Goal: Communication & Community: Answer question/provide support

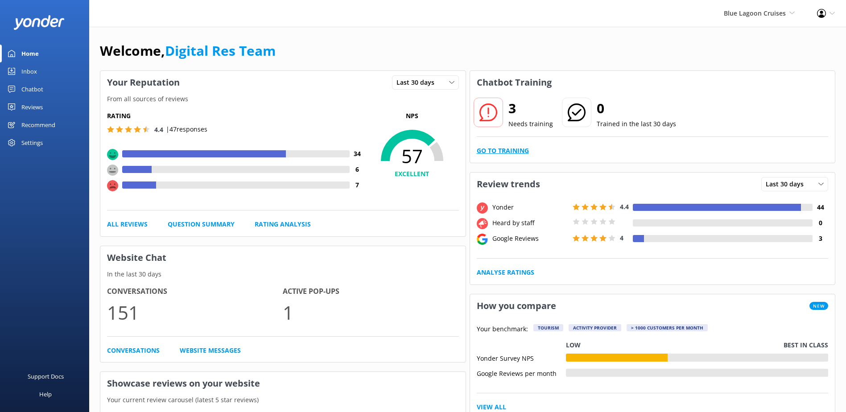
click at [514, 148] on link "Go to Training" at bounding box center [503, 151] width 52 height 10
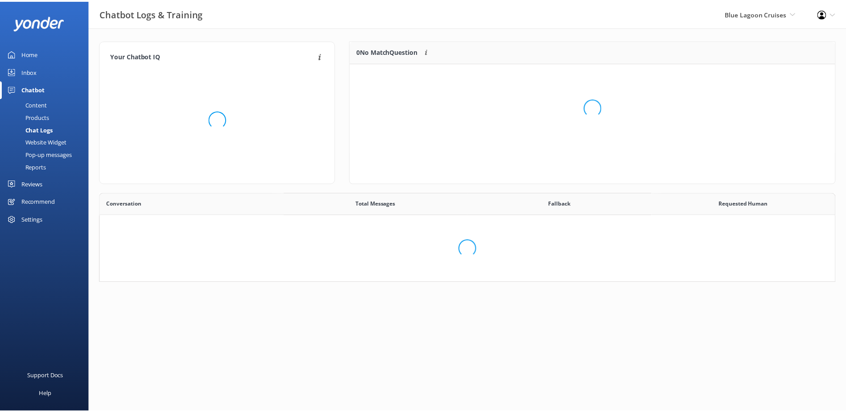
scroll to position [83, 478]
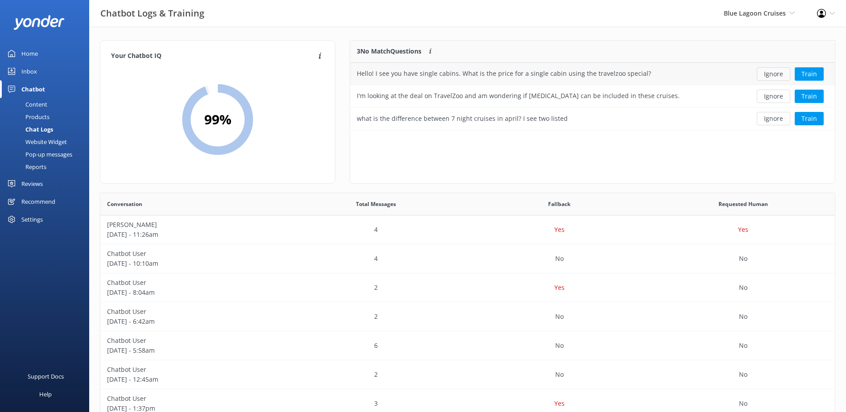
click at [775, 71] on button "Ignore" at bounding box center [773, 73] width 33 height 13
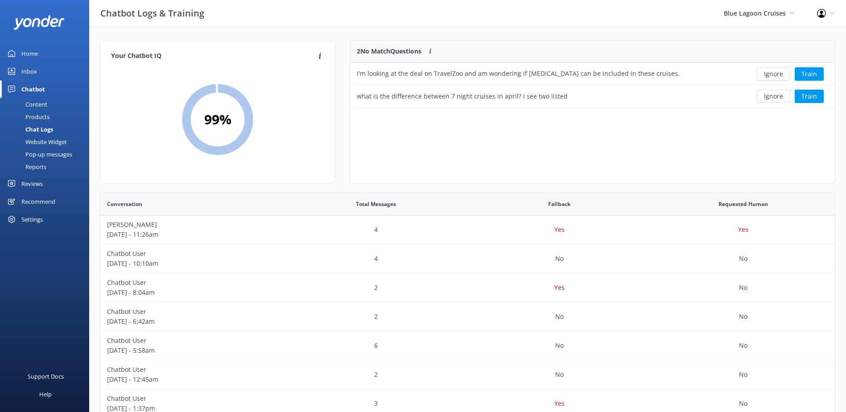
scroll to position [61, 478]
click at [774, 76] on button "Ignore" at bounding box center [773, 73] width 33 height 13
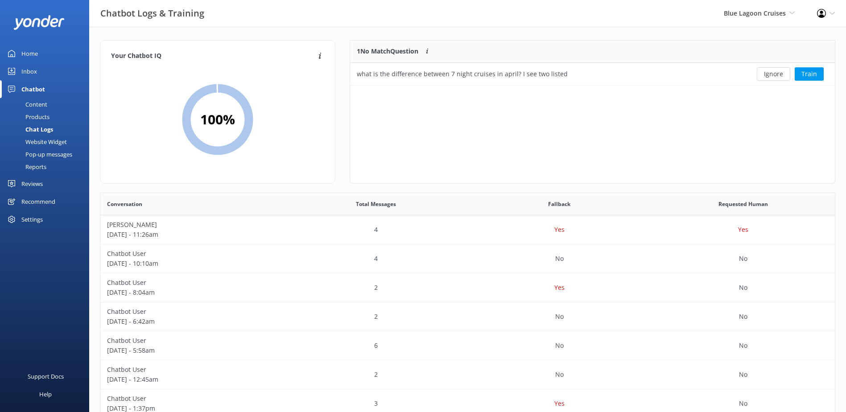
scroll to position [38, 478]
click at [774, 76] on button "Ignore" at bounding box center [773, 73] width 33 height 13
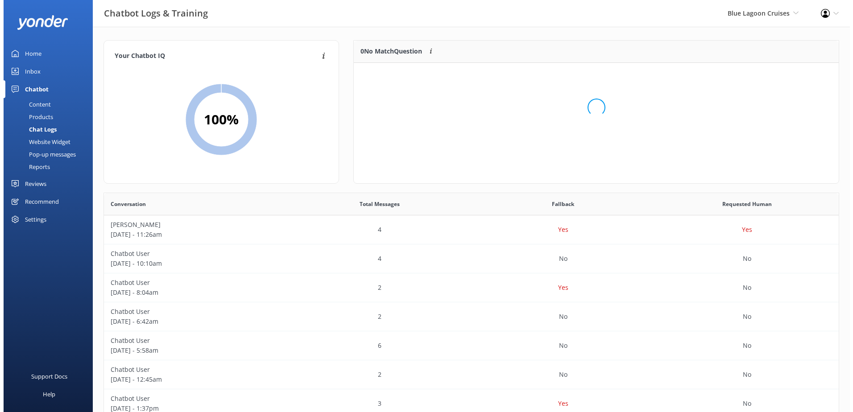
scroll to position [105, 478]
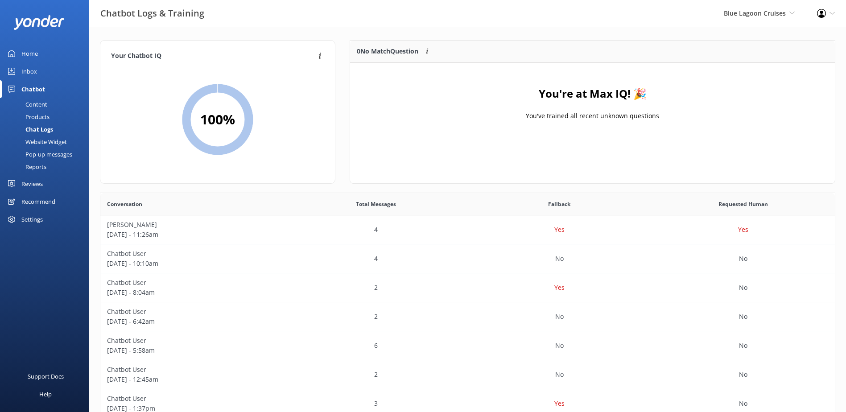
click at [31, 71] on div "Inbox" at bounding box center [29, 71] width 16 height 18
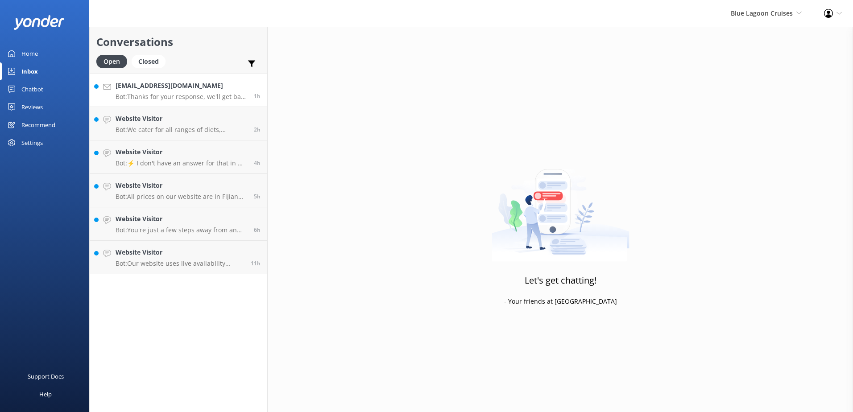
click at [225, 89] on h4 "taysand01@gmail.com" at bounding box center [182, 86] width 132 height 10
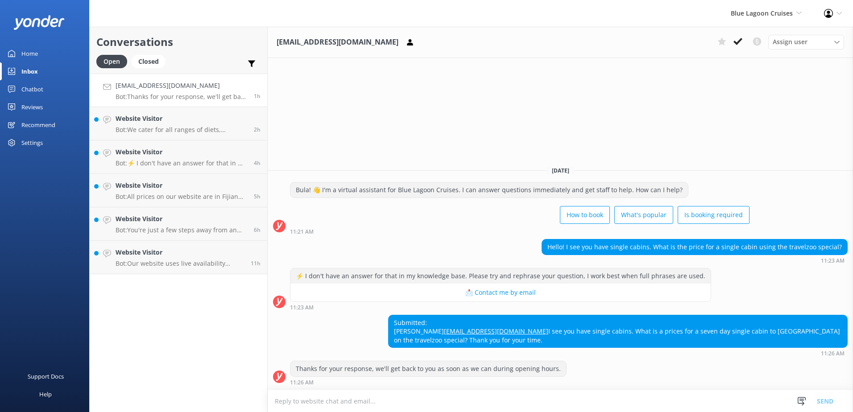
click at [327, 404] on textarea at bounding box center [560, 401] width 585 height 22
paste textarea "Please contact & liaise directly with our Blue Lagoon Cruises Reservations team…"
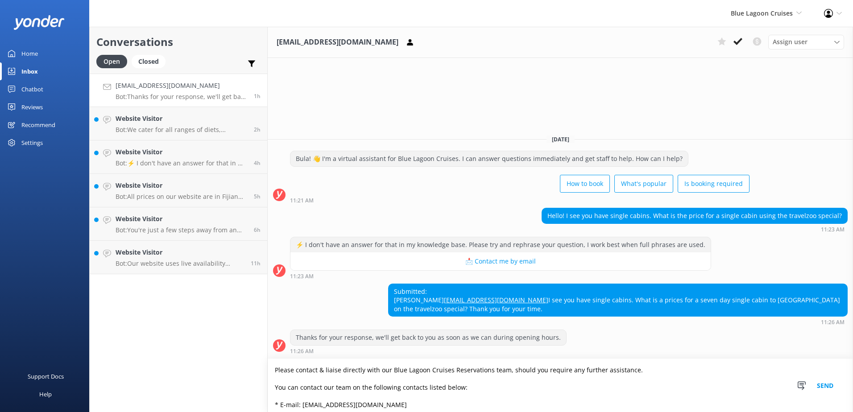
type textarea "Please contact & liaise directly with our Blue Lagoon Cruises Reservations team…"
click at [828, 386] on button "Send" at bounding box center [824, 385] width 33 height 53
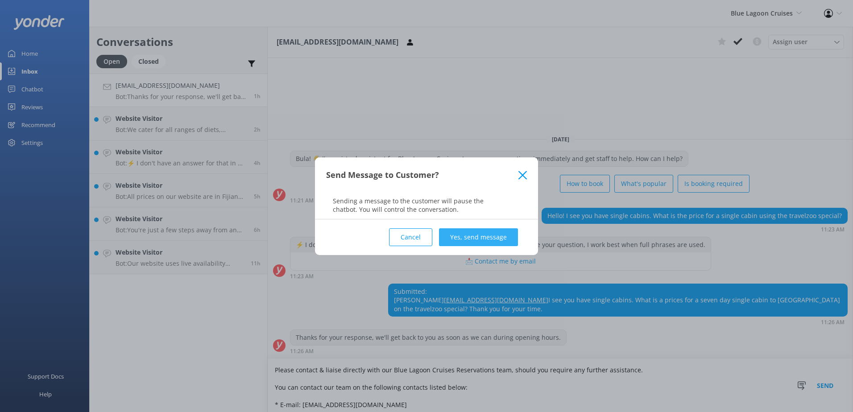
click at [469, 235] on button "Yes, send message" at bounding box center [478, 237] width 79 height 18
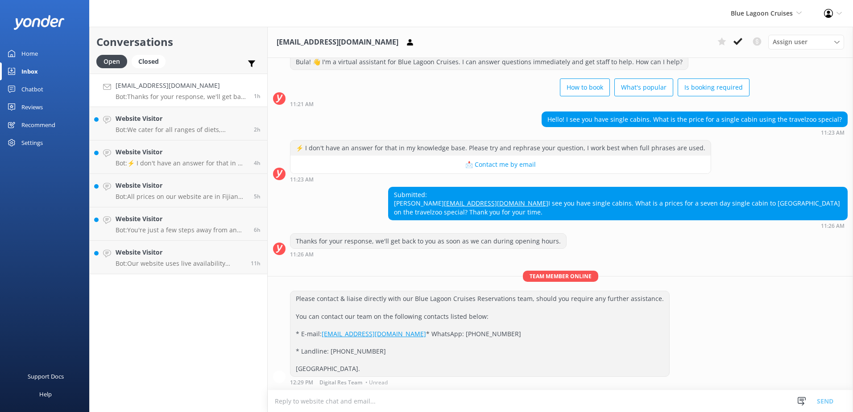
scroll to position [53, 0]
drag, startPoint x: 739, startPoint y: 42, endPoint x: 724, endPoint y: 41, distance: 14.8
click at [739, 42] on use at bounding box center [737, 41] width 9 height 7
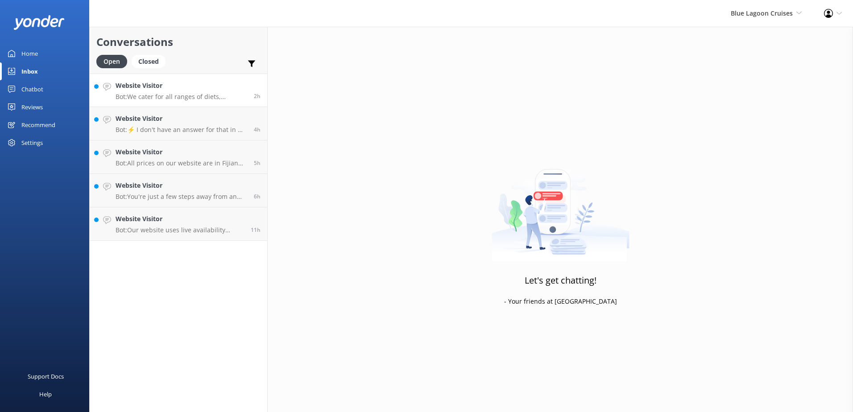
click at [238, 89] on h4 "Website Visitor" at bounding box center [182, 86] width 132 height 10
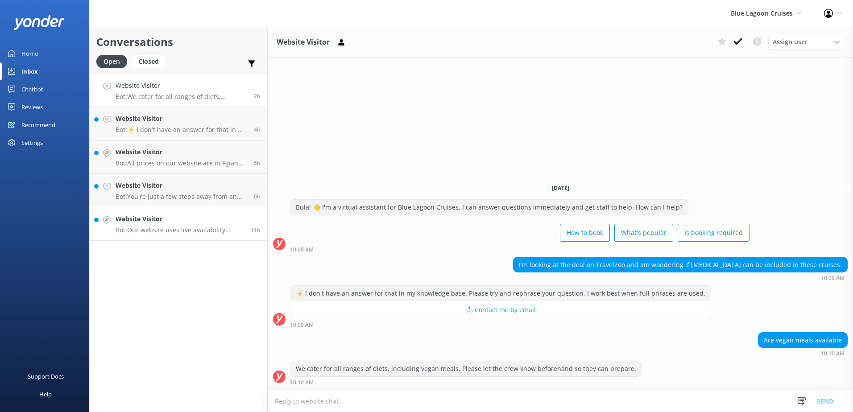
click at [244, 215] on h4 "Website Visitor" at bounding box center [180, 219] width 128 height 10
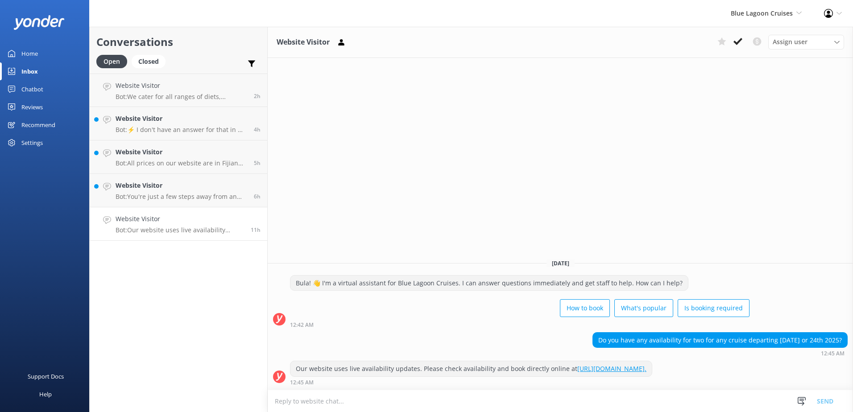
click at [394, 401] on textarea at bounding box center [560, 401] width 585 height 22
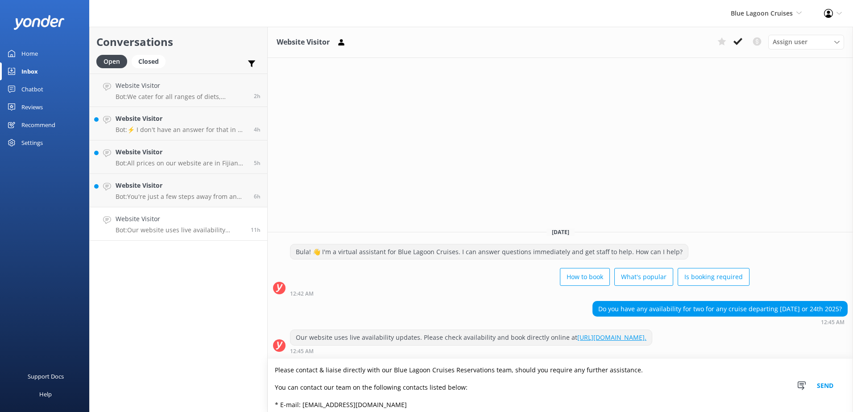
type textarea "Please contact & liaise directly with our Blue Lagoon Cruises Reservations team…"
click at [835, 383] on button "Send" at bounding box center [824, 385] width 33 height 53
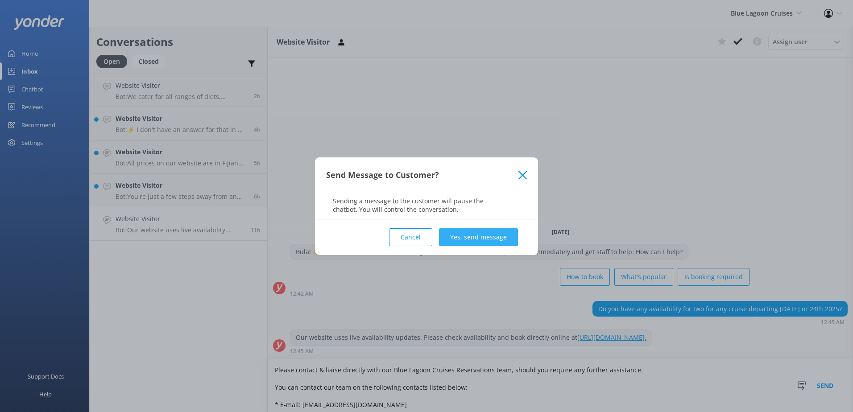
click at [456, 235] on button "Yes, send message" at bounding box center [478, 237] width 79 height 18
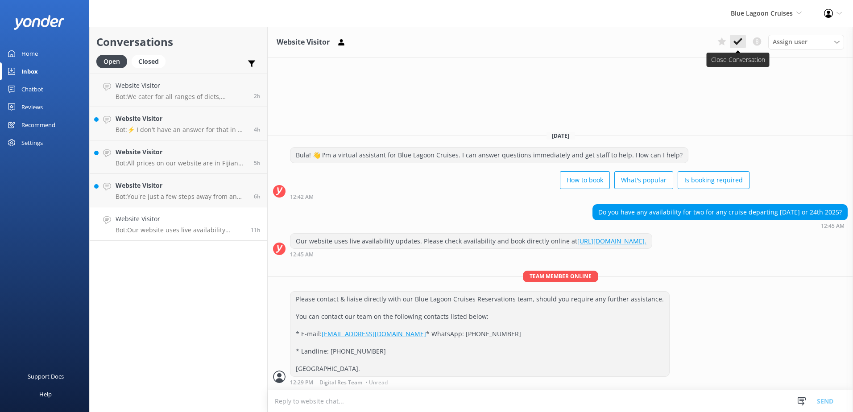
click at [739, 40] on icon at bounding box center [737, 41] width 9 height 9
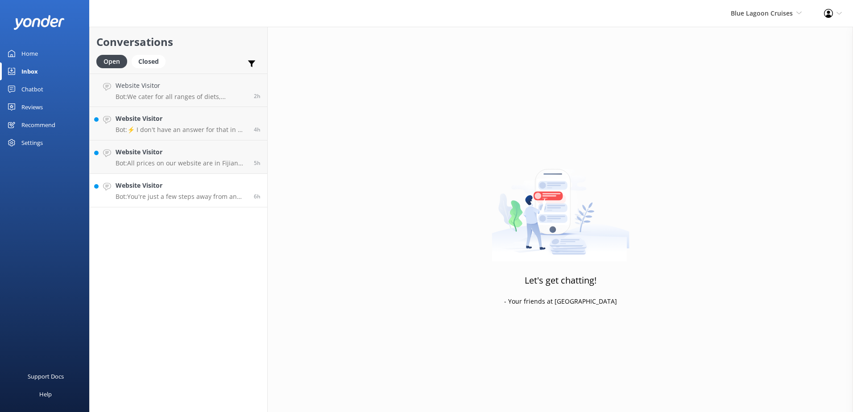
click at [242, 187] on h4 "Website Visitor" at bounding box center [182, 186] width 132 height 10
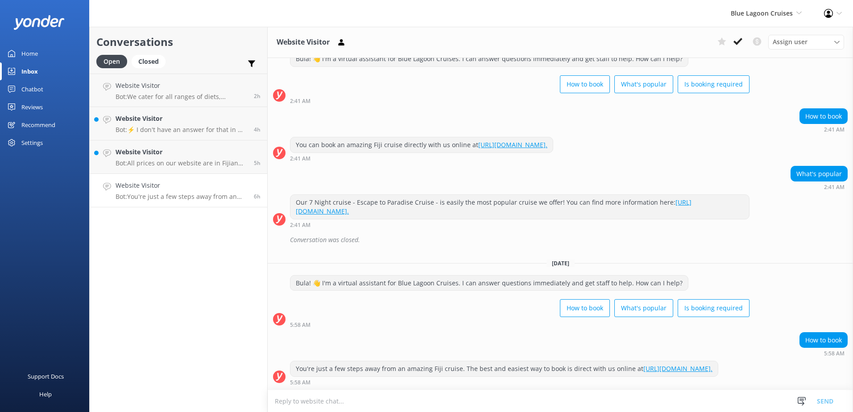
scroll to position [48, 0]
click at [405, 390] on form "Snippets Manage Save time responding and get consistent tone of response by cre…" at bounding box center [560, 401] width 585 height 22
click at [392, 401] on textarea at bounding box center [560, 401] width 585 height 22
click at [323, 401] on textarea at bounding box center [560, 401] width 585 height 22
paste textarea "Bula, Thanks so much for your patience. For more information please visit our B…"
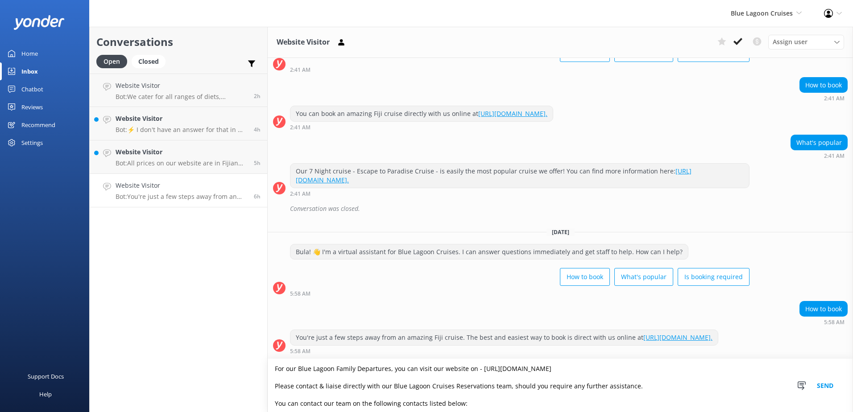
scroll to position [0, 0]
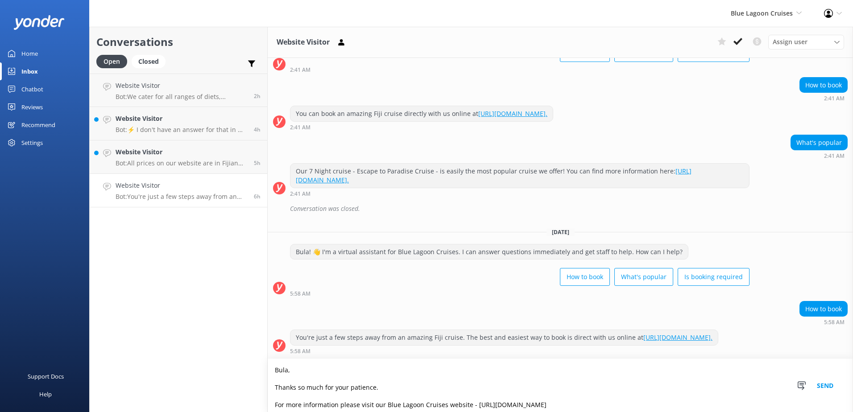
type textarea "Bula, Thanks so much for your patience. For more information please visit our B…"
click at [827, 385] on button "Send" at bounding box center [824, 385] width 33 height 53
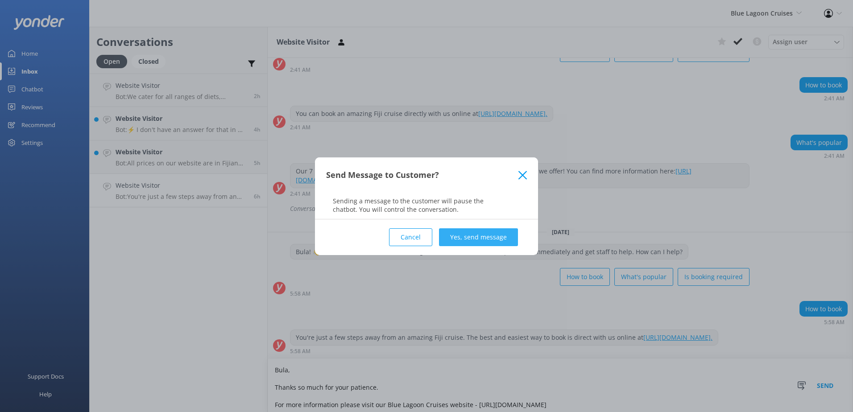
click at [471, 238] on button "Yes, send message" at bounding box center [478, 237] width 79 height 18
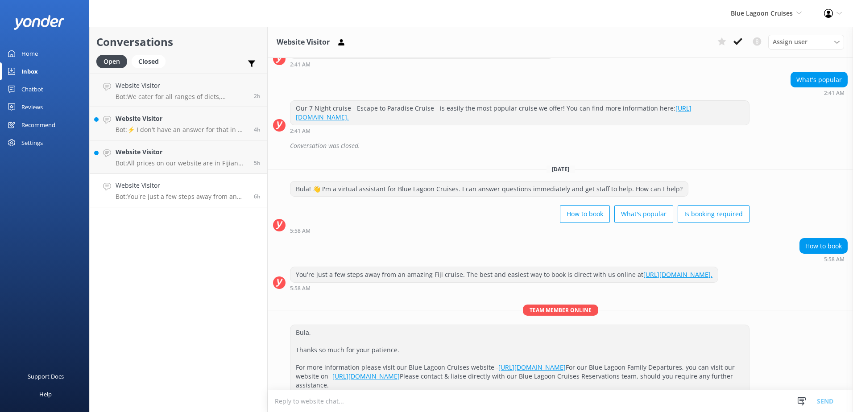
scroll to position [263, 0]
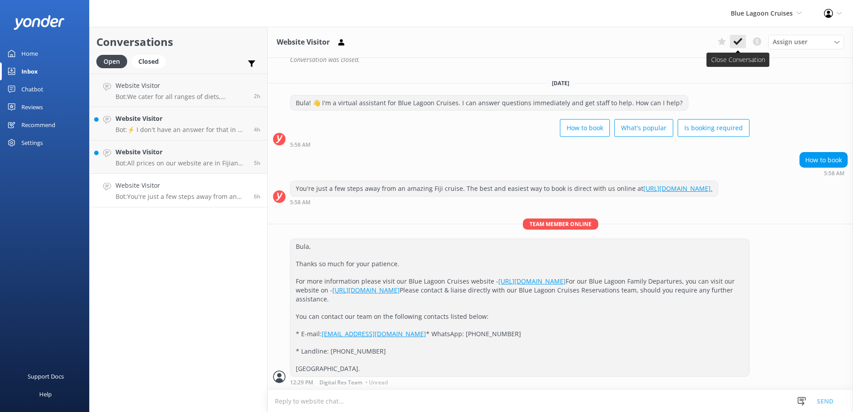
click at [736, 45] on icon at bounding box center [737, 41] width 9 height 9
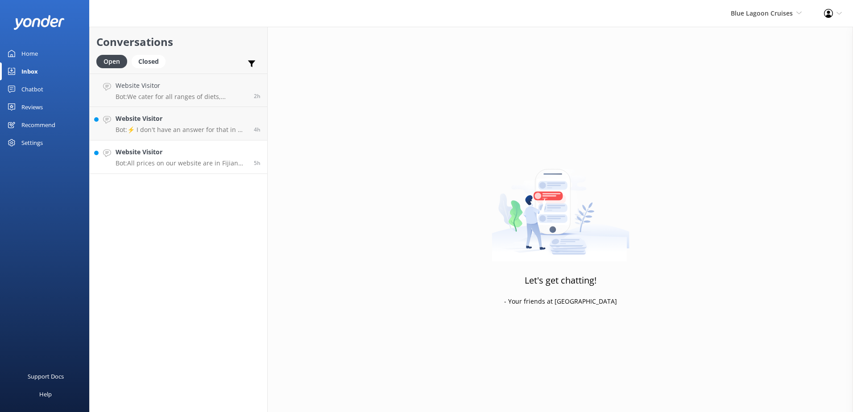
click at [194, 149] on h4 "Website Visitor" at bounding box center [182, 152] width 132 height 10
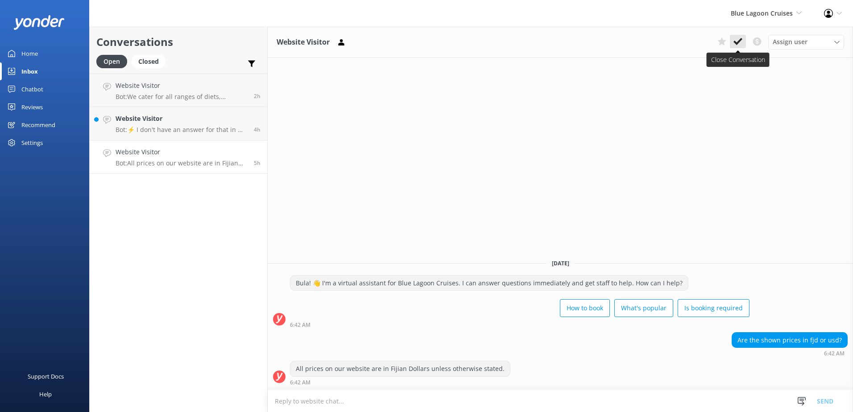
click at [740, 41] on use at bounding box center [737, 41] width 9 height 7
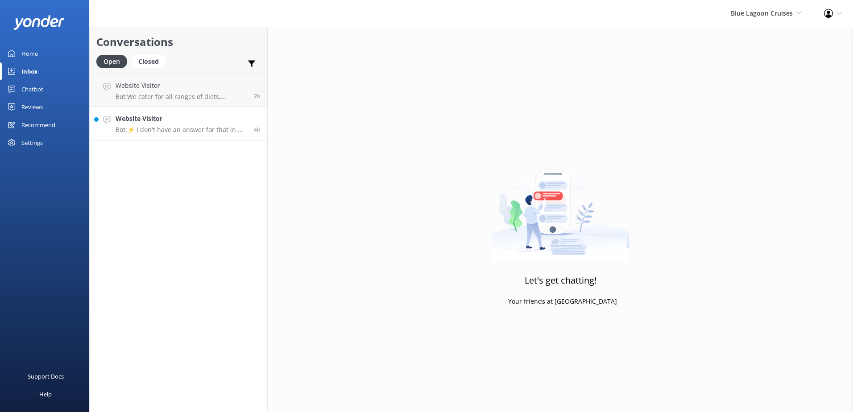
click at [237, 119] on h4 "Website Visitor" at bounding box center [182, 119] width 132 height 10
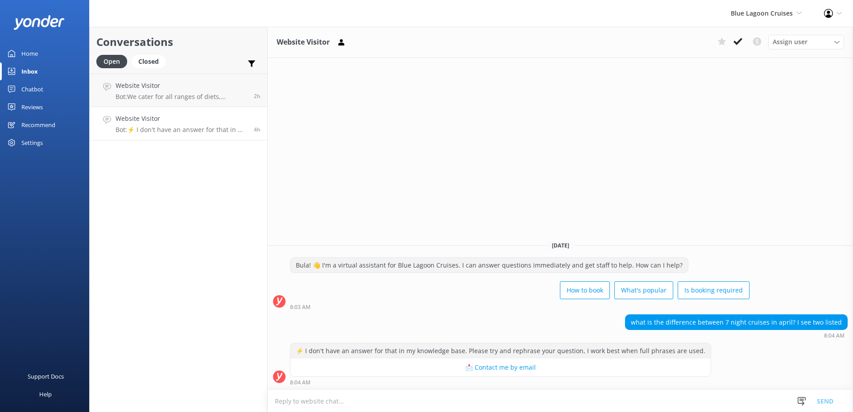
click at [287, 400] on textarea at bounding box center [560, 401] width 585 height 22
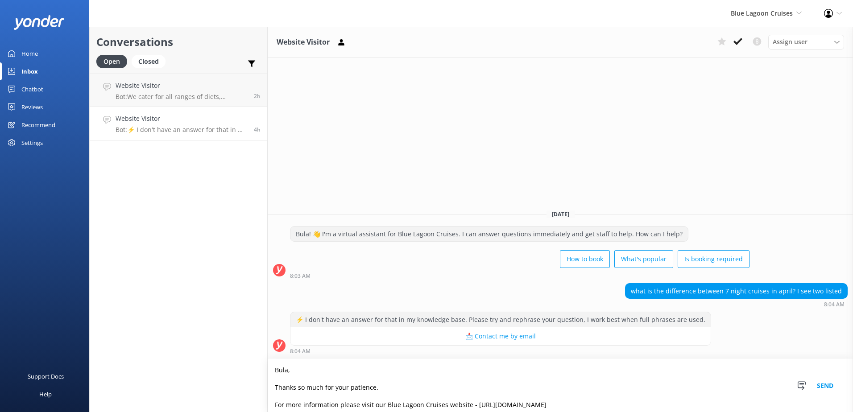
drag, startPoint x: 632, startPoint y: 378, endPoint x: 270, endPoint y: 401, distance: 362.5
click at [270, 401] on textarea "Bula, Thanks so much for your patience. For more information please visit our B…" at bounding box center [560, 385] width 585 height 53
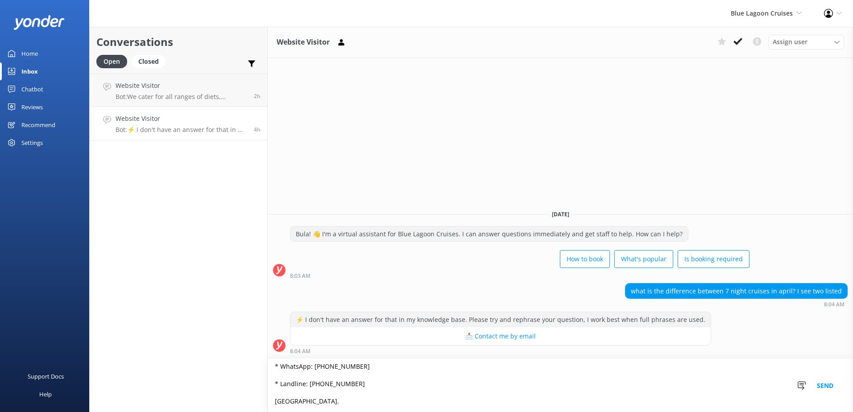
scroll to position [91, 0]
type textarea "Bula, Thanks so much for your patience. Please contact & liaise directly with o…"
click at [825, 381] on button "Send" at bounding box center [824, 385] width 33 height 53
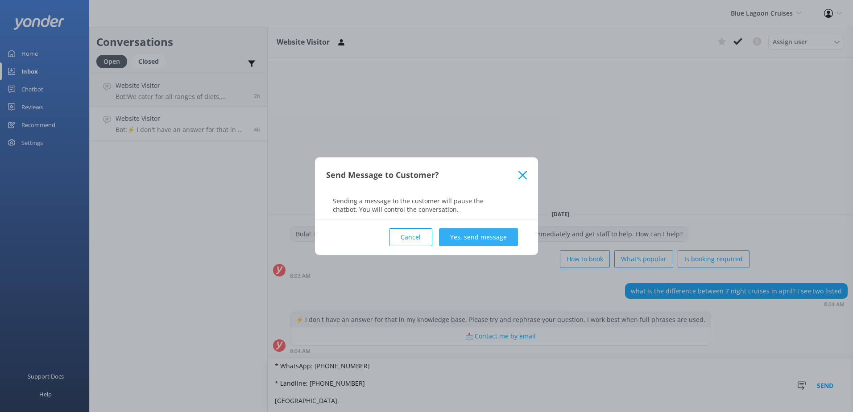
click at [464, 237] on button "Yes, send message" at bounding box center [478, 237] width 79 height 18
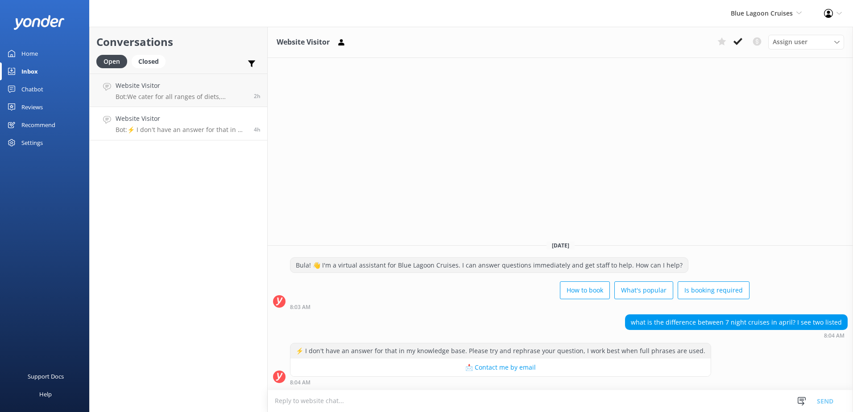
scroll to position [4, 0]
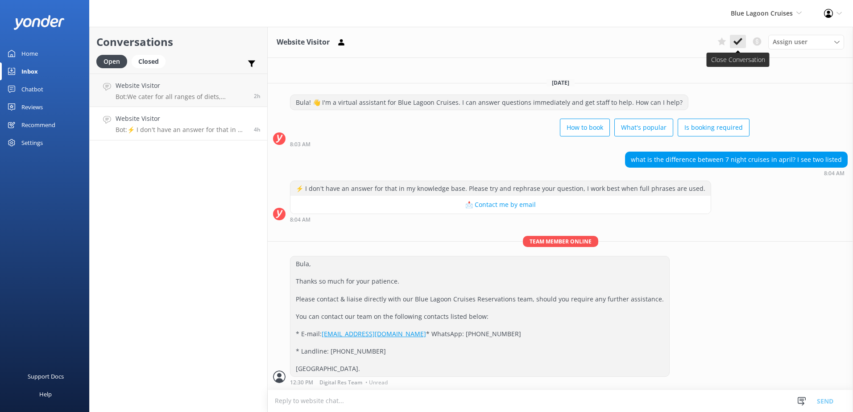
click at [737, 41] on icon at bounding box center [737, 41] width 9 height 9
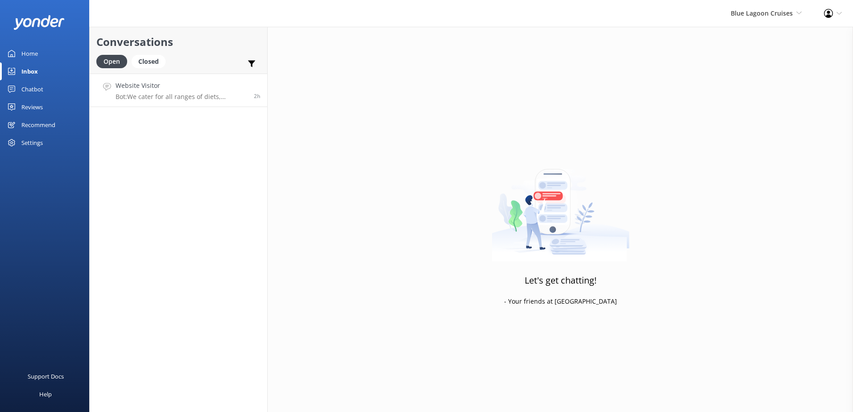
click at [222, 79] on link "Website Visitor Bot: We cater for all ranges of diets, including vegan meals. P…" at bounding box center [179, 90] width 178 height 33
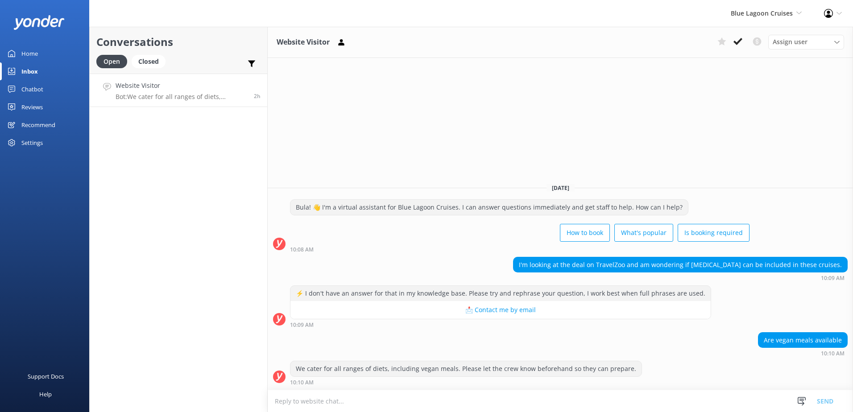
click at [370, 407] on textarea at bounding box center [560, 401] width 585 height 22
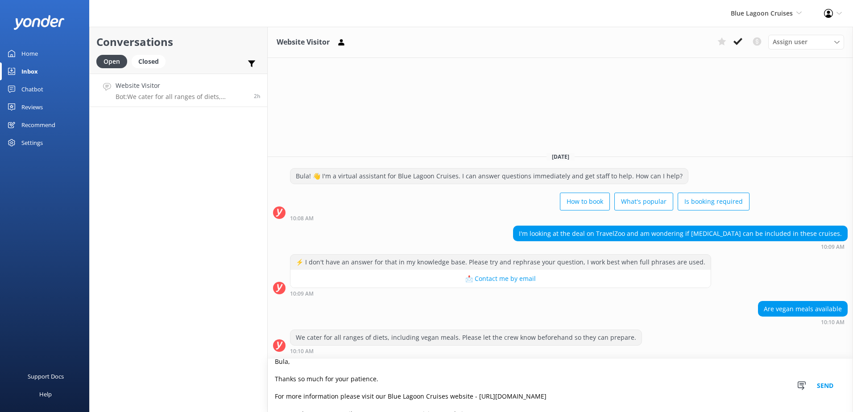
scroll to position [27, 0]
drag, startPoint x: 635, startPoint y: 377, endPoint x: 273, endPoint y: 381, distance: 362.2
click at [273, 381] on textarea "Bula, Thanks so much for your patience. For more information please visit our B…" at bounding box center [560, 385] width 585 height 53
click at [275, 394] on textarea "Bula, Thanks so much for your patience. Please contact & liaise directly with o…" at bounding box center [560, 385] width 585 height 53
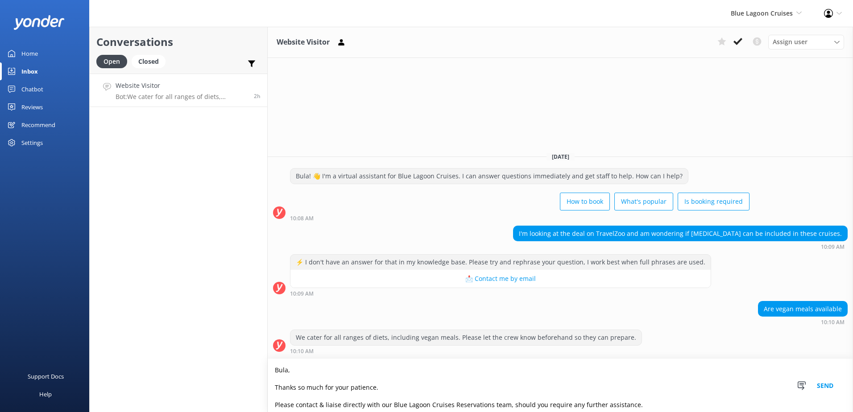
drag, startPoint x: 313, startPoint y: 405, endPoint x: 190, endPoint y: 329, distance: 145.0
click at [190, 328] on div "Conversations Open Closed Important Converted Assigned to me Unassigned Website…" at bounding box center [471, 219] width 764 height 385
type textarea "Bula, Thanks so much for your patience. Please contact & liaise directly with o…"
click at [826, 385] on button "Send" at bounding box center [824, 385] width 33 height 53
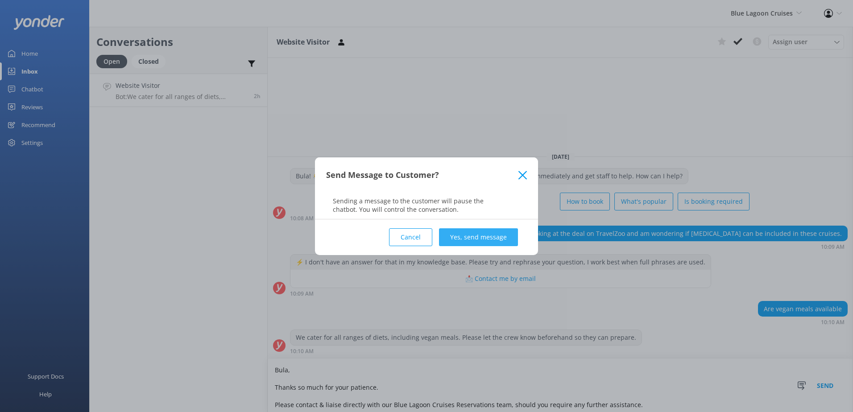
click at [474, 237] on button "Yes, send message" at bounding box center [478, 237] width 79 height 18
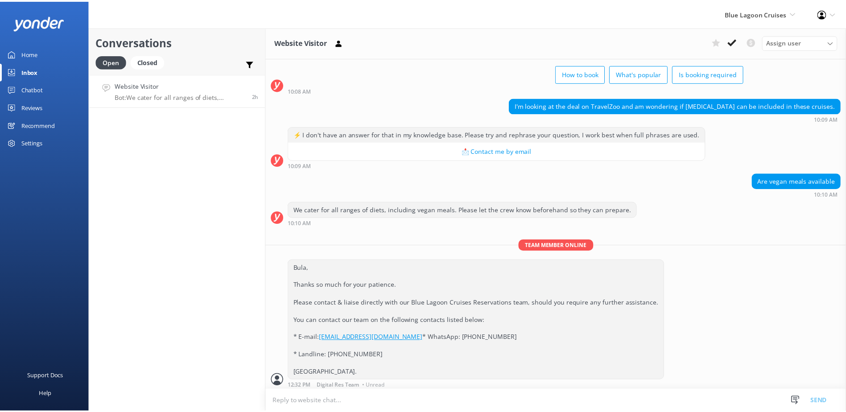
scroll to position [62, 0]
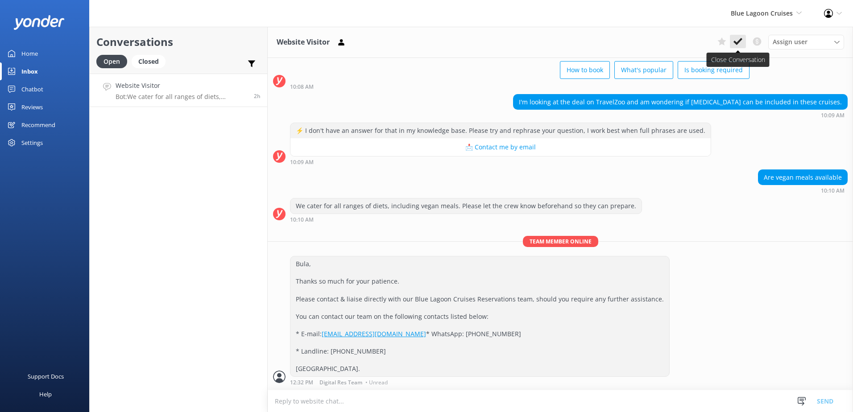
click at [740, 40] on use at bounding box center [737, 41] width 9 height 7
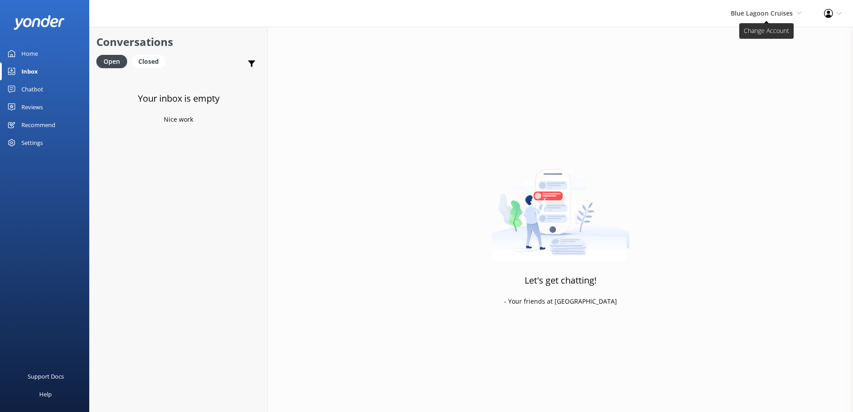
click at [785, 16] on span "Blue Lagoon Cruises" at bounding box center [762, 13] width 62 height 8
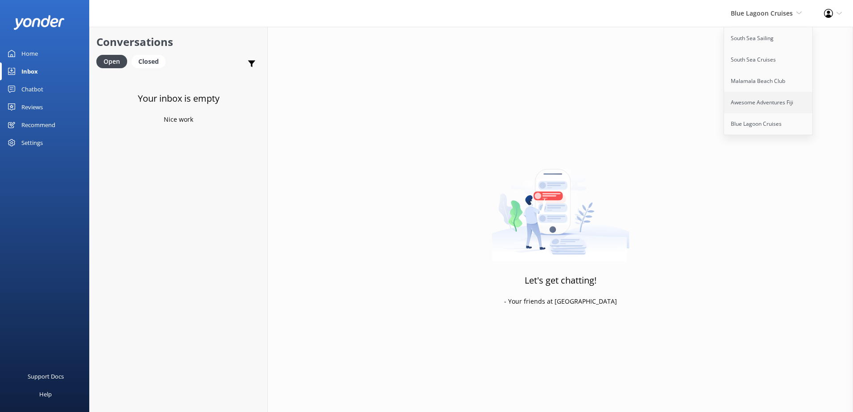
click at [770, 97] on link "Awesome Adventures Fiji" at bounding box center [768, 102] width 89 height 21
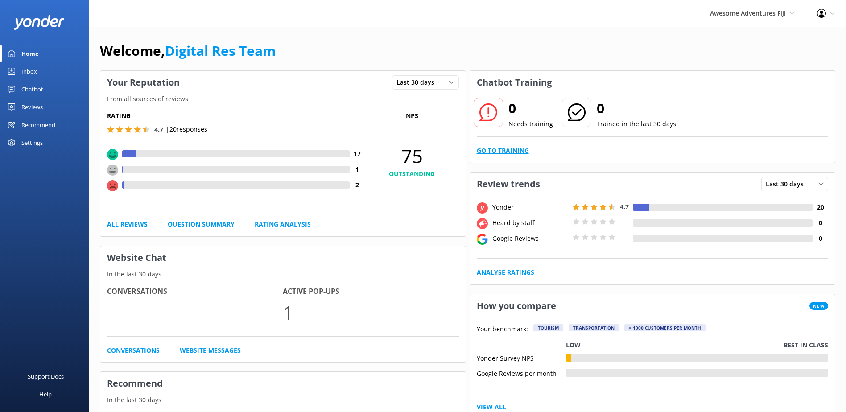
click at [508, 152] on link "Go to Training" at bounding box center [503, 151] width 52 height 10
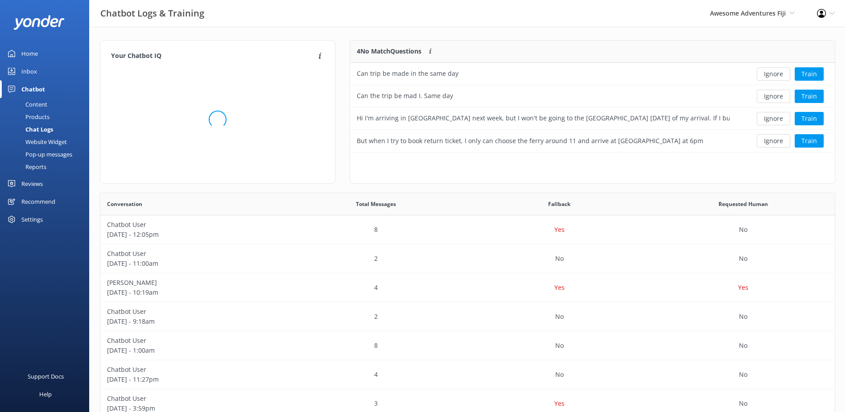
scroll to position [105, 478]
click at [777, 74] on button "Ignore" at bounding box center [773, 73] width 33 height 13
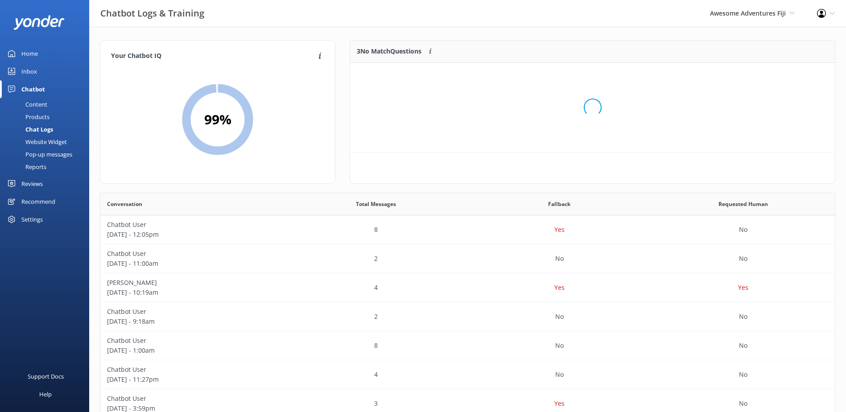
scroll to position [83, 478]
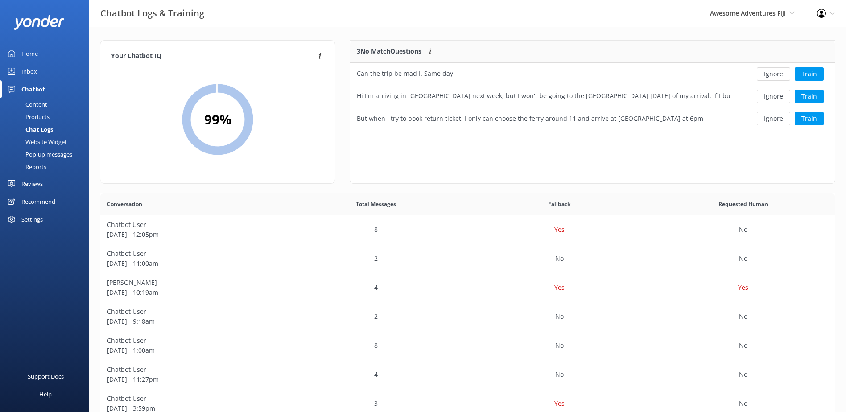
click at [777, 74] on button "Ignore" at bounding box center [773, 73] width 33 height 13
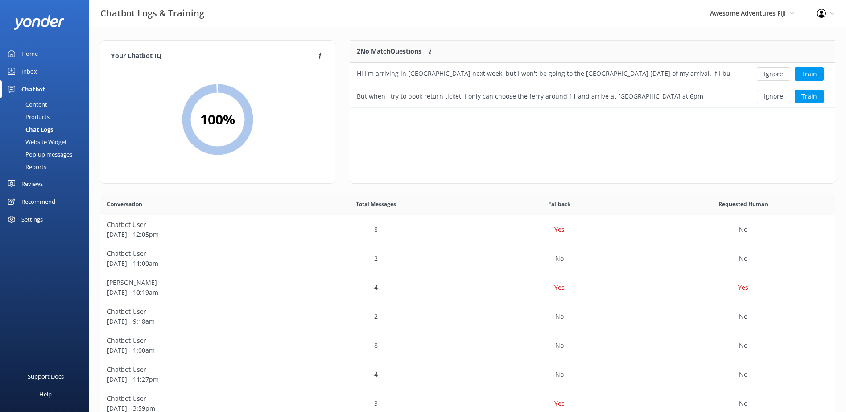
scroll to position [61, 478]
click at [777, 74] on button "Ignore" at bounding box center [773, 73] width 33 height 13
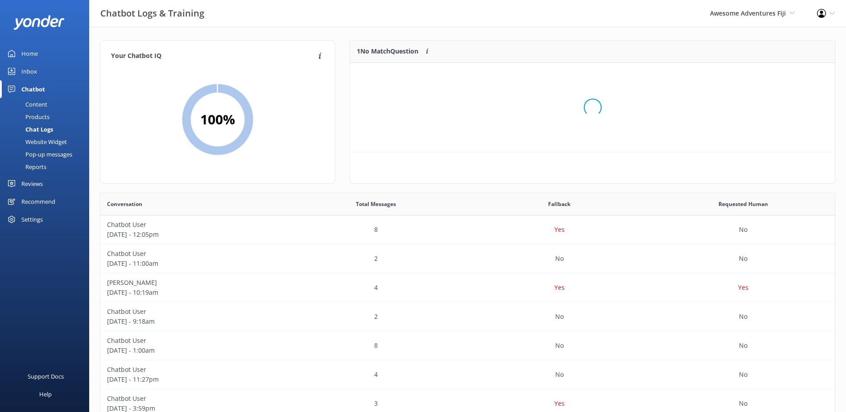
scroll to position [38, 478]
click at [777, 74] on button "Ignore" at bounding box center [773, 73] width 33 height 13
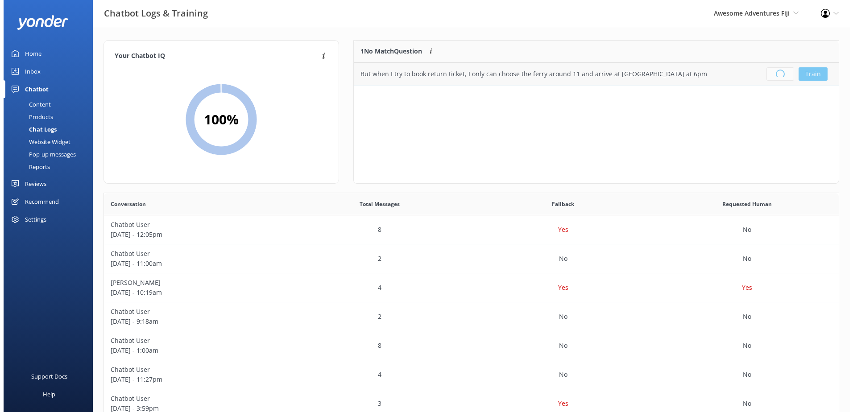
scroll to position [105, 478]
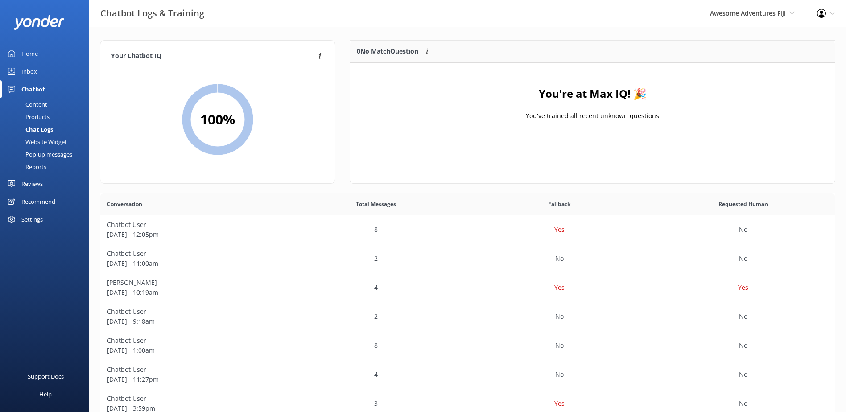
click at [25, 67] on div "Inbox" at bounding box center [29, 71] width 16 height 18
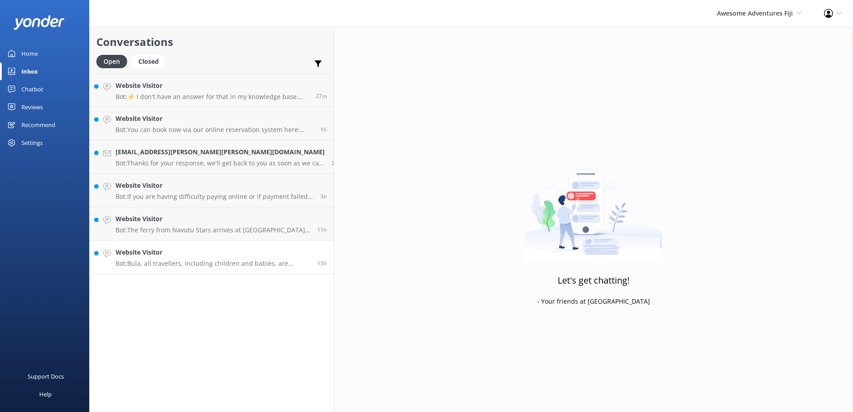
click at [240, 254] on h4 "Website Visitor" at bounding box center [213, 253] width 195 height 10
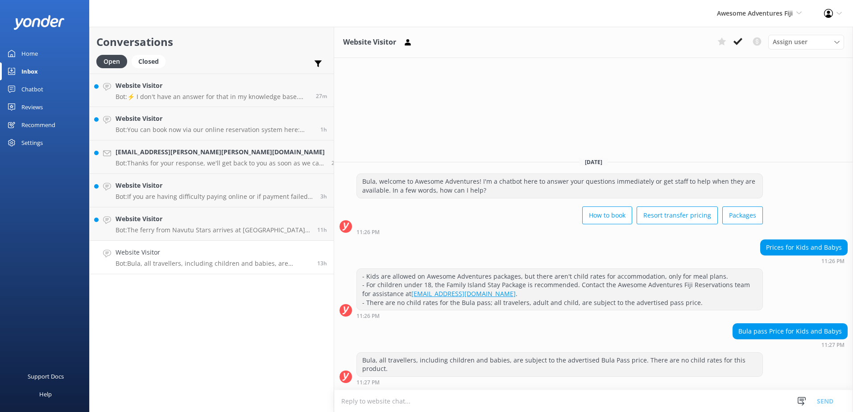
drag, startPoint x: 309, startPoint y: 405, endPoint x: 315, endPoint y: 404, distance: 6.3
click at [334, 405] on textarea at bounding box center [593, 401] width 519 height 22
paste textarea "Please be advised that our Awesome Adventures packages are for adults only - 18…"
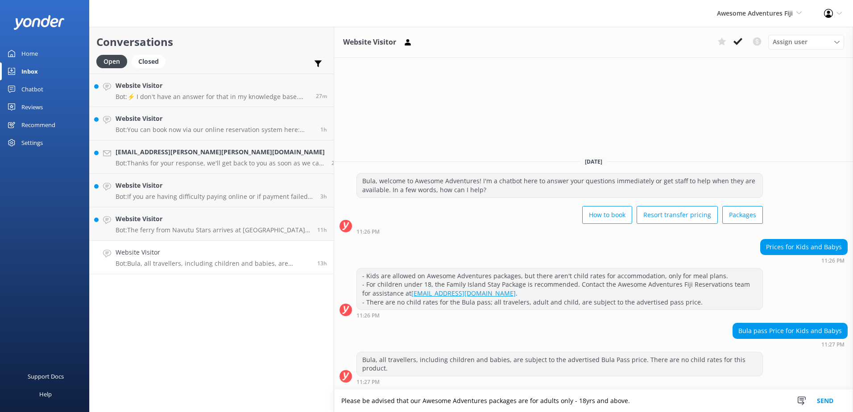
click at [419, 401] on textarea "Please be advised that our Awesome Adventures packages are for adults only - 18…" at bounding box center [593, 401] width 519 height 22
drag, startPoint x: 419, startPoint y: 401, endPoint x: 445, endPoint y: 403, distance: 26.3
click at [445, 402] on textarea "Please be advised that our Awesome Adventures packages are for adults only - 18…" at bounding box center [593, 401] width 519 height 22
click at [592, 404] on textarea "Please be advised that our Awesome Adventures Passes and Packages are for adult…" at bounding box center [593, 401] width 519 height 22
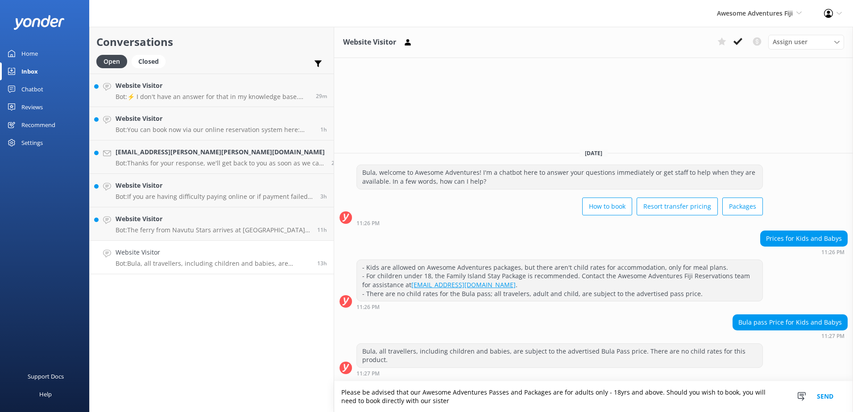
click at [334, 401] on textarea "Please be advised that our Awesome Adventures Passes and Packages are for adult…" at bounding box center [593, 396] width 519 height 31
drag, startPoint x: 339, startPoint y: 405, endPoint x: 229, endPoint y: 377, distance: 113.3
click at [229, 377] on div "Conversations Open Closed Important Converted Assigned to me Unassigned Website…" at bounding box center [471, 219] width 764 height 385
paste textarea "packages are for adults only - 18yrs and above. If children under 18yrs of age …"
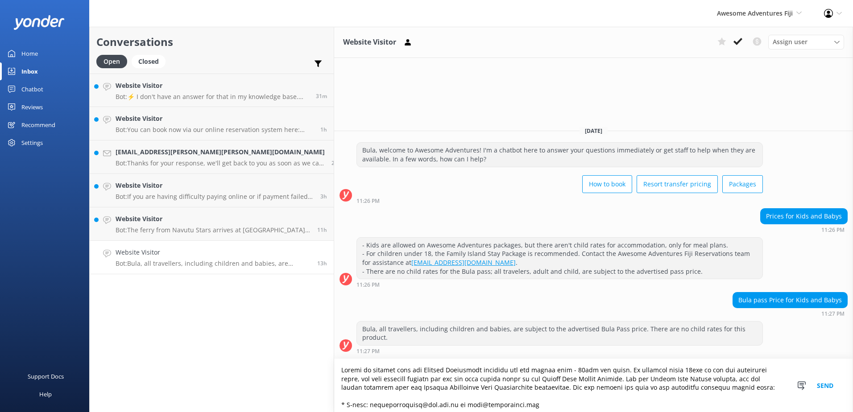
click at [421, 371] on textarea at bounding box center [593, 385] width 519 height 53
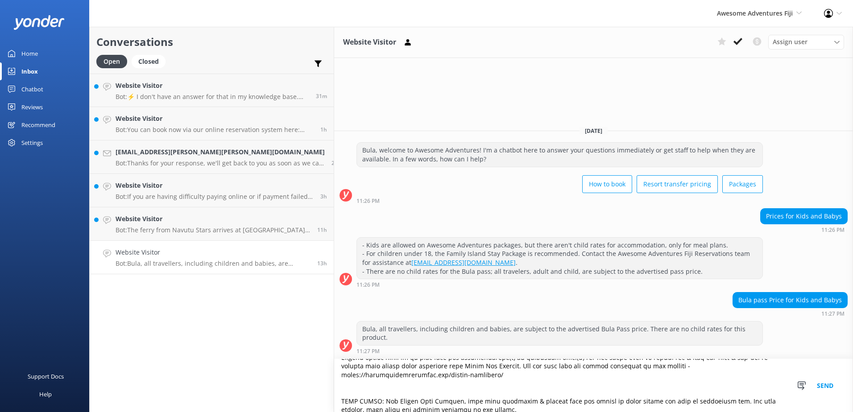
scroll to position [64, 0]
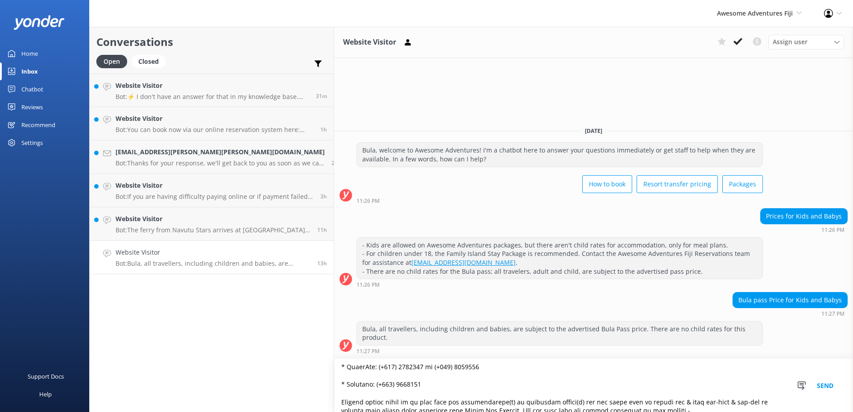
click at [511, 403] on textarea at bounding box center [593, 385] width 519 height 53
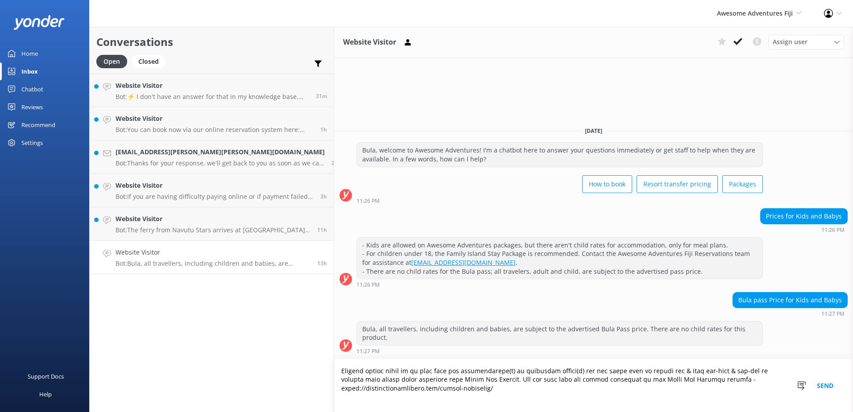
scroll to position [109, 0]
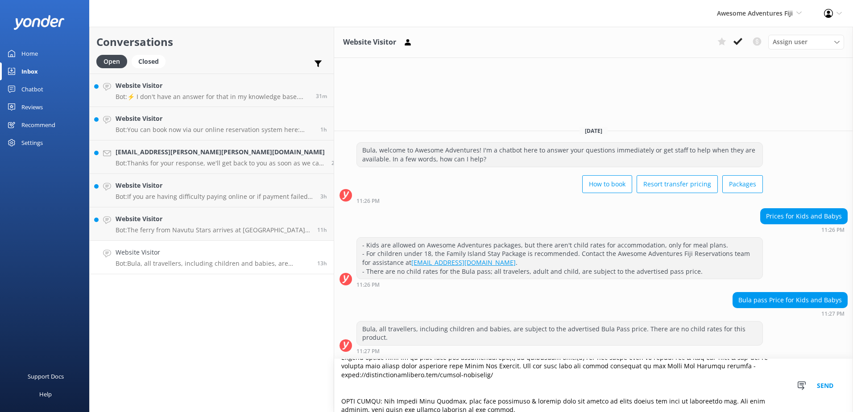
click at [334, 384] on textarea at bounding box center [593, 385] width 519 height 53
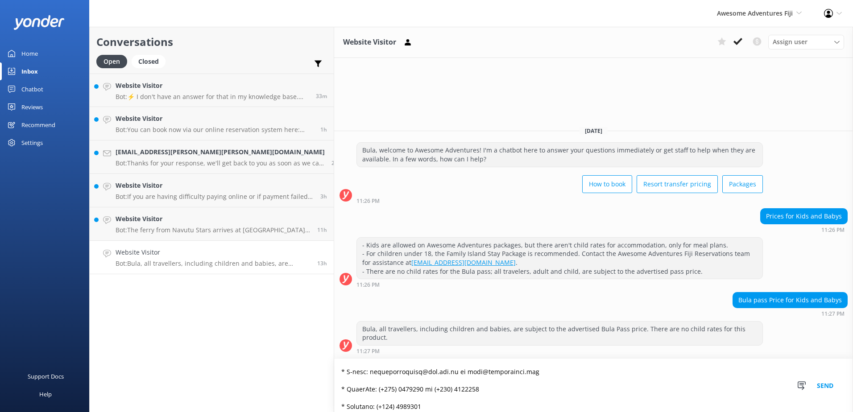
scroll to position [0, 0]
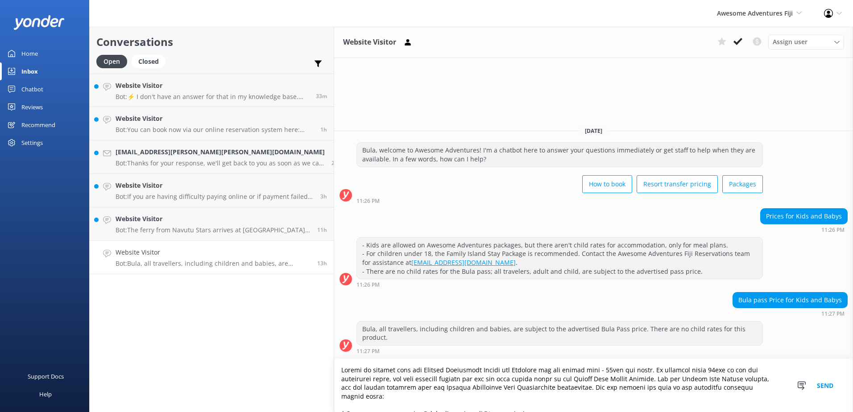
drag, startPoint x: 343, startPoint y: 397, endPoint x: 228, endPoint y: 348, distance: 124.9
click at [228, 347] on div "Conversations Open Closed Important Converted Assigned to me Unassigned Website…" at bounding box center [471, 219] width 764 height 385
click at [587, 398] on textarea at bounding box center [593, 385] width 519 height 53
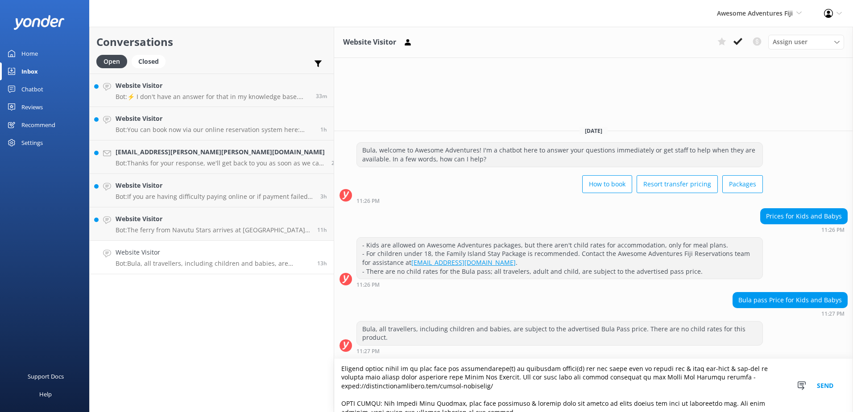
scroll to position [100, 0]
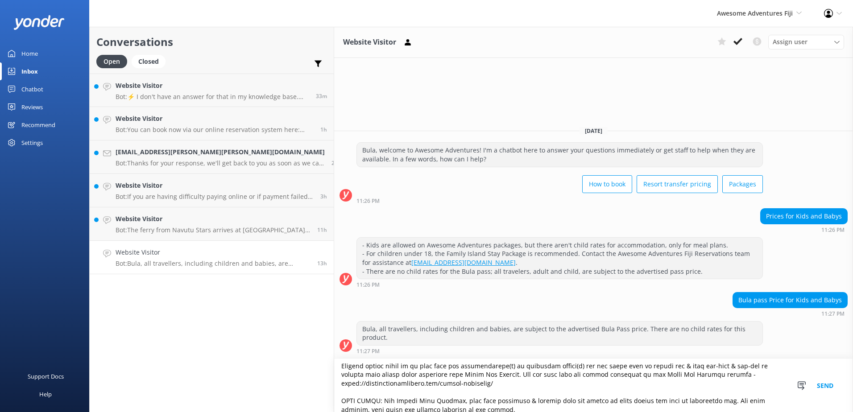
click at [635, 384] on textarea at bounding box center [593, 385] width 519 height 53
drag, startPoint x: 276, startPoint y: 383, endPoint x: 349, endPoint y: 397, distance: 75.0
click at [349, 397] on textarea at bounding box center [593, 385] width 519 height 53
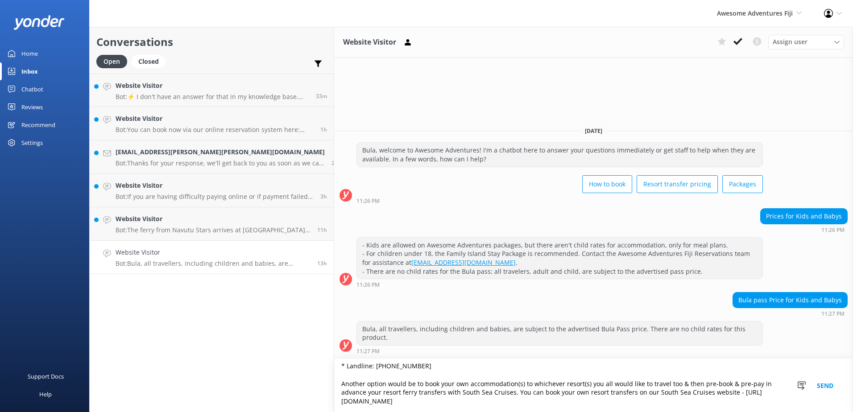
scroll to position [74, 0]
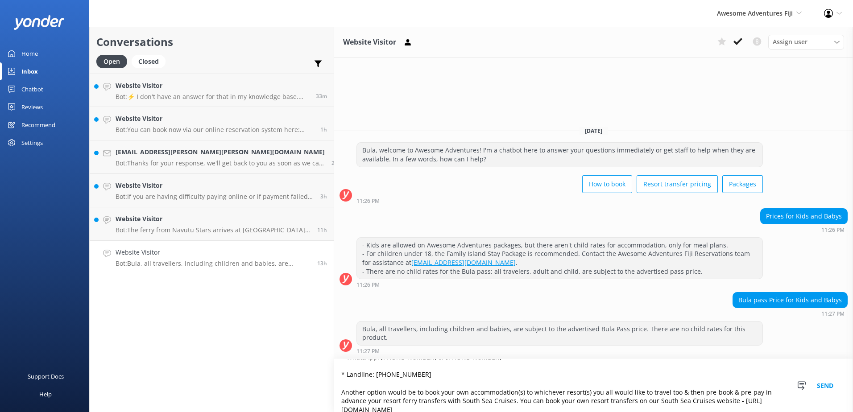
click at [735, 391] on textarea "Please be advised that our Awesome Adventures Passes and Packages are for adult…" at bounding box center [593, 385] width 519 height 53
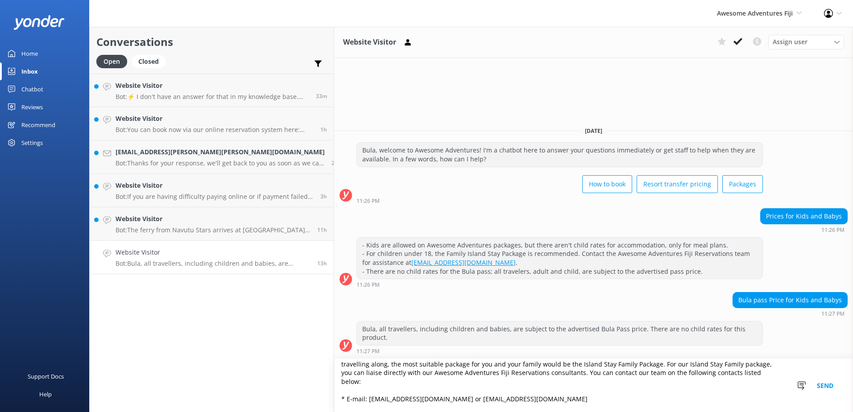
scroll to position [0, 0]
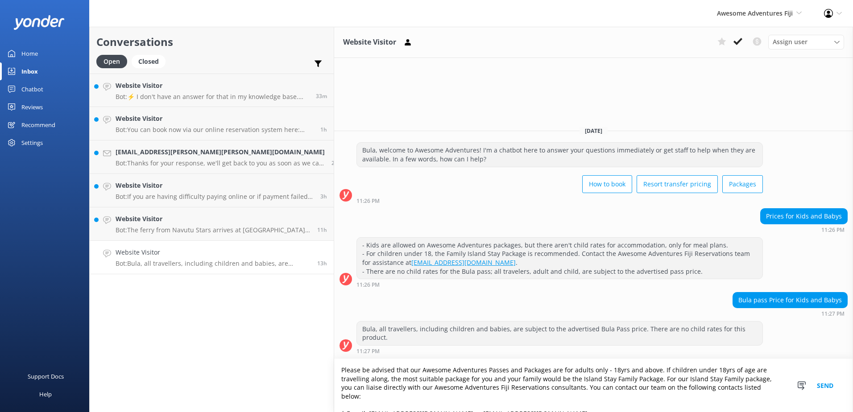
drag, startPoint x: 739, startPoint y: 392, endPoint x: 187, endPoint y: 337, distance: 554.4
click at [190, 336] on div "Conversations Open Closed Important Converted Assigned to me Unassigned Website…" at bounding box center [471, 219] width 764 height 385
click at [571, 392] on textarea "Please be advised that our Awesome Adventures Passes and Packages are for adult…" at bounding box center [593, 385] width 519 height 53
click at [495, 390] on textarea "Please be advised that our Awesome Adventures Passes and Packages are for adult…" at bounding box center [593, 385] width 519 height 53
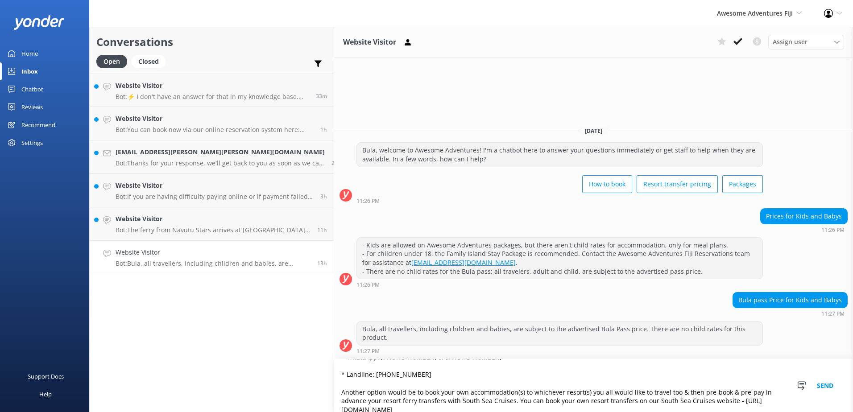
click at [334, 408] on textarea "Please be advised that our Awesome Adventures Passes and Packages are for adult…" at bounding box center [593, 385] width 519 height 53
type textarea "Please be advised that our Awesome Adventures Passes and Packages are for adult…"
click at [823, 385] on button "Send" at bounding box center [824, 385] width 33 height 53
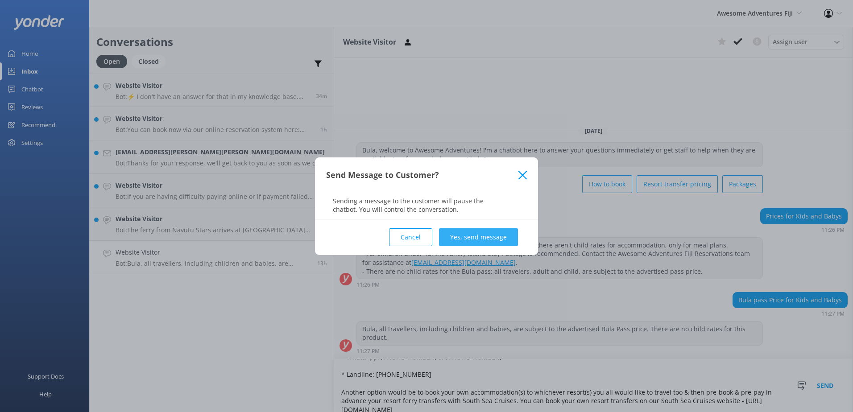
click at [451, 238] on button "Yes, send message" at bounding box center [478, 237] width 79 height 18
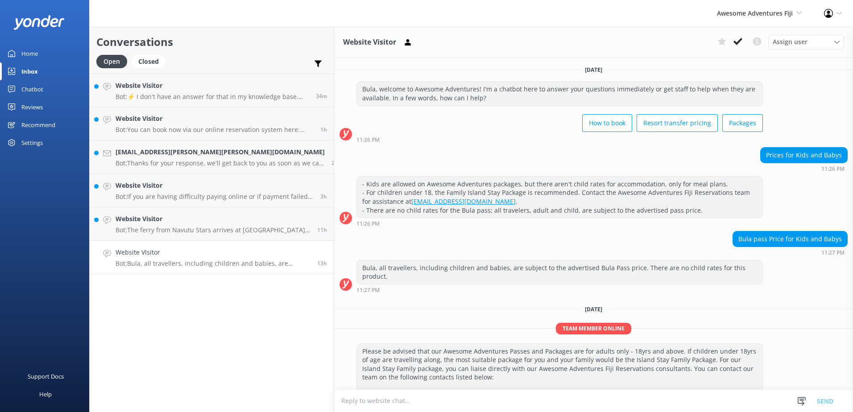
scroll to position [78, 0]
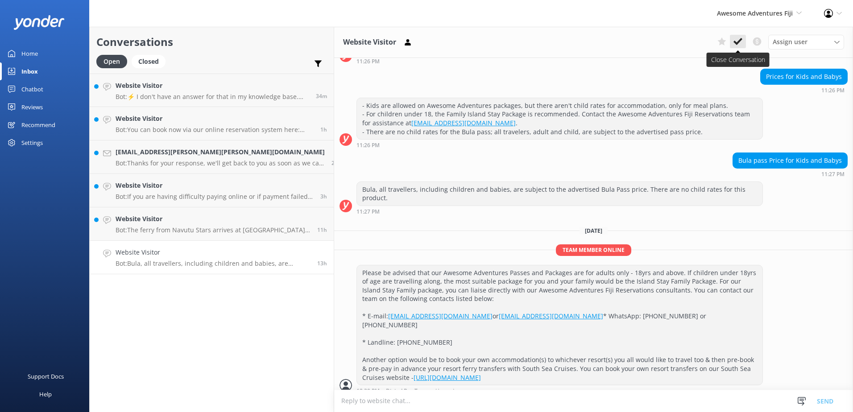
click at [735, 42] on use at bounding box center [737, 41] width 9 height 7
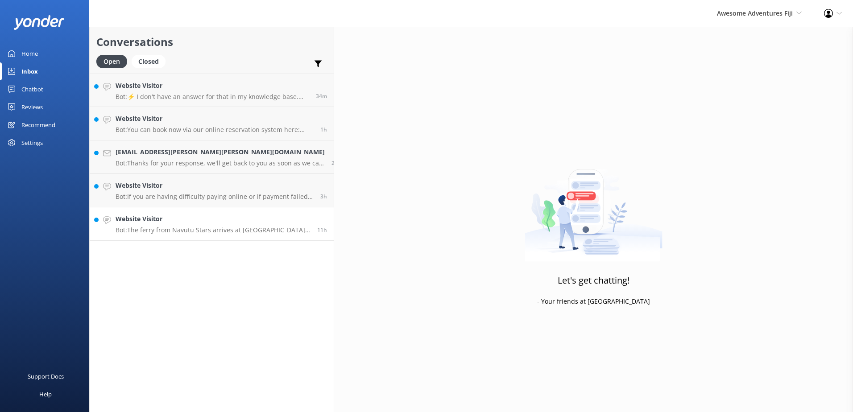
click at [222, 214] on link "Website Visitor Bot: The ferry from Navutu Stars arrives at [GEOGRAPHIC_DATA] a…" at bounding box center [212, 223] width 244 height 33
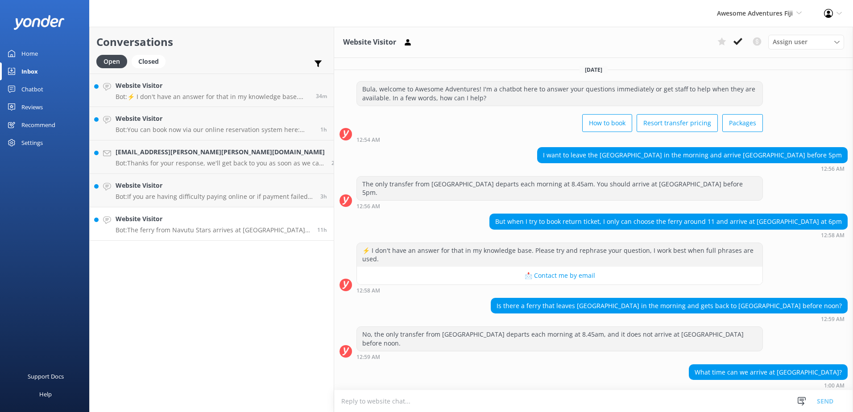
scroll to position [6, 0]
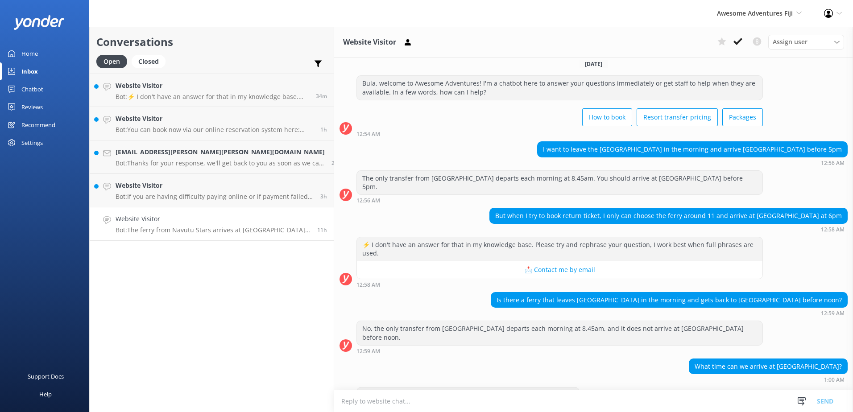
click at [342, 402] on textarea at bounding box center [593, 401] width 519 height 22
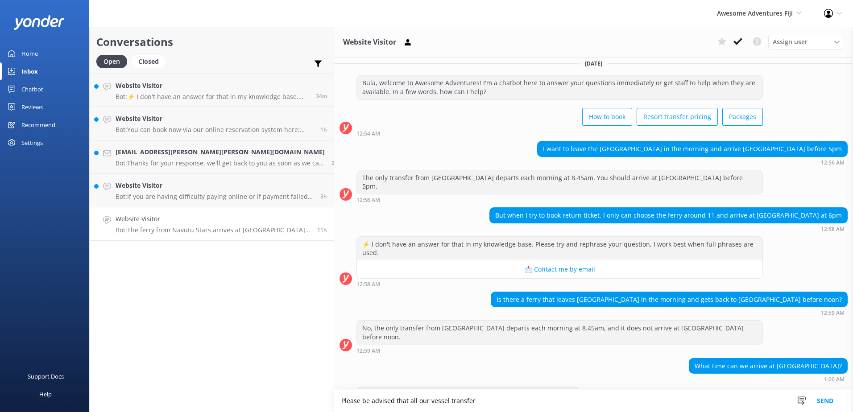
click at [413, 396] on textarea "Please be advised that all our vessel transfer" at bounding box center [593, 401] width 519 height 22
click at [343, 400] on textarea "Please be advised that all our vessel transfers to and from the Yasawa's" at bounding box center [593, 401] width 519 height 22
click at [416, 402] on textarea "Please be advised that we only have one all our vessel transfers to and from th…" at bounding box center [593, 401] width 519 height 22
click at [437, 401] on textarea "Please be advised that we only have one all our vessel transfers to and from th…" at bounding box center [593, 401] width 519 height 22
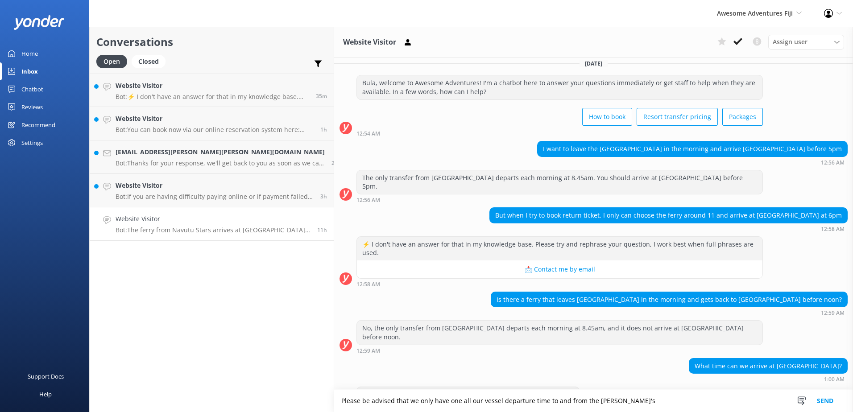
click at [557, 402] on textarea "Please be advised that we only have one all our vessel departure time to and fr…" at bounding box center [593, 401] width 519 height 22
click at [414, 400] on textarea "Please be advised that we only have one all our vessel departure time to and fr…" at bounding box center [593, 401] width 519 height 22
click at [555, 403] on textarea "Please be advised that we only have one vessel departure time to and from the […" at bounding box center [593, 401] width 519 height 22
type textarea "Please be advised that we only have one vessel departure time to and from the […"
click at [830, 401] on button "Send" at bounding box center [824, 401] width 33 height 22
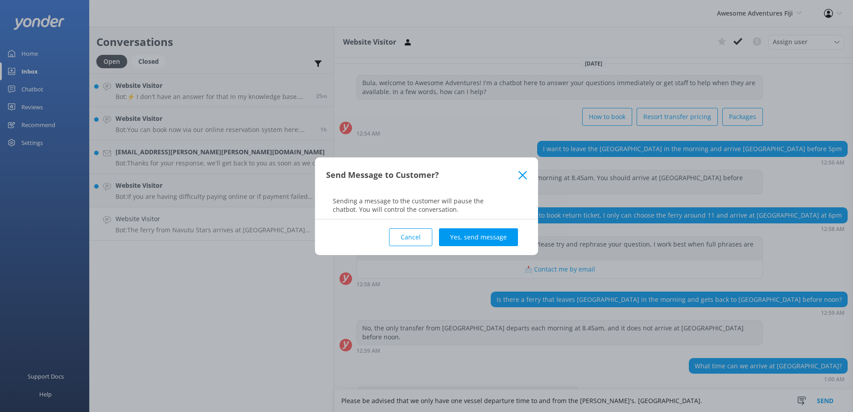
click at [459, 225] on div "Cancel Yes, send message" at bounding box center [426, 237] width 201 height 36
click at [460, 234] on button "Yes, send message" at bounding box center [478, 237] width 79 height 18
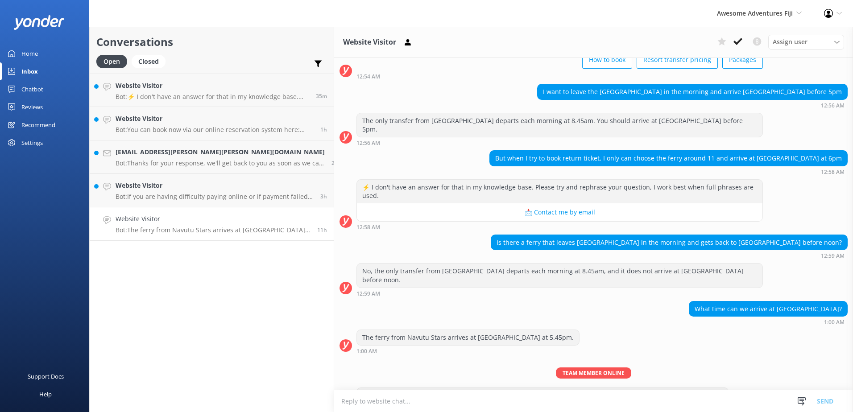
scroll to position [64, 0]
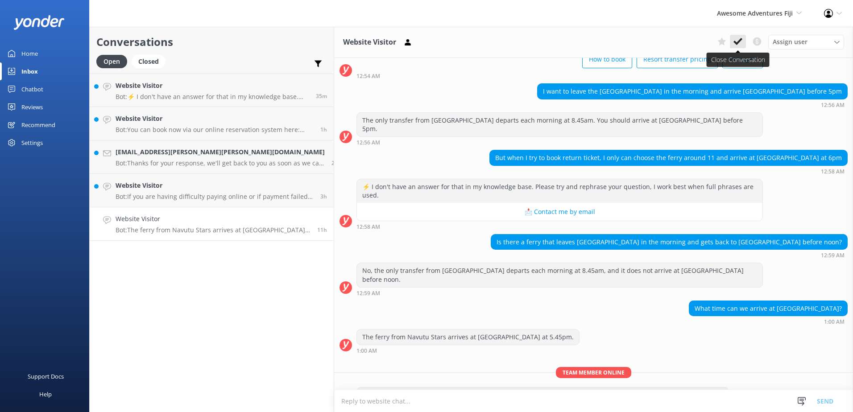
click at [739, 40] on icon at bounding box center [737, 41] width 9 height 9
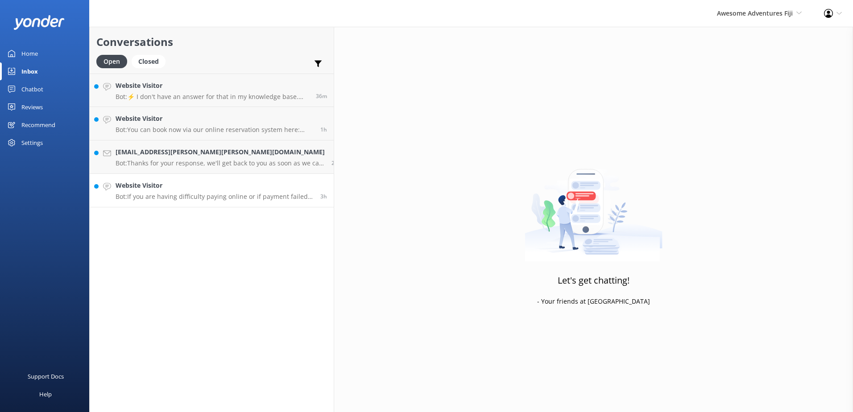
click at [234, 186] on h4 "Website Visitor" at bounding box center [215, 186] width 198 height 10
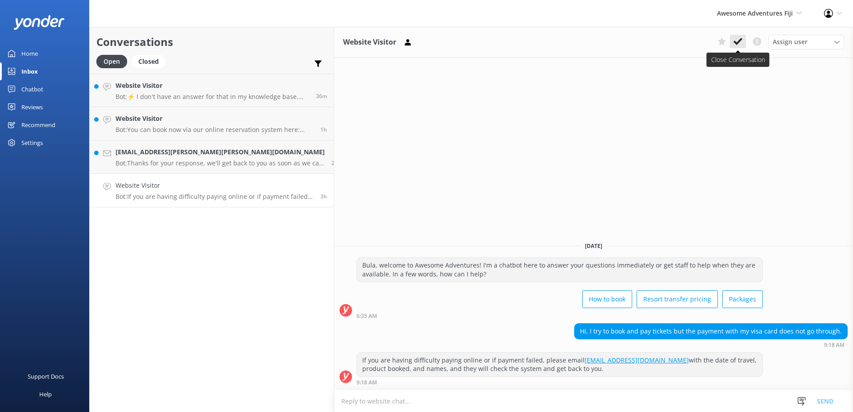
click at [738, 41] on icon at bounding box center [737, 41] width 9 height 9
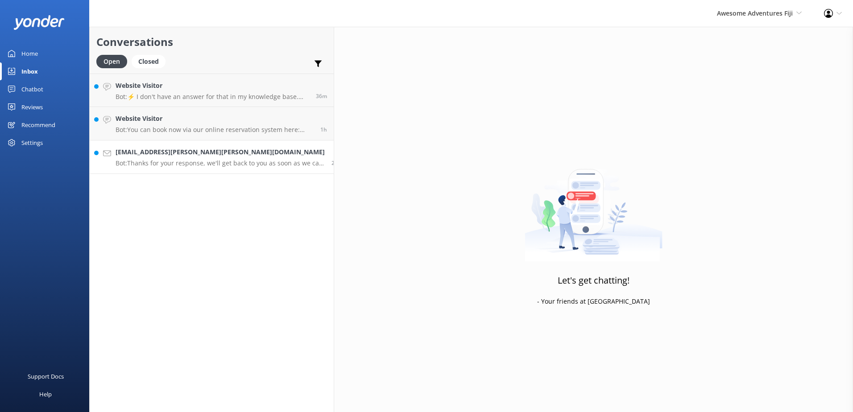
click at [245, 153] on h4 "[EMAIL_ADDRESS][PERSON_NAME][PERSON_NAME][DOMAIN_NAME]" at bounding box center [220, 152] width 209 height 10
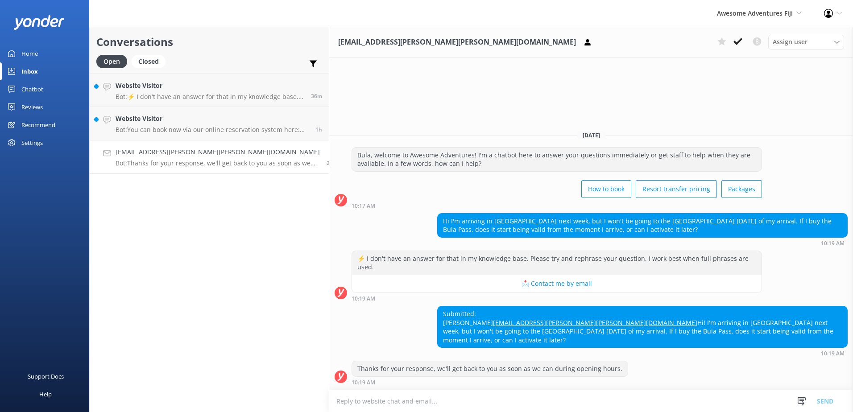
click at [329, 400] on textarea at bounding box center [591, 401] width 524 height 22
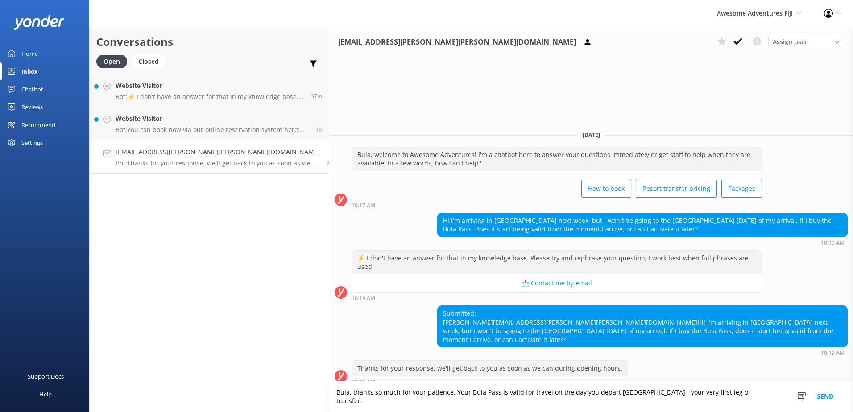
drag, startPoint x: 590, startPoint y: 401, endPoint x: 726, endPoint y: 393, distance: 136.2
click at [726, 393] on textarea "Bula, thanks so much for your patience. Your Bula Pass is valid for travel on t…" at bounding box center [591, 396] width 524 height 31
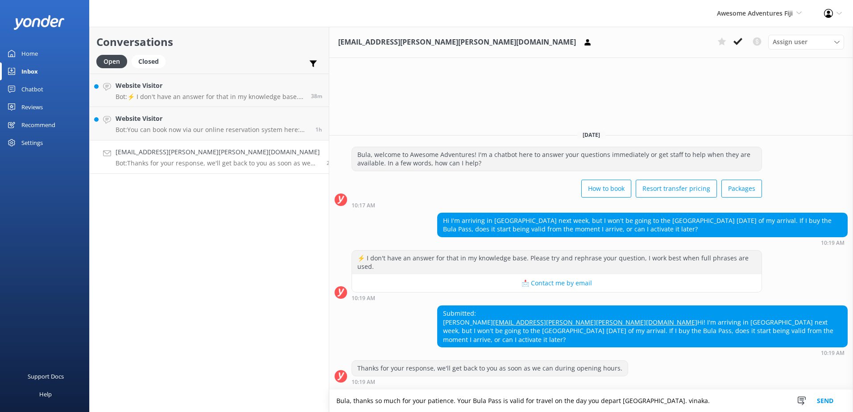
drag, startPoint x: 616, startPoint y: 402, endPoint x: 594, endPoint y: 401, distance: 22.8
click at [592, 401] on textarea "Bula, thanks so much for your patience. Your Bula Pass is valid for travel on t…" at bounding box center [591, 401] width 524 height 22
drag, startPoint x: 624, startPoint y: 402, endPoint x: 231, endPoint y: 401, distance: 392.9
click at [227, 399] on div "Conversations Open Closed Important Converted Assigned to me Unassigned Website…" at bounding box center [471, 219] width 764 height 385
drag, startPoint x: 632, startPoint y: 405, endPoint x: 596, endPoint y: 403, distance: 36.2
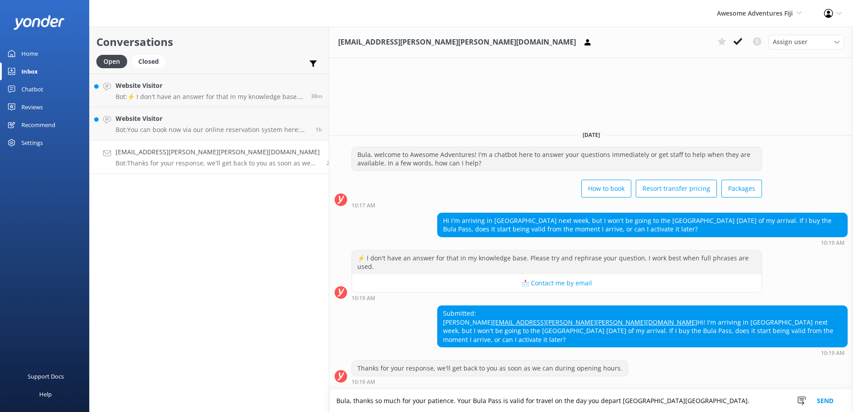
click at [632, 405] on textarea "Bula, thanks so much for your patience. Your Bula Pass is valid for travel on t…" at bounding box center [591, 401] width 524 height 22
click at [718, 397] on textarea "Bula, thanks so much for your patience. Your Bula Pass is valid for travel on t…" at bounding box center [591, 401] width 524 height 22
drag, startPoint x: 619, startPoint y: 405, endPoint x: 630, endPoint y: 398, distance: 12.8
click at [619, 403] on textarea "Bula, thanks so much for your patience. Your Bula Pass is valid for travel on t…" at bounding box center [591, 401] width 524 height 22
paste textarea "Please contact & liaise directly with our Awesome Adventures Fiji Reservations …"
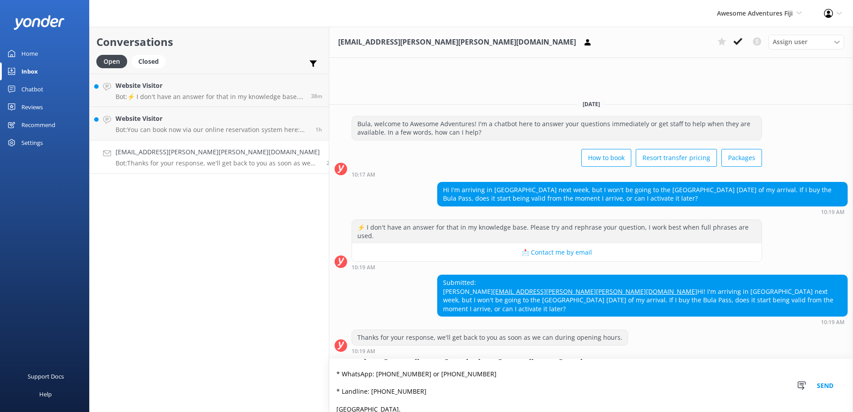
scroll to position [74, 0]
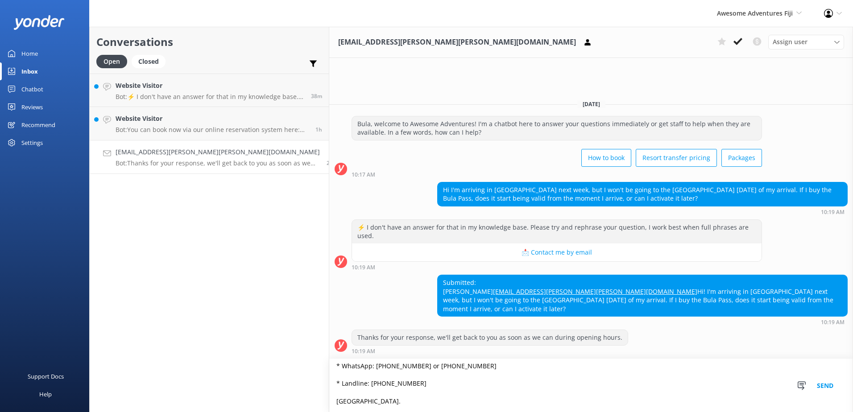
drag, startPoint x: 275, startPoint y: 370, endPoint x: 306, endPoint y: 433, distance: 70.0
click at [306, 412] on html "Awesome Adventures Fiji South Sea Sailing South Sea Cruises Malamala Beach Club…" at bounding box center [426, 206] width 853 height 412
type textarea "Bula, thanks so much for your patience. Your Bula Pass is valid for travel on t…"
click at [821, 385] on button "Send" at bounding box center [824, 385] width 33 height 53
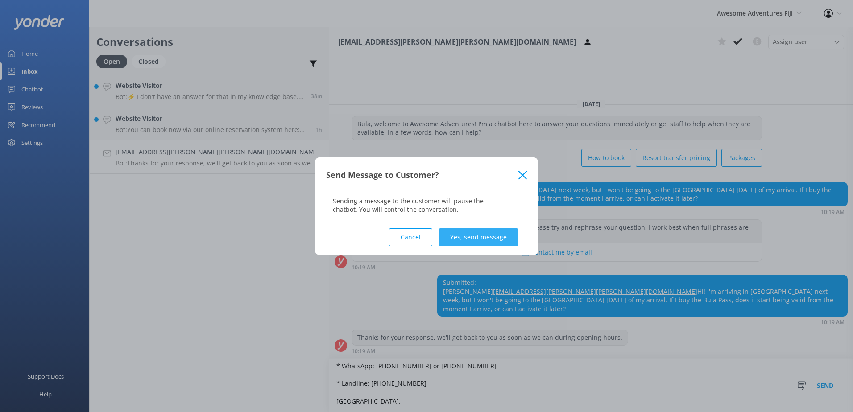
click at [469, 234] on button "Yes, send message" at bounding box center [478, 237] width 79 height 18
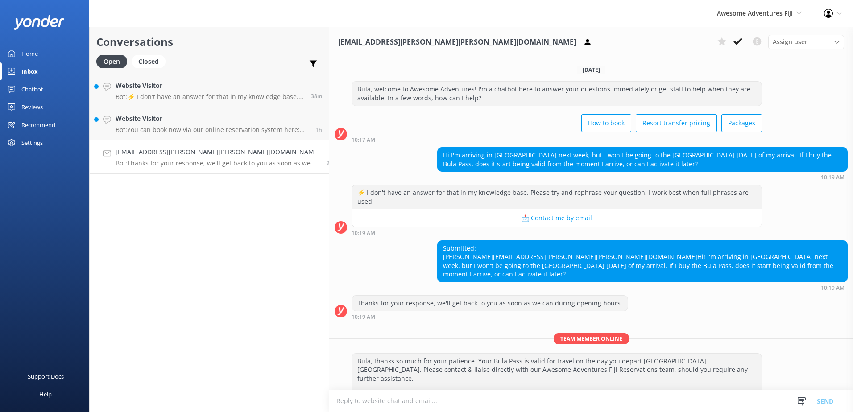
scroll to position [88, 0]
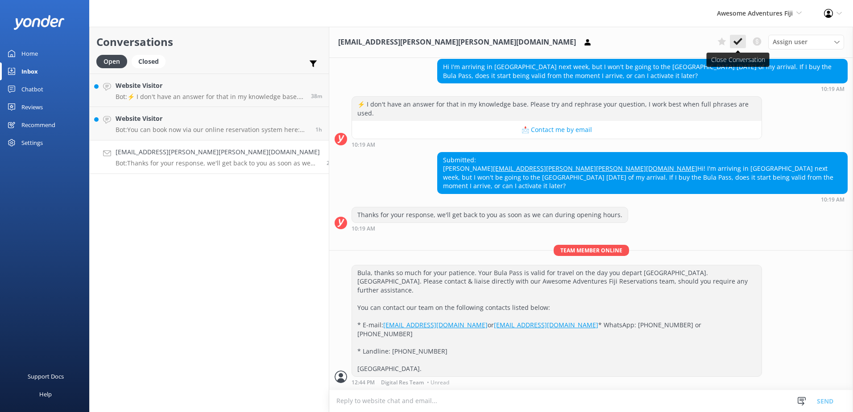
click at [734, 41] on icon at bounding box center [737, 41] width 9 height 9
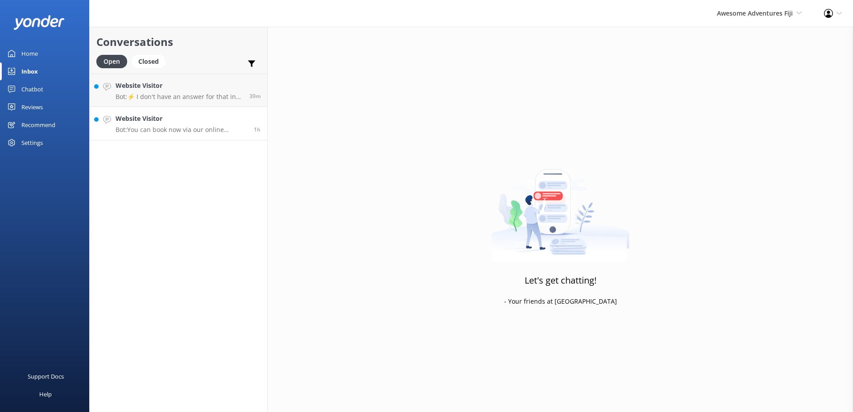
drag, startPoint x: 218, startPoint y: 122, endPoint x: 225, endPoint y: 122, distance: 7.2
click at [218, 122] on h4 "Website Visitor" at bounding box center [182, 119] width 132 height 10
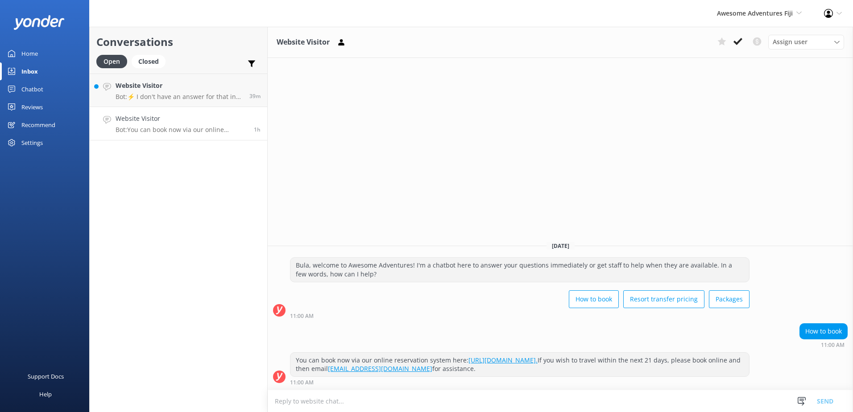
drag, startPoint x: 736, startPoint y: 44, endPoint x: 556, endPoint y: 54, distance: 180.5
click at [736, 43] on use at bounding box center [737, 41] width 9 height 7
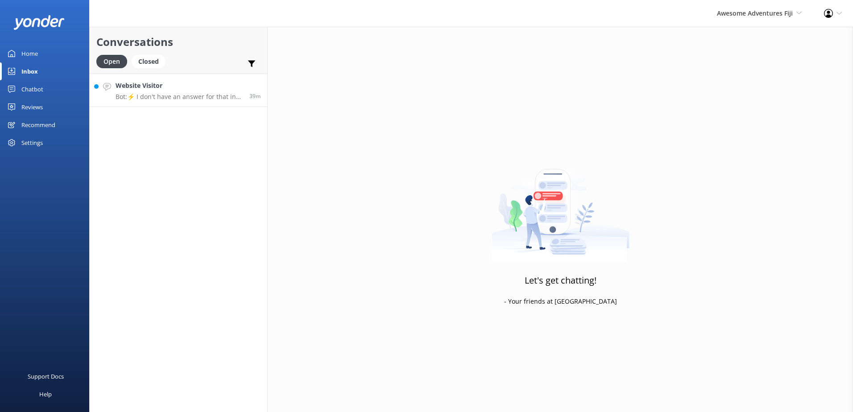
click at [239, 88] on h4 "Website Visitor" at bounding box center [179, 86] width 127 height 10
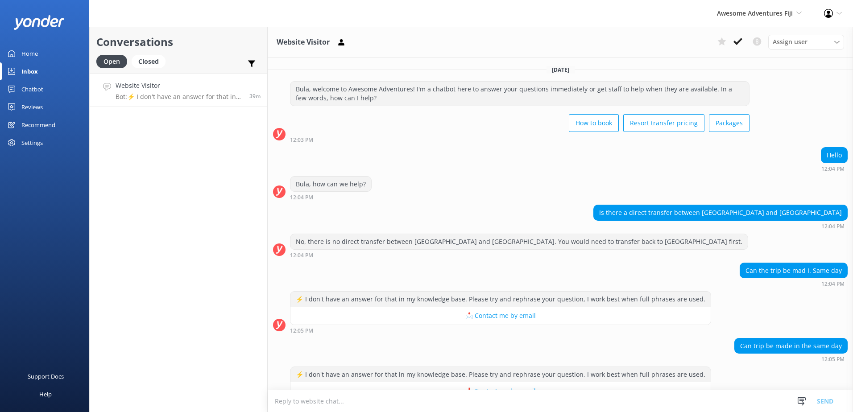
scroll to position [24, 0]
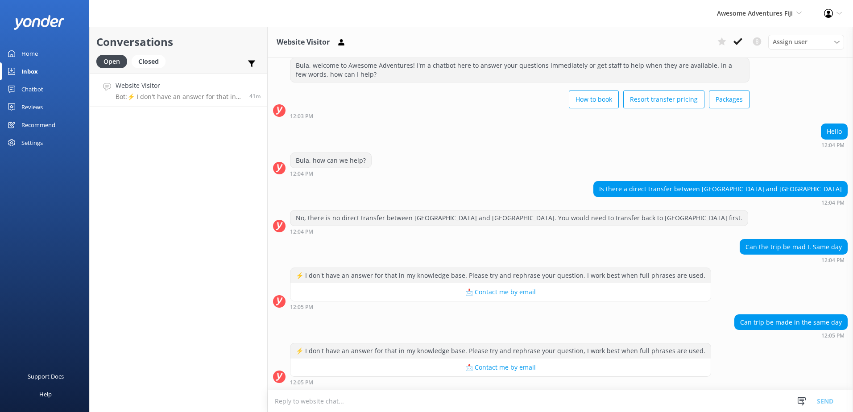
click at [353, 406] on textarea at bounding box center [560, 401] width 585 height 22
click at [334, 401] on textarea "Bula, since" at bounding box center [560, 401] width 585 height 22
drag, startPoint x: 324, startPoint y: 401, endPoint x: 41, endPoint y: 401, distance: 283.2
click at [41, 401] on div "Awesome Adventures Fiji South Sea Sailing South Sea Cruises Malamala Beach Club…" at bounding box center [426, 219] width 853 height 385
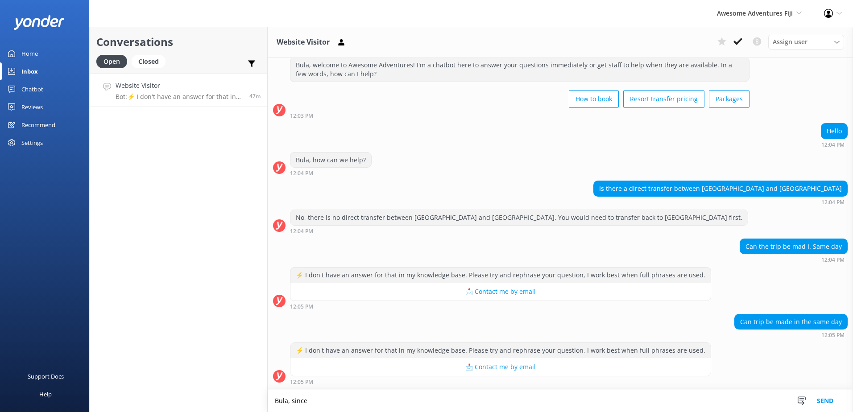
click at [293, 401] on textarea "Bula, since" at bounding box center [560, 401] width 585 height 22
drag, startPoint x: 291, startPoint y: 401, endPoint x: 301, endPoint y: 401, distance: 9.4
click at [291, 401] on textarea "Bula, since" at bounding box center [560, 401] width 585 height 22
click at [312, 400] on textarea "Bula, since" at bounding box center [560, 401] width 585 height 22
click at [314, 399] on textarea "Bula, since" at bounding box center [560, 401] width 585 height 22
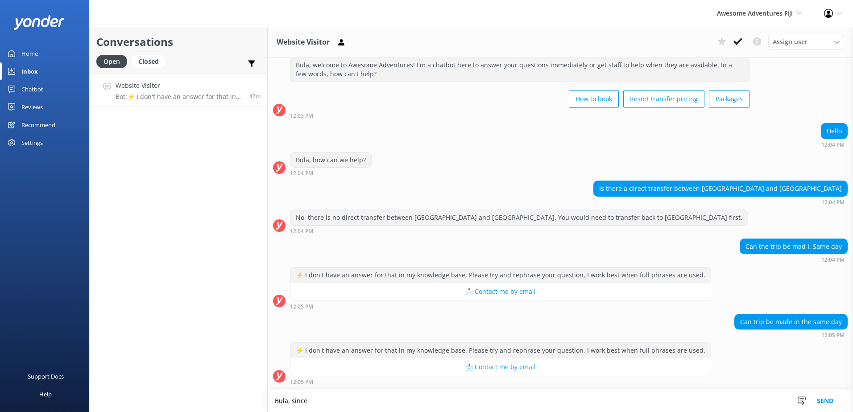
click at [312, 399] on textarea "Bula, since" at bounding box center [560, 401] width 585 height 22
paste textarea "Unfortunately, we do not do direct transfers from [GEOGRAPHIC_DATA] to [GEOGRAP…"
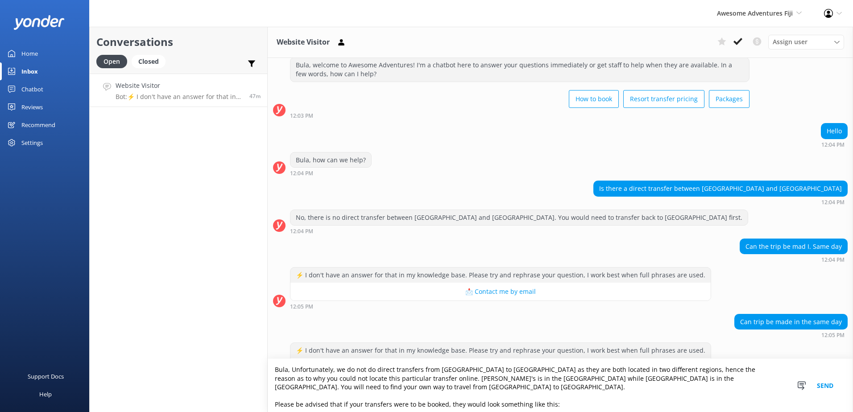
scroll to position [0, 0]
drag, startPoint x: 436, startPoint y: 369, endPoint x: 499, endPoint y: 371, distance: 63.4
click at [499, 371] on textarea "Bula, Unfortunately, we do not do direct transfers from [GEOGRAPHIC_DATA] to [G…" at bounding box center [560, 385] width 585 height 53
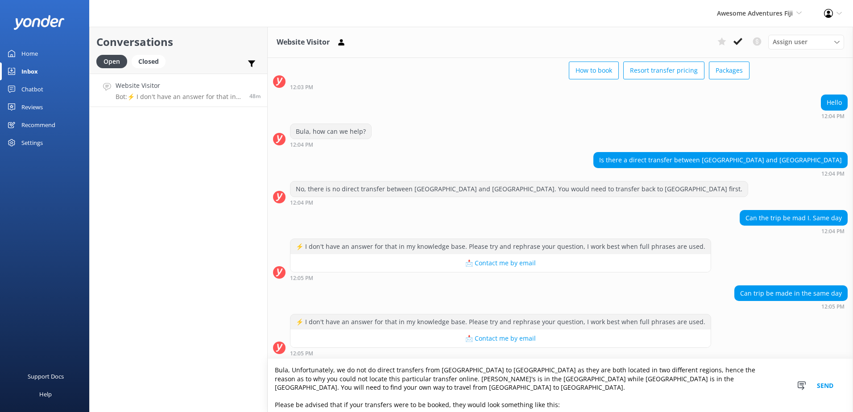
scroll to position [55, 0]
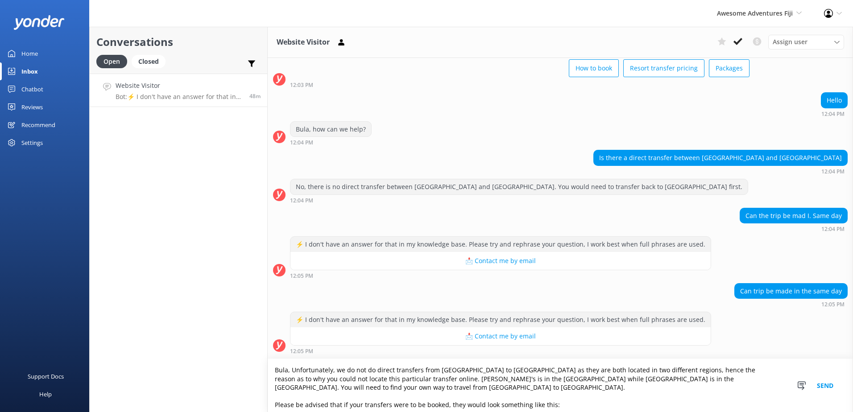
drag, startPoint x: 308, startPoint y: 380, endPoint x: 335, endPoint y: 380, distance: 26.8
click at [335, 380] on textarea "Bula, Unfortunately, we do not do direct transfers from [GEOGRAPHIC_DATA] to [G…" at bounding box center [560, 385] width 585 height 53
drag, startPoint x: 436, startPoint y: 369, endPoint x: 481, endPoint y: 372, distance: 44.7
click at [481, 372] on textarea "Bula, Unfortunately, we do not do direct transfers from [GEOGRAPHIC_DATA] to [G…" at bounding box center [560, 385] width 585 height 53
click at [486, 397] on textarea "Bula, Unfortunately, we do not do direct transfers from [GEOGRAPHIC_DATA] to [G…" at bounding box center [560, 385] width 585 height 53
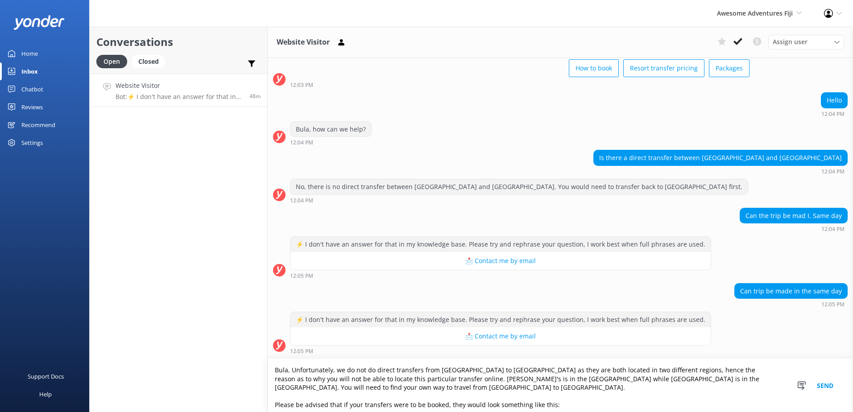
drag, startPoint x: 470, startPoint y: 379, endPoint x: 500, endPoint y: 379, distance: 30.3
click at [500, 379] on textarea "Bula, Unfortunately, we do not do direct transfers from [GEOGRAPHIC_DATA] to [G…" at bounding box center [560, 385] width 585 height 53
paste textarea "ctopus Resort"
drag, startPoint x: 490, startPoint y: 371, endPoint x: 571, endPoint y: 372, distance: 81.2
click at [571, 372] on textarea "Bula, Unfortunately, we do not do direct transfers from [GEOGRAPHIC_DATA] to [G…" at bounding box center [560, 385] width 585 height 53
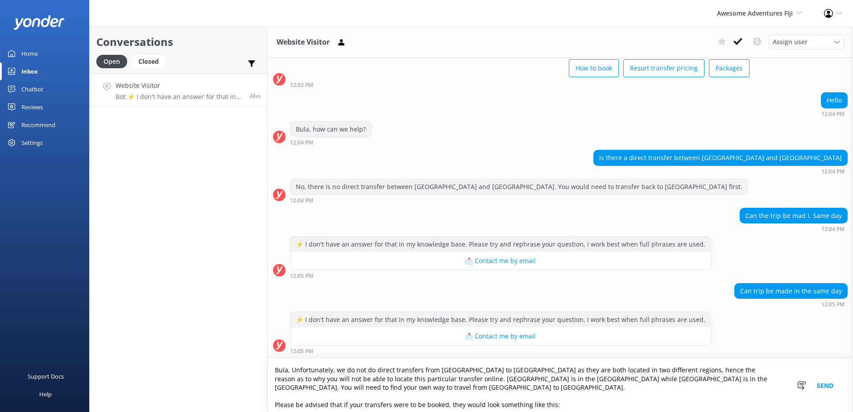
click at [603, 397] on textarea "Bula, Unfortunately, we do not do direct transfers from [GEOGRAPHIC_DATA] to [G…" at bounding box center [560, 385] width 585 height 53
drag, startPoint x: 602, startPoint y: 380, endPoint x: 650, endPoint y: 393, distance: 49.8
click at [641, 380] on textarea "Bula, Unfortunately, we do not do direct transfers from [GEOGRAPHIC_DATA] to [G…" at bounding box center [560, 385] width 585 height 53
paste textarea "[GEOGRAPHIC_DATA]"
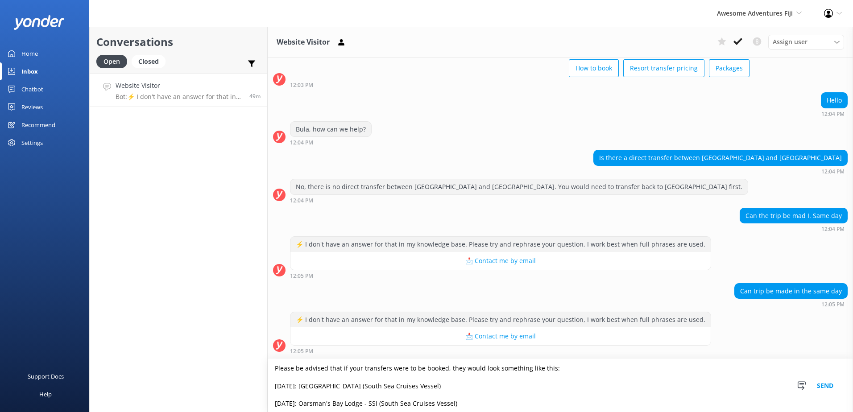
scroll to position [29, 0]
drag, startPoint x: 483, startPoint y: 375, endPoint x: 275, endPoint y: 391, distance: 208.4
click at [275, 391] on textarea "Bula, Unfortunately, we do not do direct transfers from [GEOGRAPHIC_DATA] to [G…" at bounding box center [560, 385] width 585 height 53
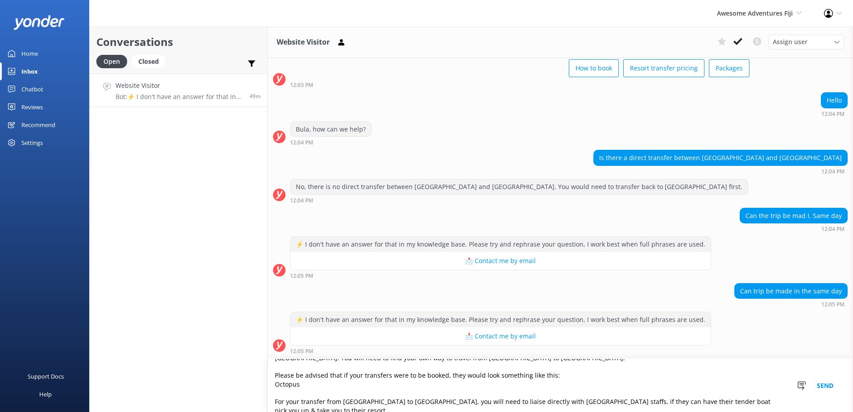
type textarea "Bula, Unfortunately, we do not do direct transfers from [GEOGRAPHIC_DATA] to [G…"
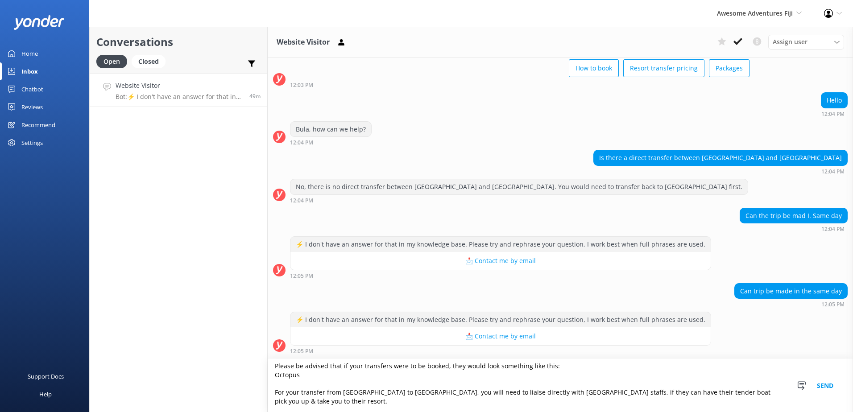
scroll to position [0, 0]
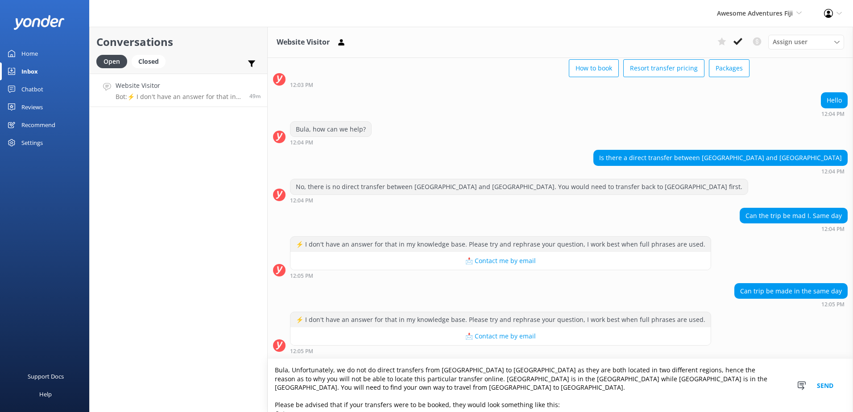
drag, startPoint x: 415, startPoint y: 404, endPoint x: 237, endPoint y: 335, distance: 190.5
click at [238, 334] on div "Conversations Open Closed Important Converted Assigned to me Unassigned Website…" at bounding box center [471, 219] width 764 height 385
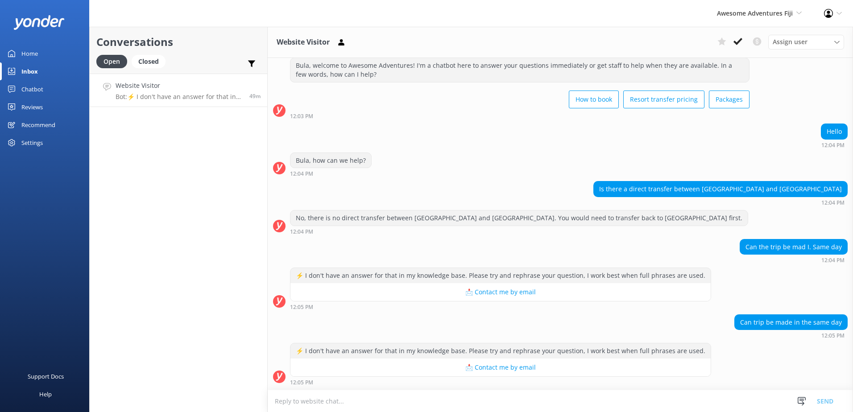
scroll to position [24, 0]
click at [348, 401] on textarea at bounding box center [560, 401] width 585 height 22
paste textarea "Bula, Unfortunately, we do not do direct transfers from [GEOGRAPHIC_DATA] to [G…"
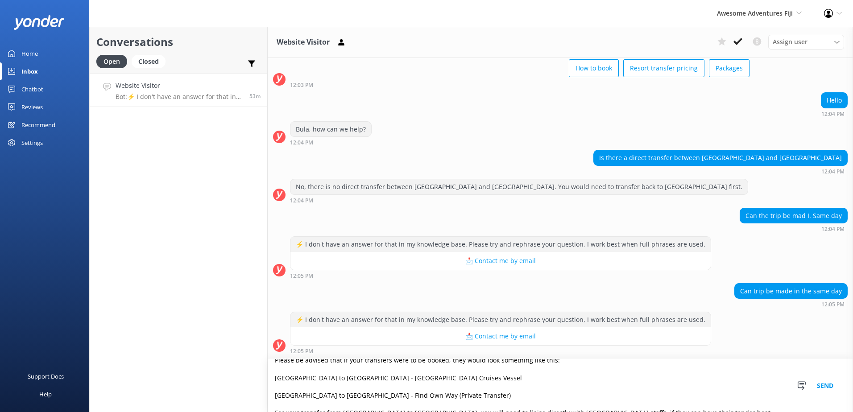
scroll to position [65, 0]
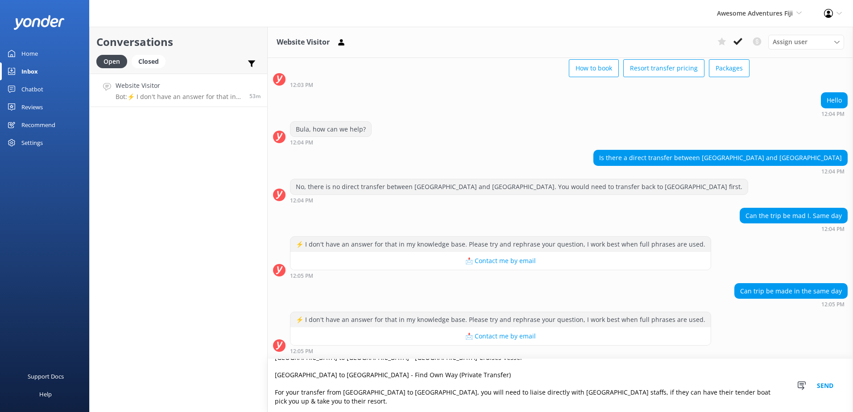
type textarea "Bula, Unfortunately, we do not do direct transfers from [GEOGRAPHIC_DATA] to [G…"
click at [824, 383] on button "Send" at bounding box center [824, 385] width 33 height 53
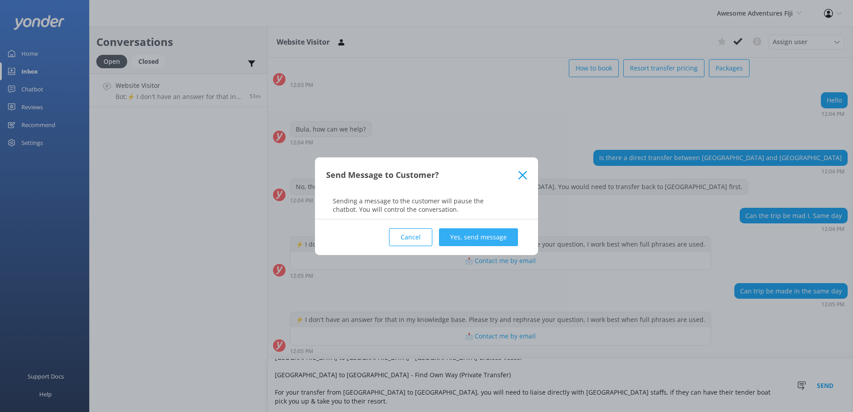
click at [463, 235] on button "Yes, send message" at bounding box center [478, 237] width 79 height 18
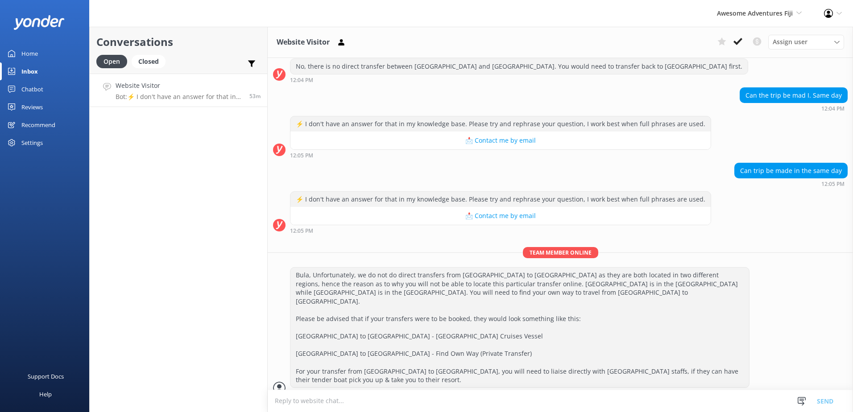
scroll to position [178, 0]
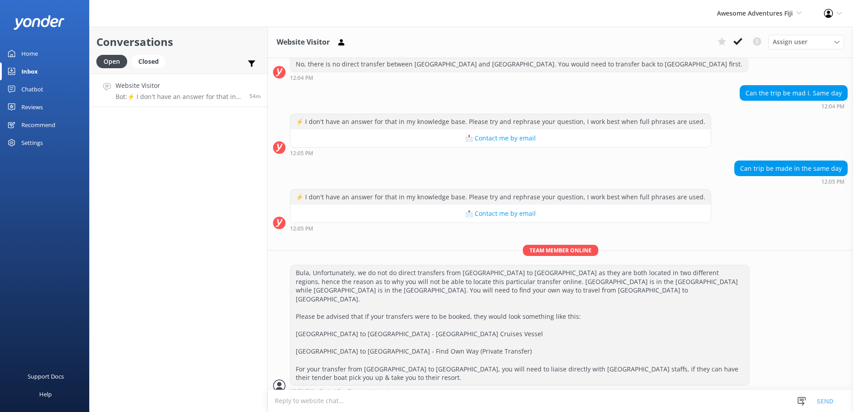
click at [299, 404] on textarea at bounding box center [560, 401] width 585 height 22
drag, startPoint x: 341, startPoint y: 398, endPoint x: 417, endPoint y: 399, distance: 76.3
click at [417, 398] on textarea "Please be advised that it will come at a cost" at bounding box center [560, 401] width 585 height 22
click at [389, 399] on textarea "Please be advised that the transfer" at bounding box center [560, 401] width 585 height 22
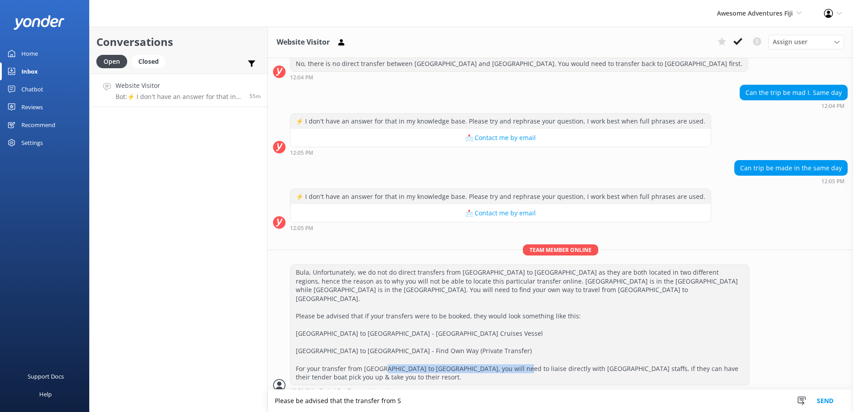
drag, startPoint x: 364, startPoint y: 356, endPoint x: 500, endPoint y: 359, distance: 136.1
click at [500, 359] on div "Bula, Unfortunately, we do not do direct transfers from [GEOGRAPHIC_DATA] to [G…" at bounding box center [519, 325] width 458 height 120
copy div "[GEOGRAPHIC_DATA] to [GEOGRAPHIC_DATA]"
drag, startPoint x: 392, startPoint y: 399, endPoint x: 418, endPoint y: 403, distance: 26.6
click at [418, 403] on textarea "Please be advised that the transfer from S" at bounding box center [560, 401] width 585 height 22
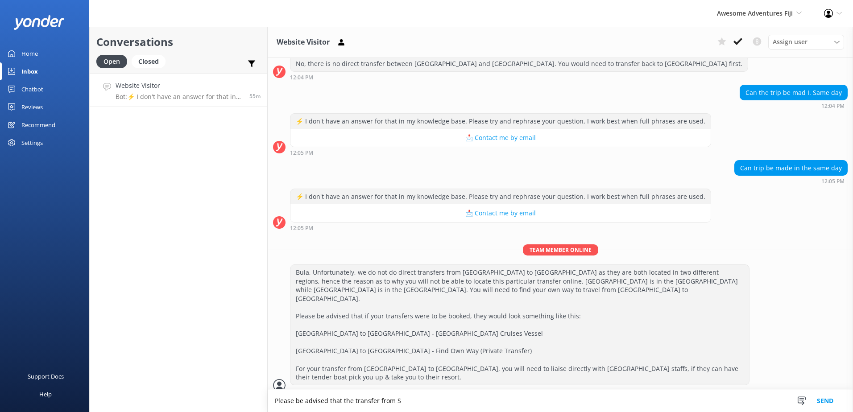
paste textarea "[GEOGRAPHIC_DATA] to [GEOGRAPHIC_DATA]"
click at [550, 400] on textarea "Please be advised that the transfer from [GEOGRAPHIC_DATA] to [GEOGRAPHIC_DATA]" at bounding box center [560, 401] width 585 height 22
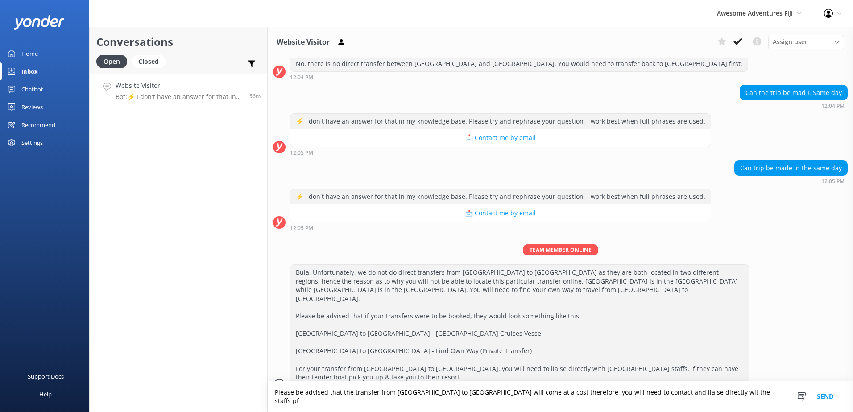
scroll to position [186, 0]
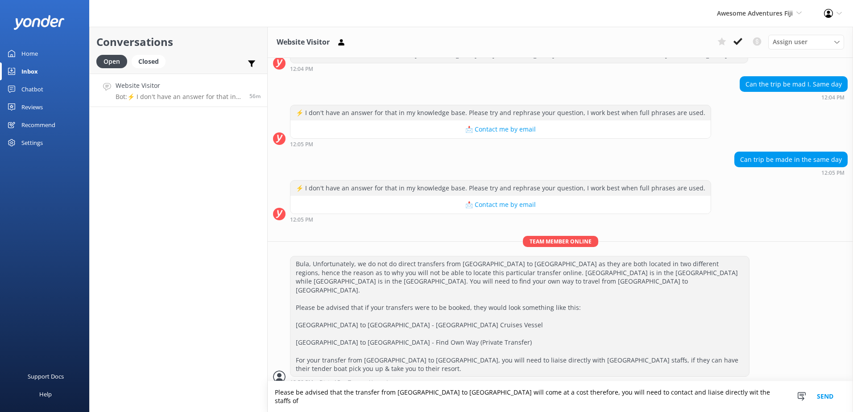
drag, startPoint x: 451, startPoint y: 392, endPoint x: 532, endPoint y: 394, distance: 80.3
click at [532, 393] on textarea "Please be advised that the transfer from [GEOGRAPHIC_DATA] to [GEOGRAPHIC_DATA]…" at bounding box center [560, 396] width 585 height 31
click at [306, 401] on textarea "Please be advised that the transfer from [GEOGRAPHIC_DATA] to [GEOGRAPHIC_DATA]…" at bounding box center [560, 396] width 585 height 31
paste textarea "[GEOGRAPHIC_DATA]"
click at [432, 405] on textarea "Please be advised that the transfer from [GEOGRAPHIC_DATA] to [GEOGRAPHIC_DATA]…" at bounding box center [560, 396] width 585 height 31
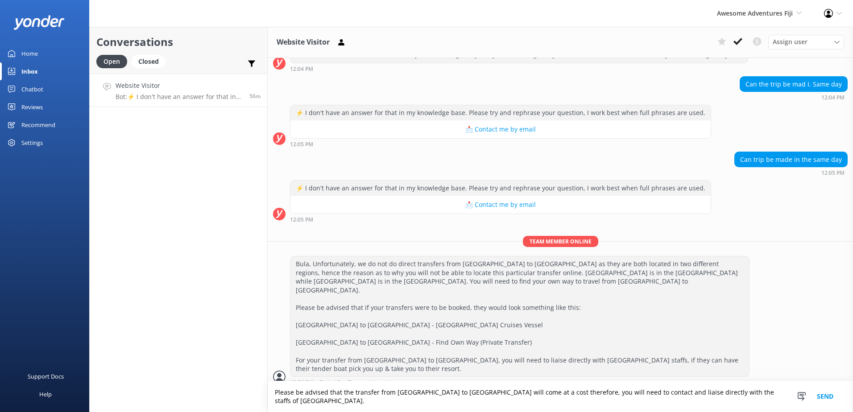
click at [399, 401] on textarea "Please be advised that the transfer from [GEOGRAPHIC_DATA] to [GEOGRAPHIC_DATA]…" at bounding box center [560, 396] width 585 height 31
type textarea "Please be advised that the transfer from [GEOGRAPHIC_DATA] to [GEOGRAPHIC_DATA]…"
click at [824, 394] on button "Send" at bounding box center [824, 396] width 33 height 31
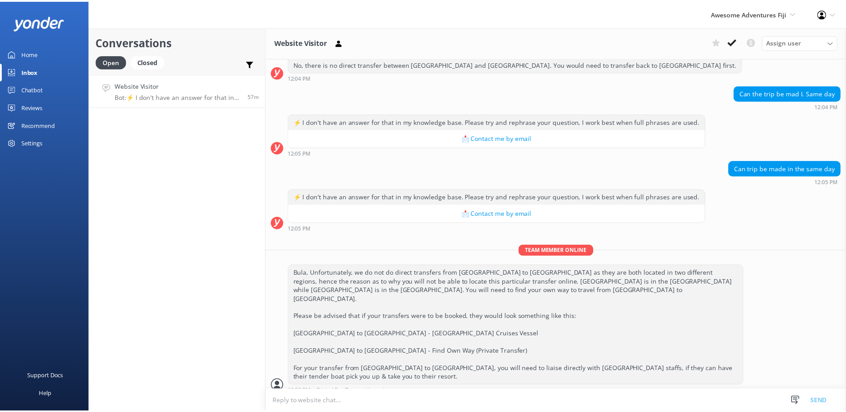
scroll to position [215, 0]
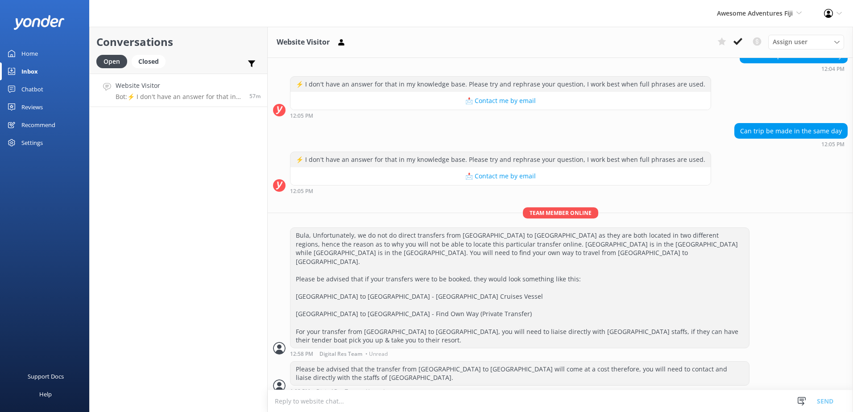
drag, startPoint x: 297, startPoint y: 359, endPoint x: 467, endPoint y: 367, distance: 170.5
click at [467, 367] on div "Please be advised that the transfer from [GEOGRAPHIC_DATA] to [GEOGRAPHIC_DATA]…" at bounding box center [519, 374] width 458 height 24
copy div "Please be advised that the transfer from [GEOGRAPHIC_DATA] to [GEOGRAPHIC_DATA]…"
click at [533, 351] on div "12:58 PM Digital Res Team • Unread" at bounding box center [519, 354] width 459 height 6
click at [741, 37] on icon at bounding box center [737, 41] width 9 height 9
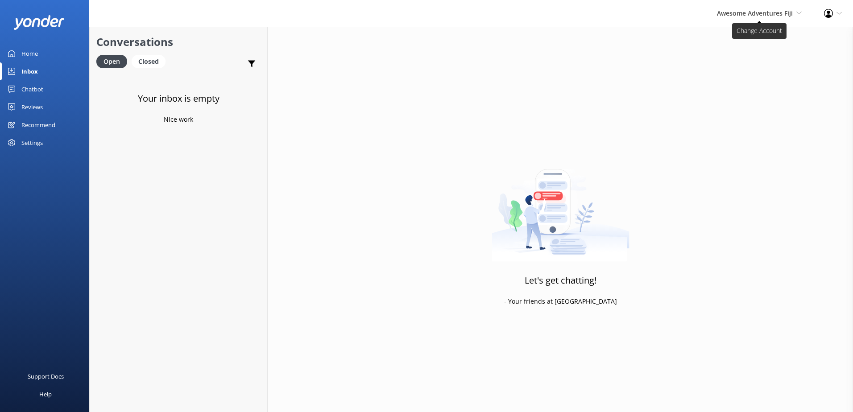
click at [776, 16] on span "Awesome Adventures Fiji" at bounding box center [755, 13] width 76 height 8
click at [756, 84] on link "Malamala Beach Club" at bounding box center [768, 80] width 89 height 21
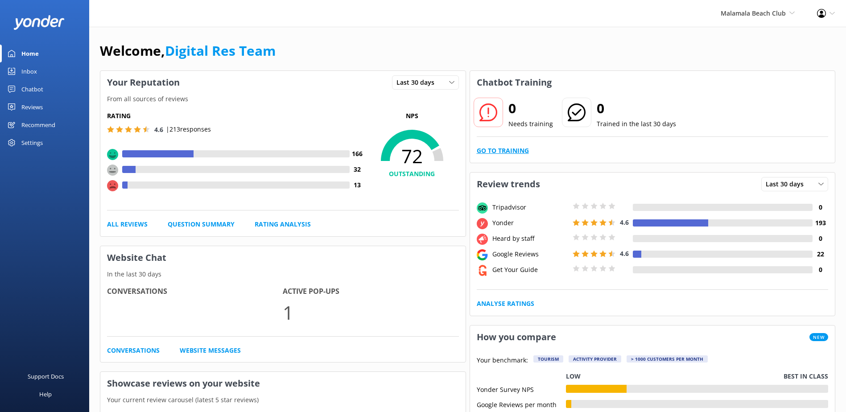
click at [505, 147] on link "Go to Training" at bounding box center [503, 151] width 52 height 10
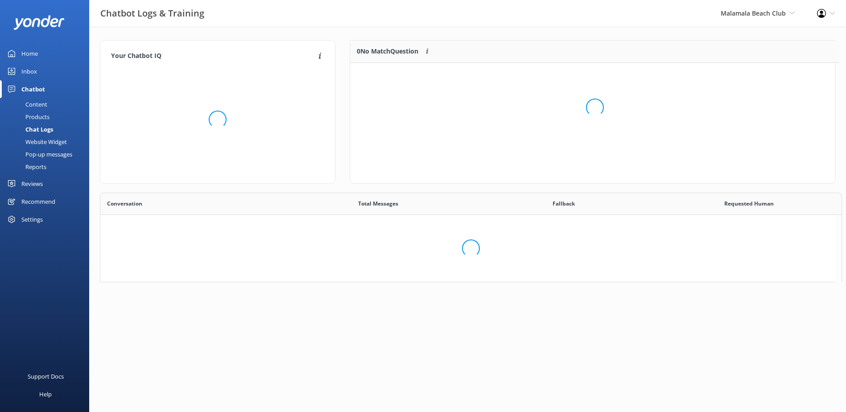
scroll to position [7, 7]
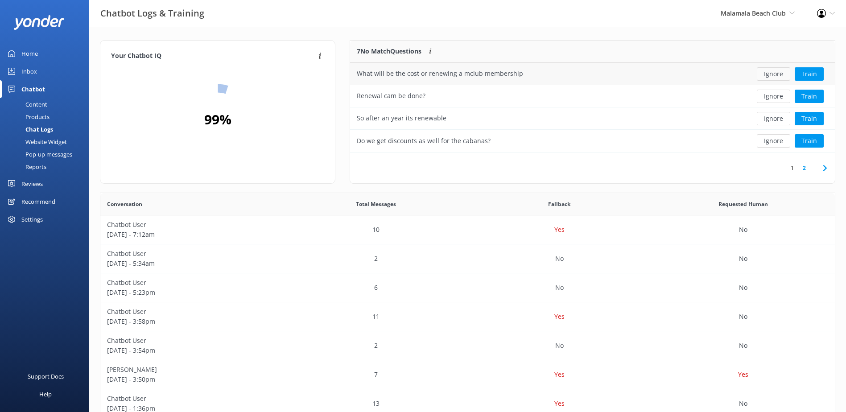
click at [768, 71] on button "Ignore" at bounding box center [773, 73] width 33 height 13
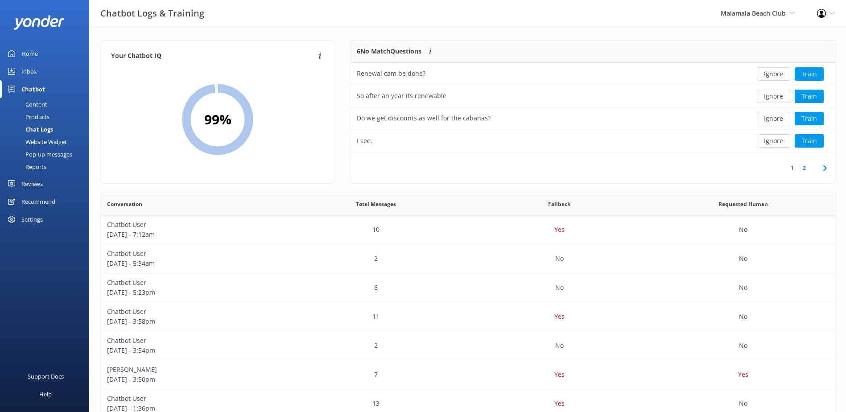
click at [768, 71] on button "Ignore" at bounding box center [773, 73] width 33 height 13
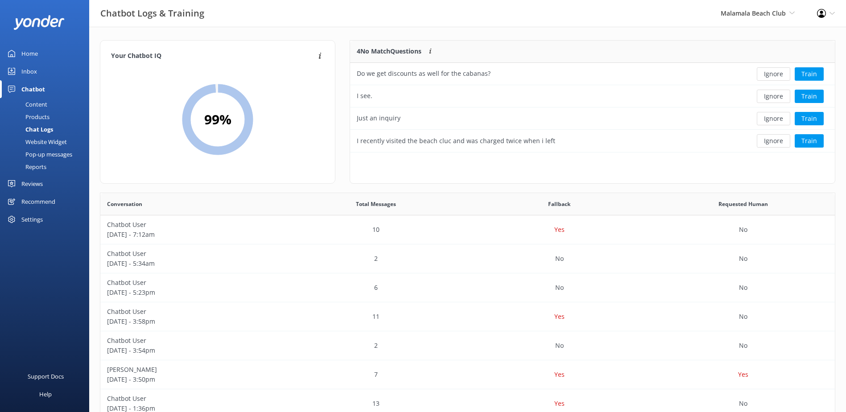
click at [768, 71] on button "Ignore" at bounding box center [773, 73] width 33 height 13
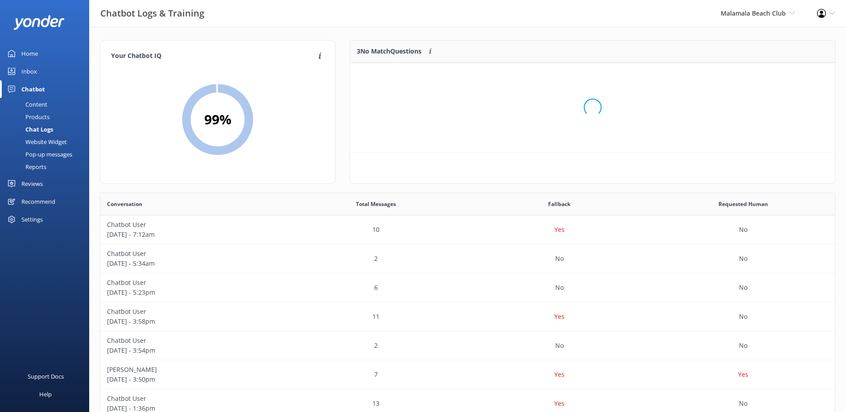
scroll to position [83, 478]
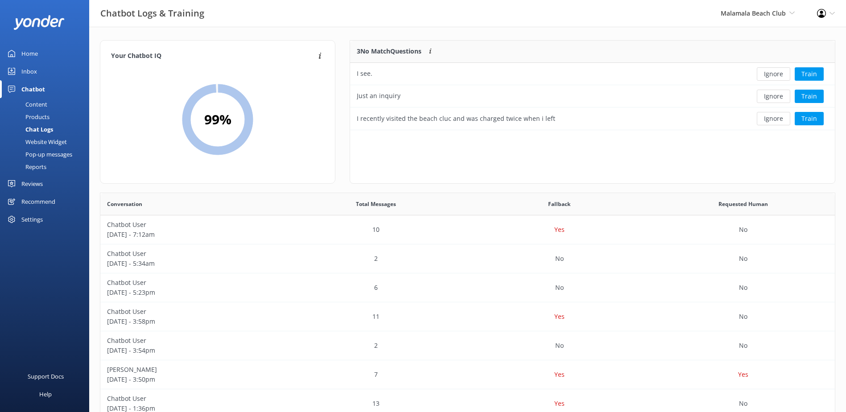
click at [768, 71] on button "Ignore" at bounding box center [773, 73] width 33 height 13
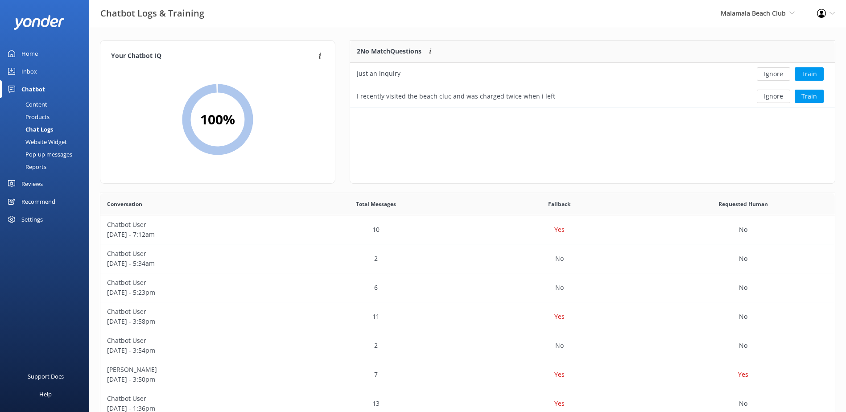
scroll to position [61, 478]
click at [768, 71] on button "Ignore" at bounding box center [773, 73] width 33 height 13
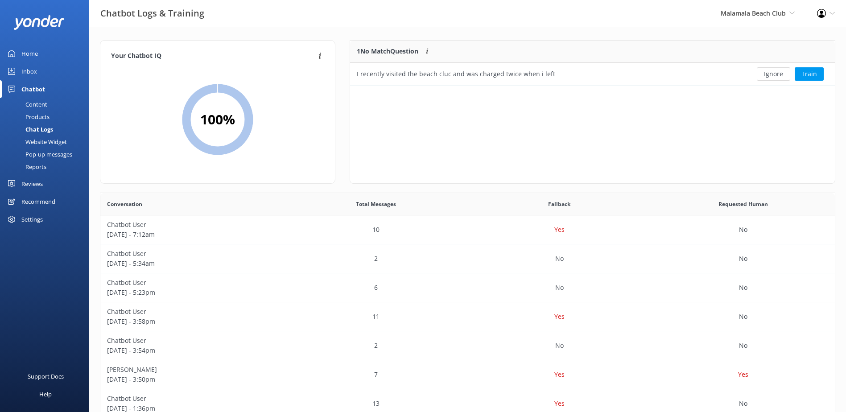
scroll to position [38, 478]
click at [768, 71] on button "Ignore" at bounding box center [773, 73] width 33 height 13
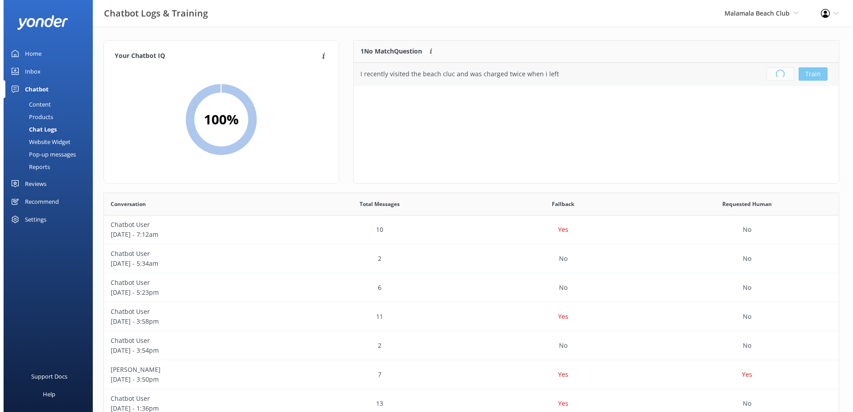
scroll to position [105, 478]
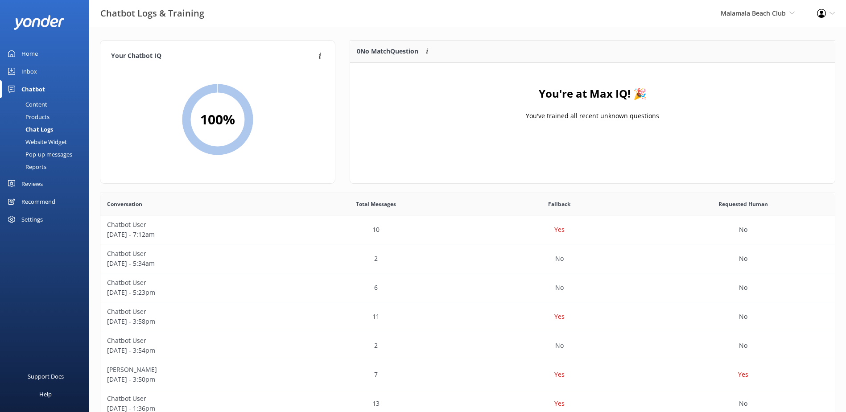
click at [21, 71] on div "Inbox" at bounding box center [29, 71] width 16 height 18
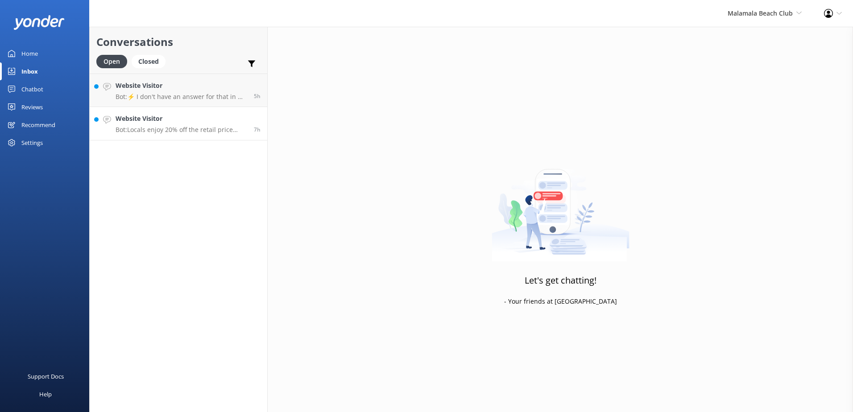
drag, startPoint x: 176, startPoint y: 111, endPoint x: 186, endPoint y: 112, distance: 10.0
click at [176, 110] on link "Website Visitor Bot: Locals enjoy 20% off the retail price shown on our website…" at bounding box center [179, 123] width 178 height 33
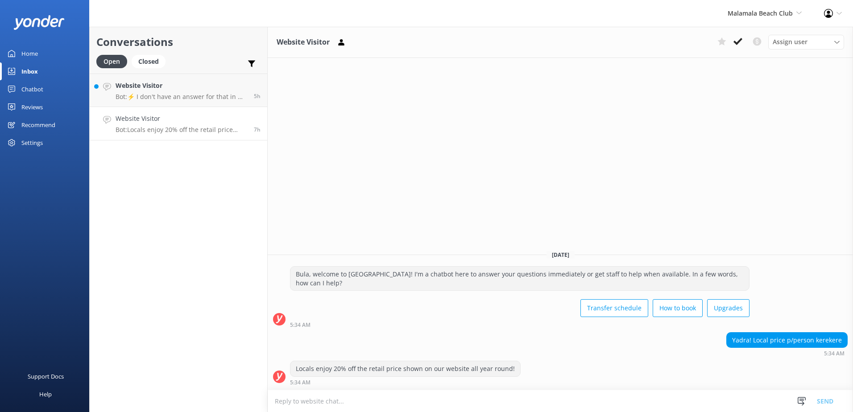
click at [320, 404] on textarea at bounding box center [560, 401] width 585 height 22
paste textarea "Bula, Thanks so much for your patience. Please be advised that for locals, Sout…"
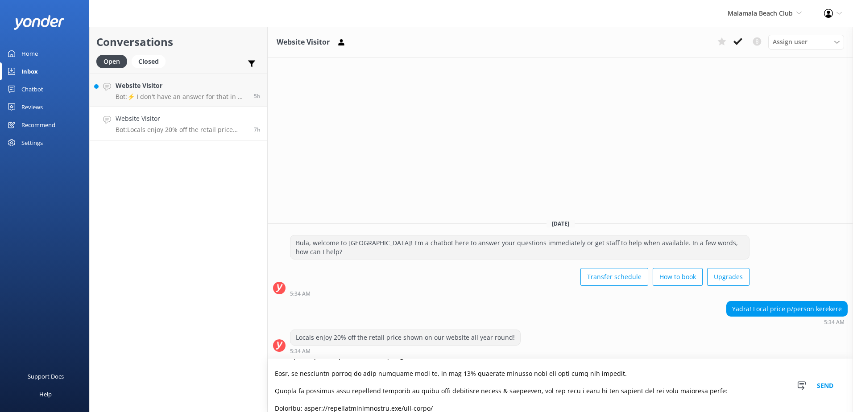
scroll to position [179, 0]
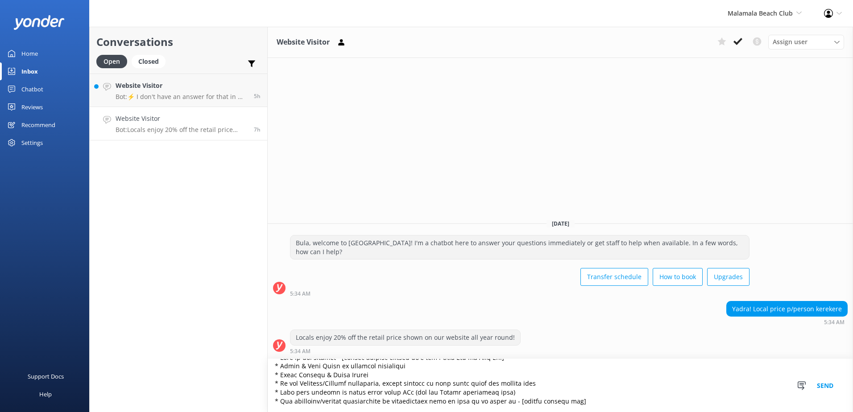
type textarea "Bula, Thanks so much for your patience. Please be advised that for locals, Sout…"
click at [819, 381] on button "Send" at bounding box center [824, 385] width 33 height 53
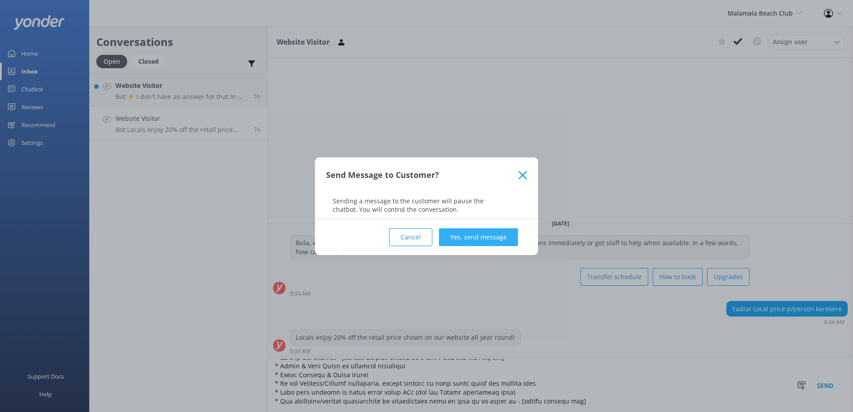
click at [480, 237] on button "Yes, send message" at bounding box center [478, 237] width 79 height 18
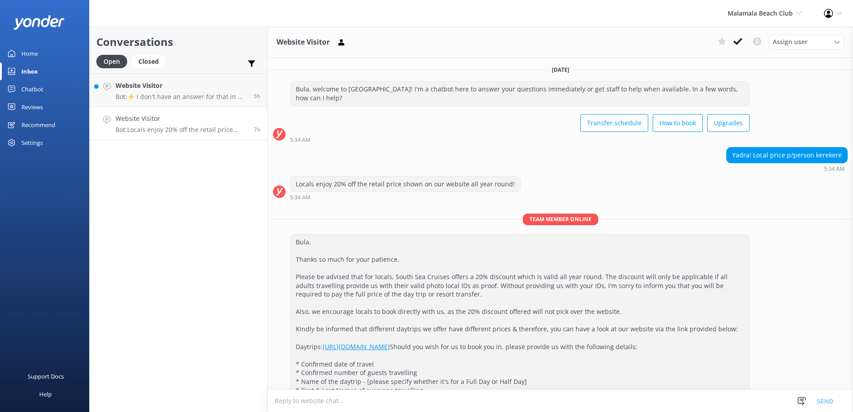
scroll to position [74, 0]
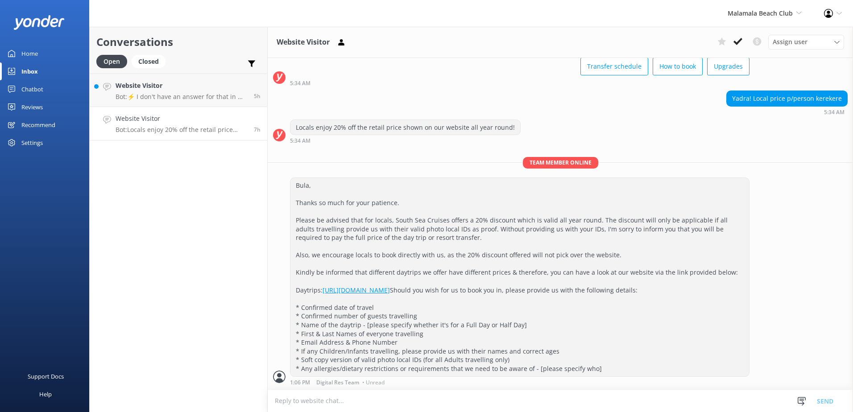
click at [363, 400] on textarea at bounding box center [560, 401] width 585 height 22
paste textarea "You can email us your details to social@ssc.com fj"
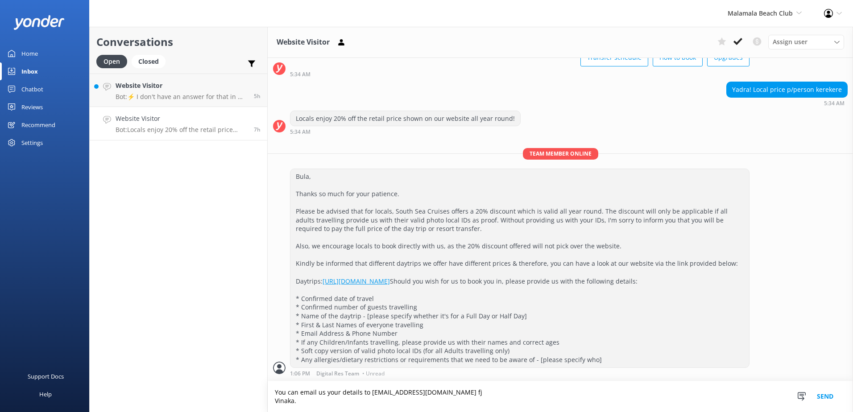
scroll to position [83, 0]
type textarea "You can email us your details to social@ssc.com fj Vinaka."
click at [824, 396] on button "Send" at bounding box center [824, 396] width 33 height 31
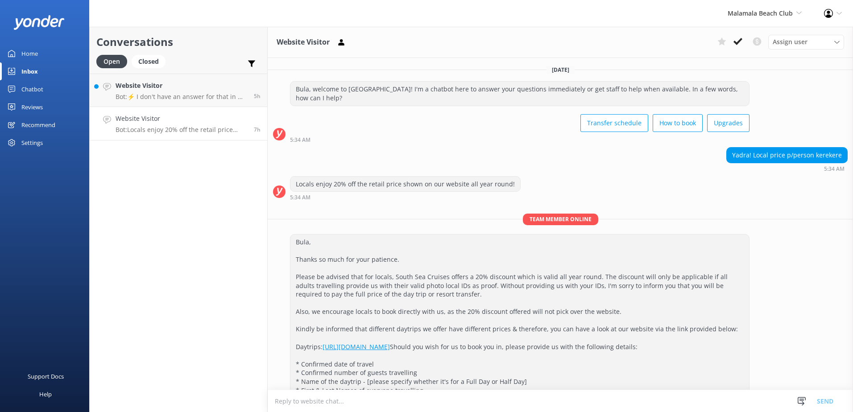
scroll to position [101, 0]
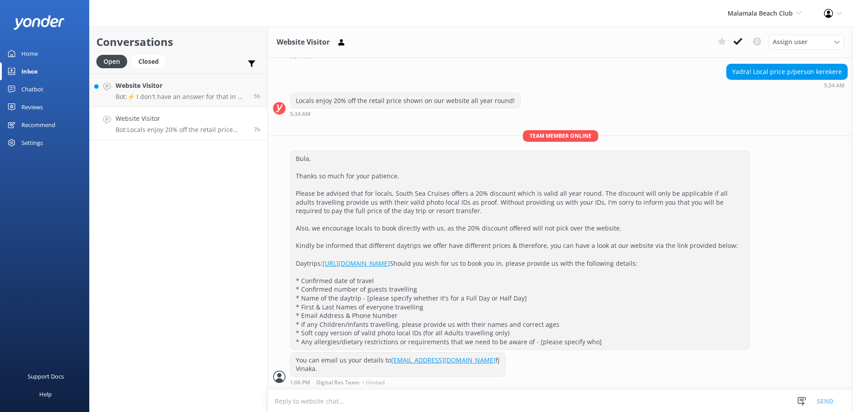
click at [316, 407] on textarea at bounding box center [560, 401] width 585 height 22
paste textarea "Resort Transfers https://southseacruisesfiji.com/resort-transfers/"
click at [275, 403] on textarea "Resort Transfers https://southseacruisesfiji.com/resort-transfers/" at bounding box center [560, 401] width 585 height 22
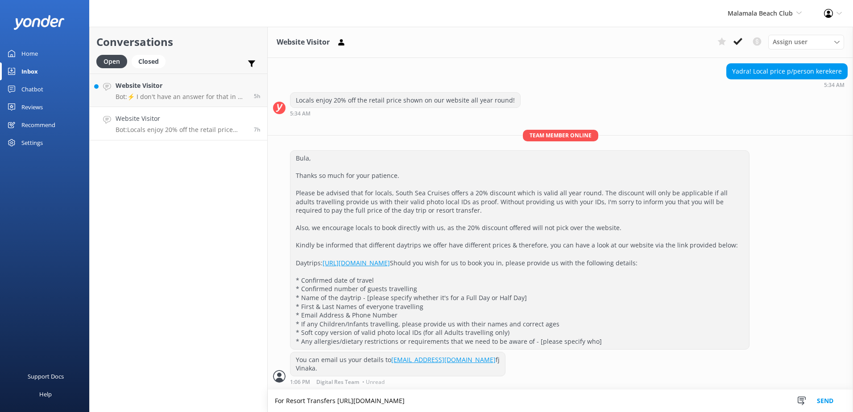
type textarea "For Resort Transfers https://southseacruisesfiji.com/resort-transfers/"
drag, startPoint x: 826, startPoint y: 398, endPoint x: 820, endPoint y: 395, distance: 6.6
click at [825, 398] on button "Send" at bounding box center [824, 401] width 33 height 22
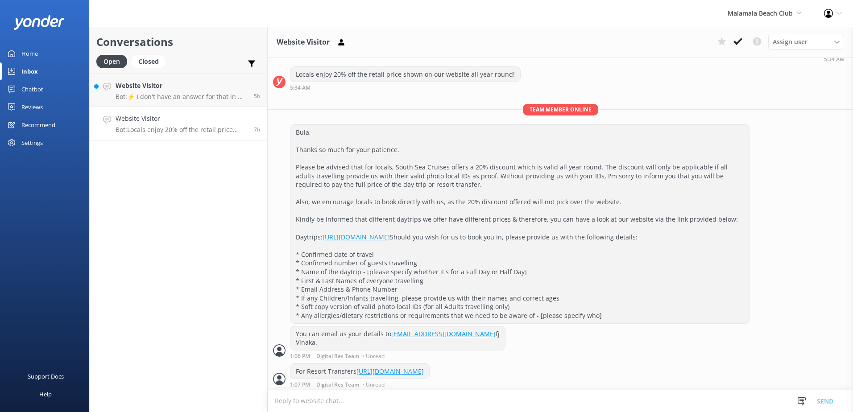
scroll to position [130, 0]
click at [305, 402] on textarea at bounding box center [560, 401] width 585 height 22
paste textarea "Should you wish for us to book you in, please provide us with the following det…"
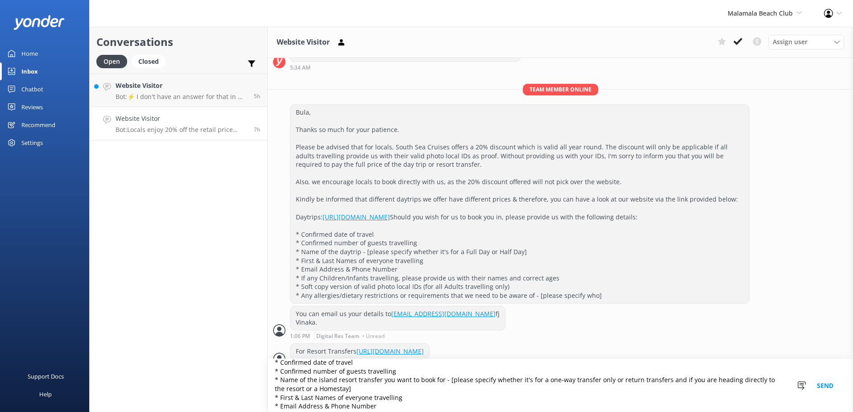
scroll to position [0, 0]
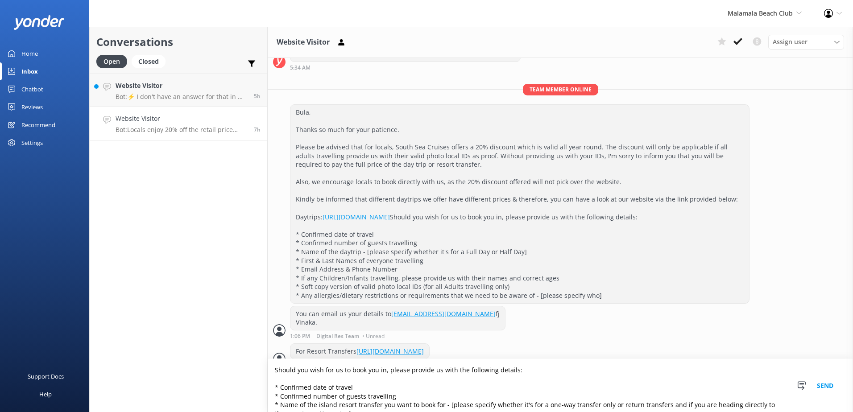
type textarea "Should you wish for us to book you in, please provide us with the following det…"
drag, startPoint x: 828, startPoint y: 384, endPoint x: 804, endPoint y: 379, distance: 24.1
click at [828, 383] on button "Send" at bounding box center [824, 385] width 33 height 53
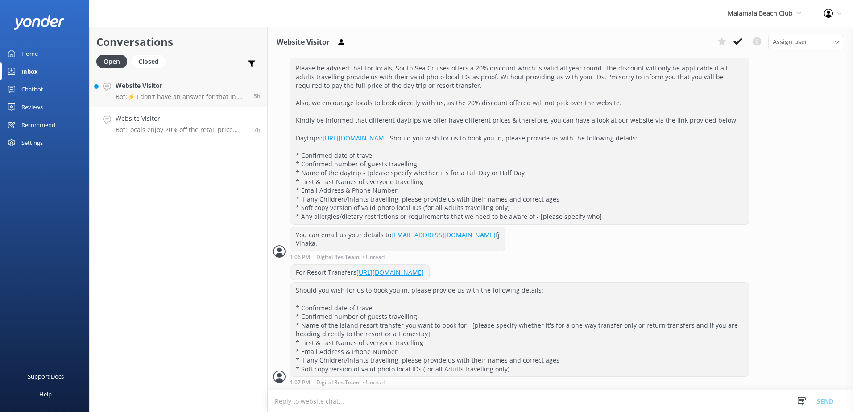
scroll to position [227, 0]
click at [740, 39] on use at bounding box center [737, 41] width 9 height 7
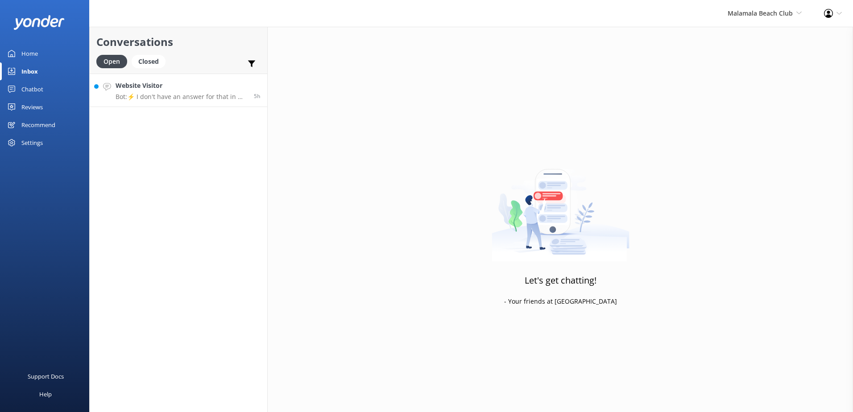
click at [209, 91] on div "Website Visitor Bot: ⚡ I don't have an answer for that in my knowledge base. Pl…" at bounding box center [182, 90] width 132 height 19
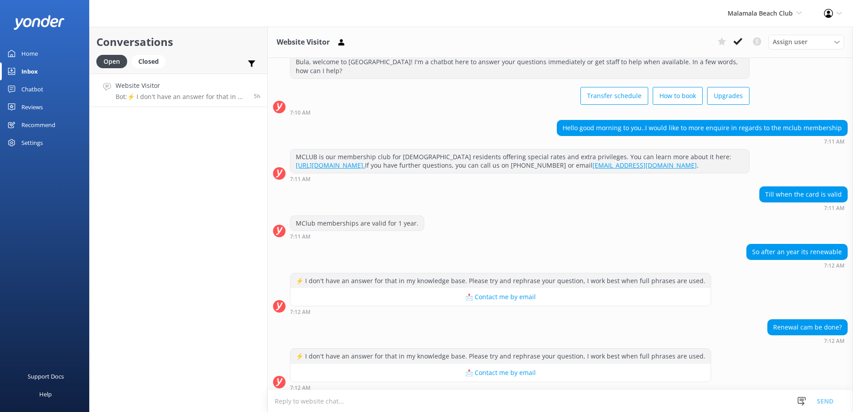
scroll to position [116, 0]
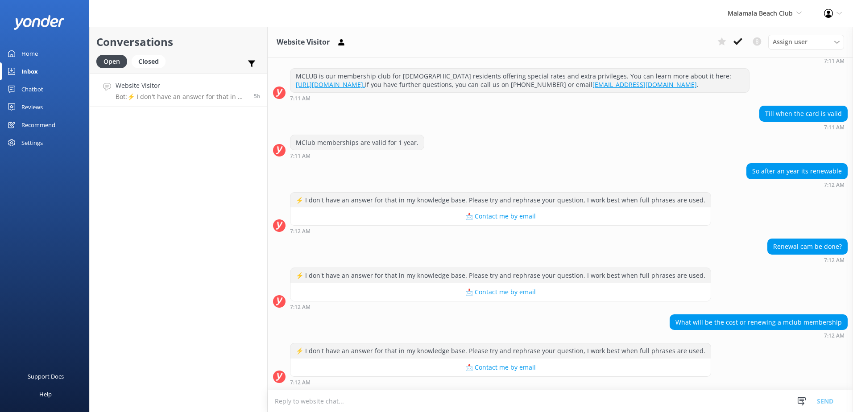
click at [338, 402] on textarea at bounding box center [560, 401] width 585 height 22
click at [318, 402] on textarea at bounding box center [560, 401] width 585 height 22
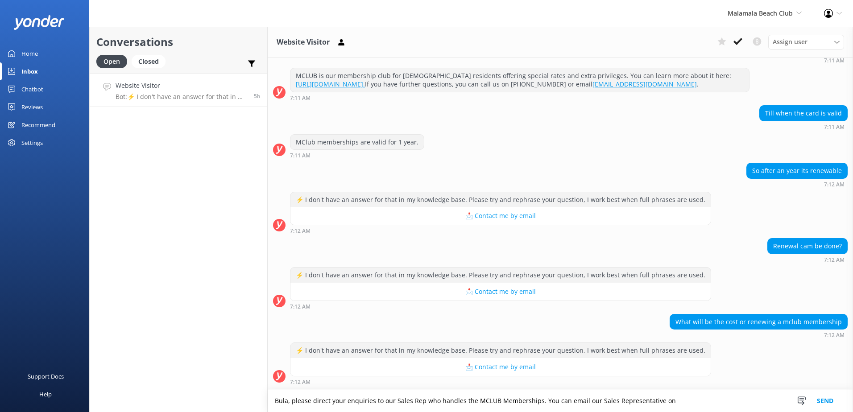
paste textarea "Shayal@ssc.com.fj"
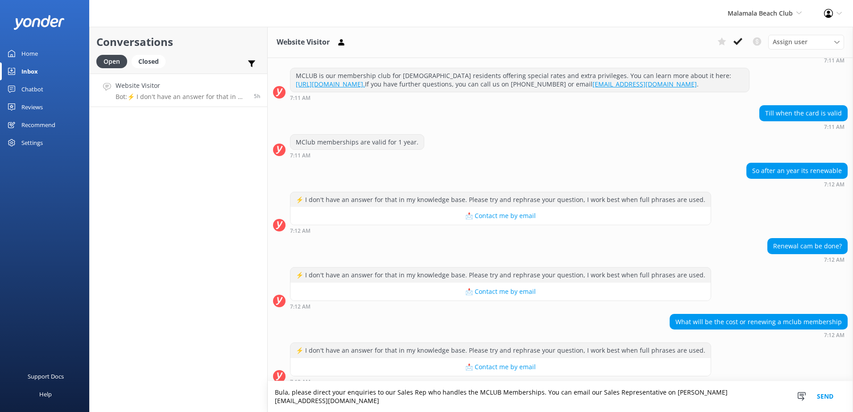
click at [659, 401] on textarea "Bula, please direct your enquiries to our Sales Rep who handles the MCLUB Membe…" at bounding box center [560, 396] width 585 height 31
click at [719, 402] on textarea "Bula, please direct your enquiries to our Sales Rep who handles the MCLUB Membe…" at bounding box center [560, 396] width 585 height 31
type textarea "Bula, please direct your enquiries to our Sales Rep who handles the MCLUB Membe…"
click at [826, 398] on button "Send" at bounding box center [824, 396] width 33 height 31
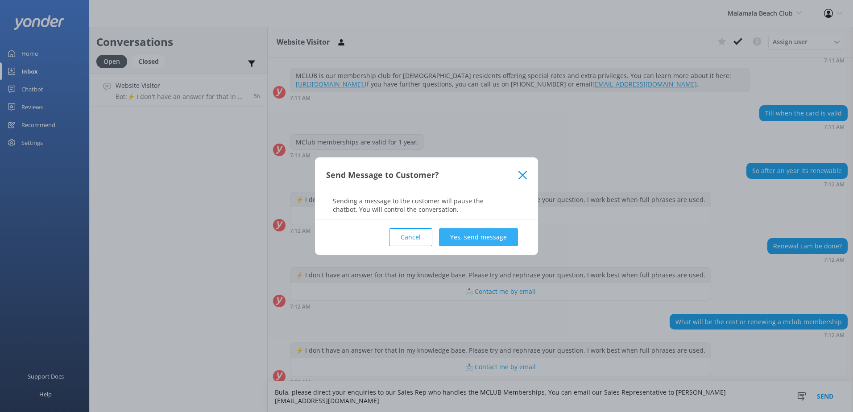
click at [485, 235] on button "Yes, send message" at bounding box center [478, 237] width 79 height 18
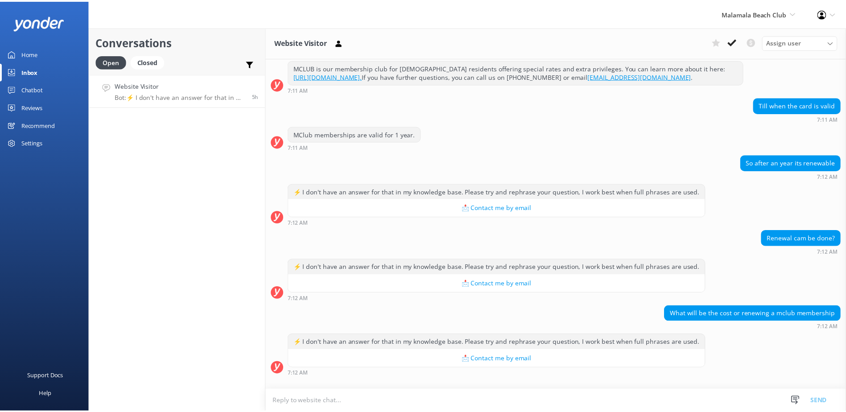
scroll to position [174, 0]
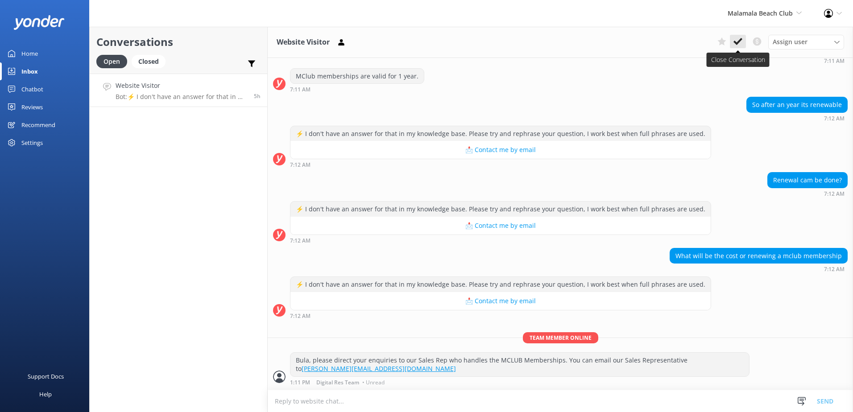
click at [739, 40] on use at bounding box center [737, 41] width 9 height 7
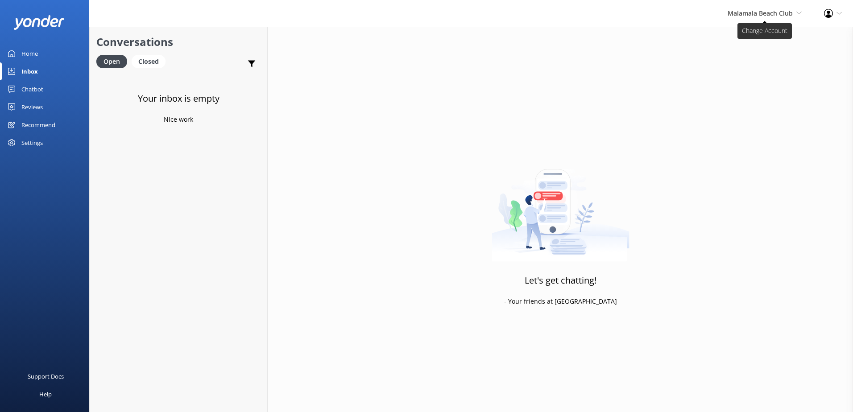
click at [779, 10] on span "Malamala Beach Club" at bounding box center [759, 13] width 65 height 8
click at [334, 116] on div "Let's get chatting! - Your friends at Yonder" at bounding box center [560, 233] width 585 height 412
click at [29, 49] on div "Home" at bounding box center [29, 54] width 17 height 18
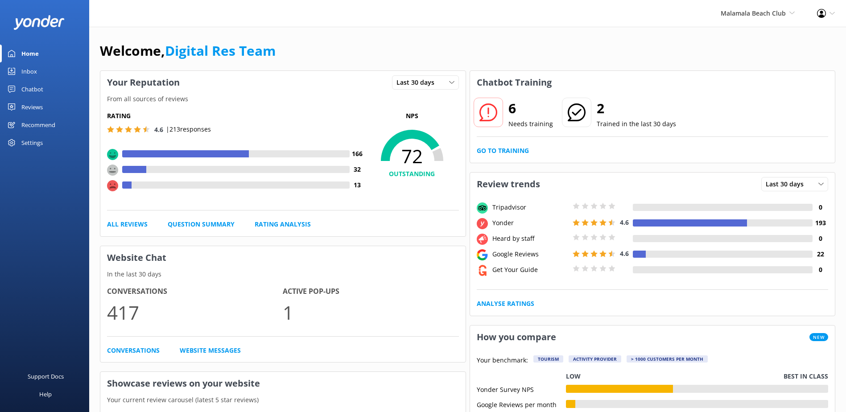
click at [32, 85] on div "Chatbot" at bounding box center [32, 89] width 22 height 18
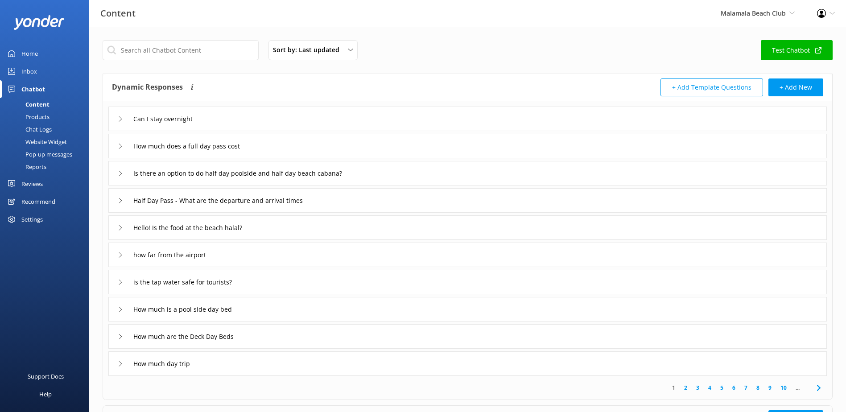
click at [32, 68] on div "Inbox" at bounding box center [29, 71] width 16 height 18
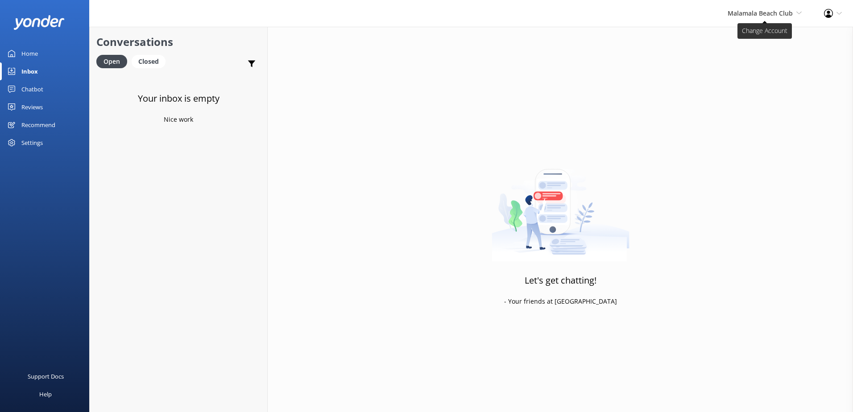
click at [775, 12] on span "Malamala Beach Club" at bounding box center [759, 13] width 65 height 8
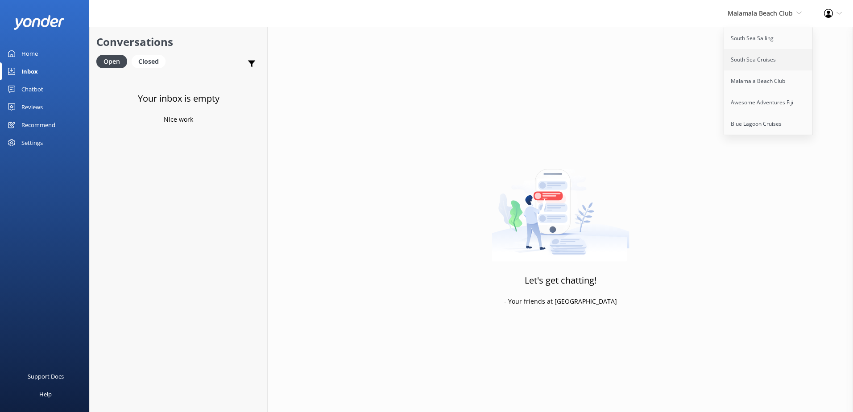
click at [743, 55] on link "South Sea Cruises" at bounding box center [768, 59] width 89 height 21
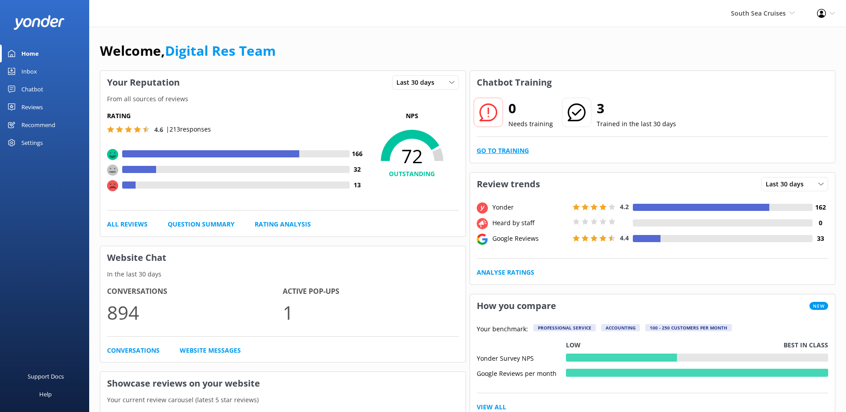
click at [500, 149] on link "Go to Training" at bounding box center [503, 151] width 52 height 10
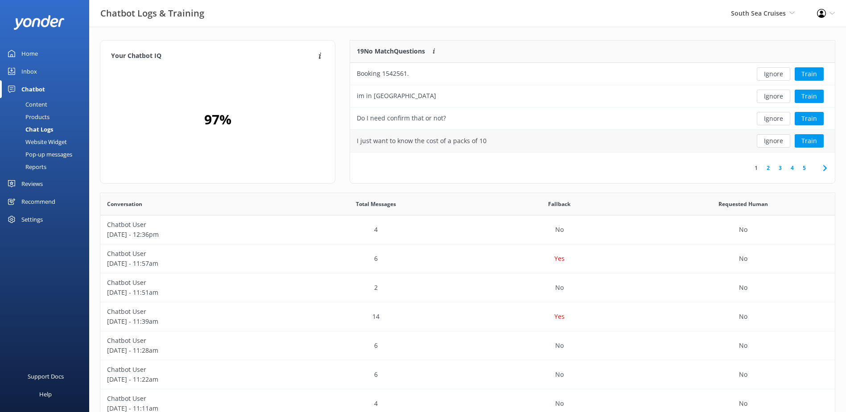
scroll to position [105, 478]
click at [772, 73] on button "Ignore" at bounding box center [773, 73] width 33 height 13
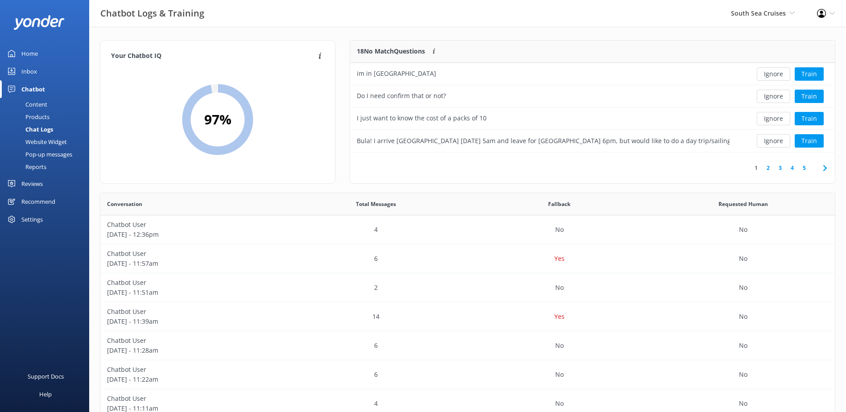
click at [772, 73] on button "Ignore" at bounding box center [773, 73] width 33 height 13
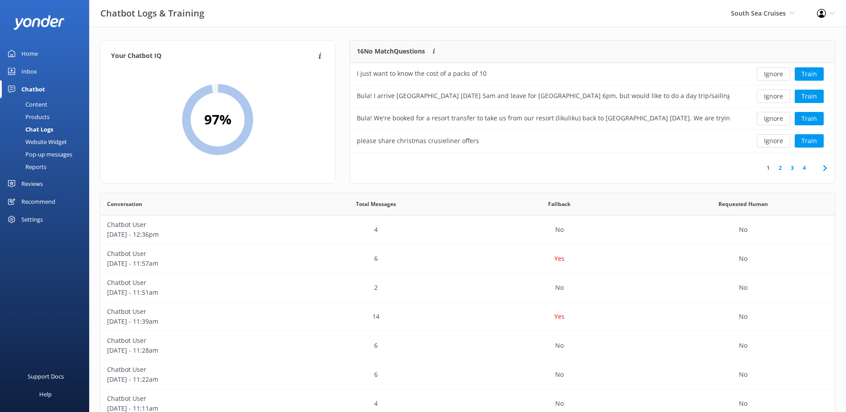
click at [772, 73] on button "Ignore" at bounding box center [773, 73] width 33 height 13
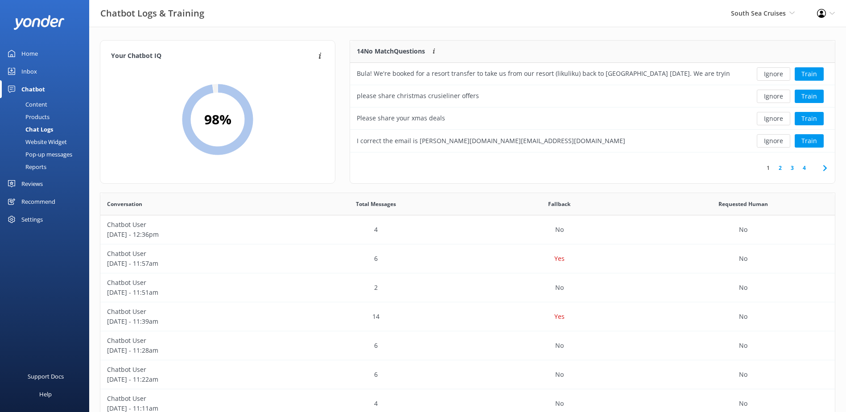
click at [772, 73] on button "Ignore" at bounding box center [773, 73] width 33 height 13
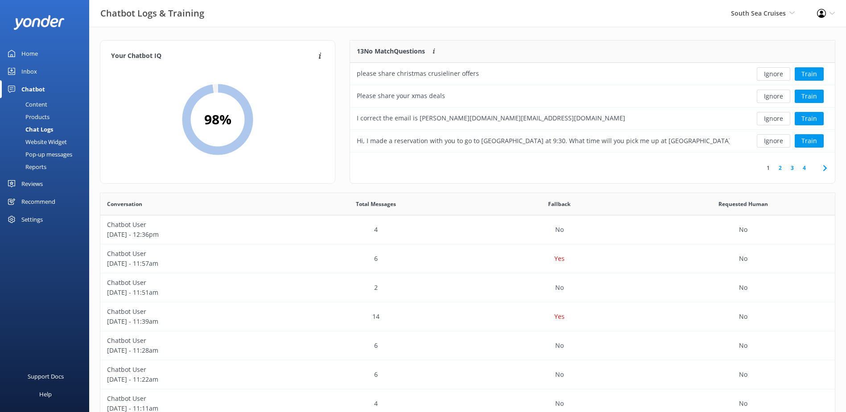
click at [772, 73] on button "Ignore" at bounding box center [773, 73] width 33 height 13
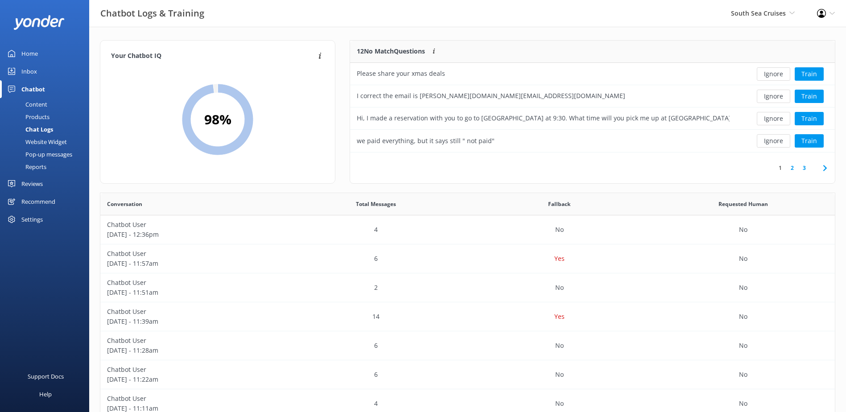
click at [772, 73] on button "Ignore" at bounding box center [773, 73] width 33 height 13
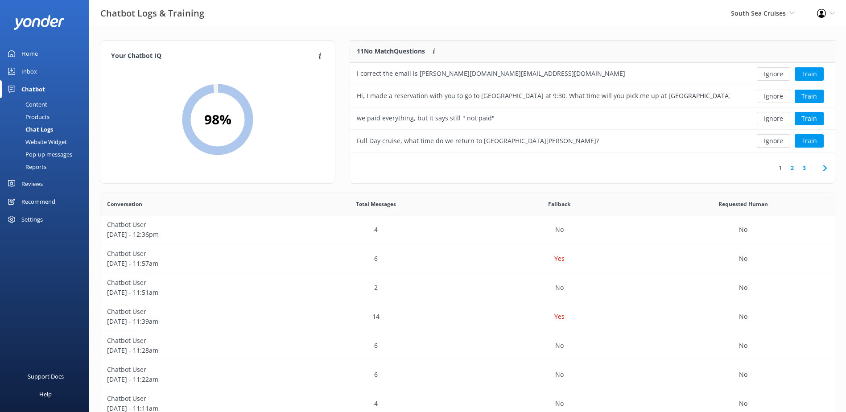
click at [772, 73] on button "Ignore" at bounding box center [773, 73] width 33 height 13
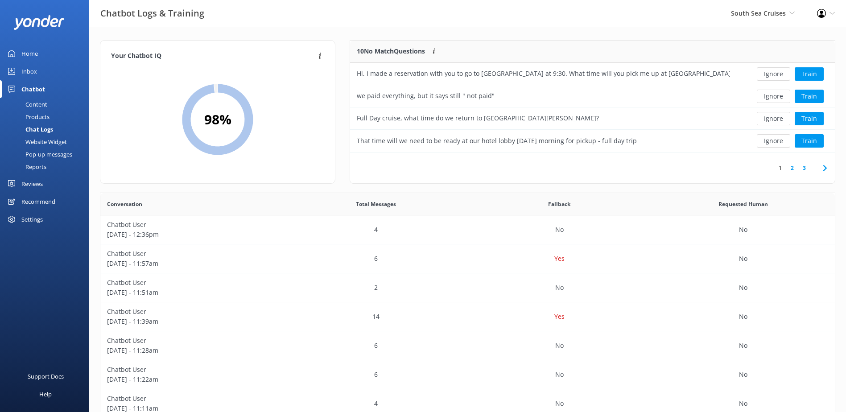
click at [772, 73] on button "Ignore" at bounding box center [773, 73] width 33 height 13
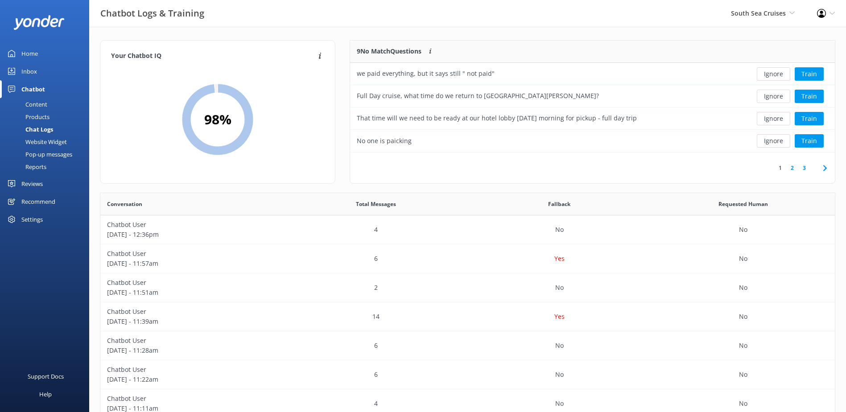
click at [772, 73] on button "Ignore" at bounding box center [773, 73] width 33 height 13
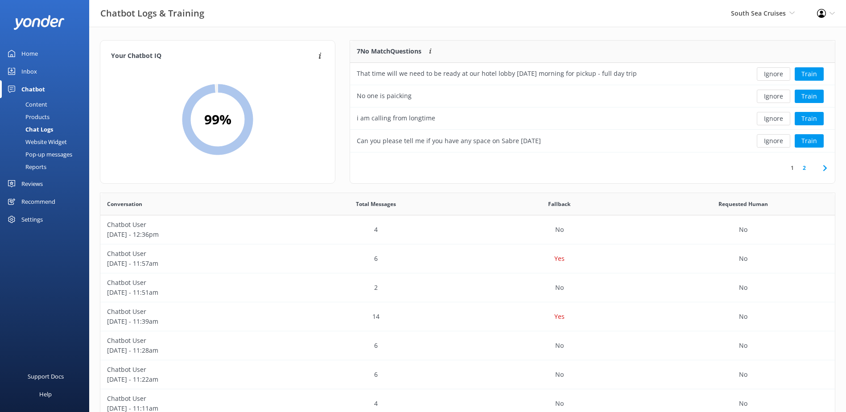
click at [772, 73] on button "Ignore" at bounding box center [773, 73] width 33 height 13
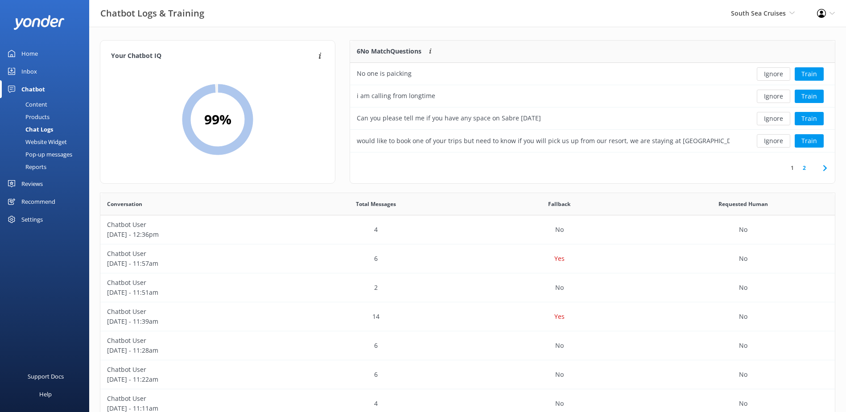
click at [772, 73] on button "Ignore" at bounding box center [773, 73] width 33 height 13
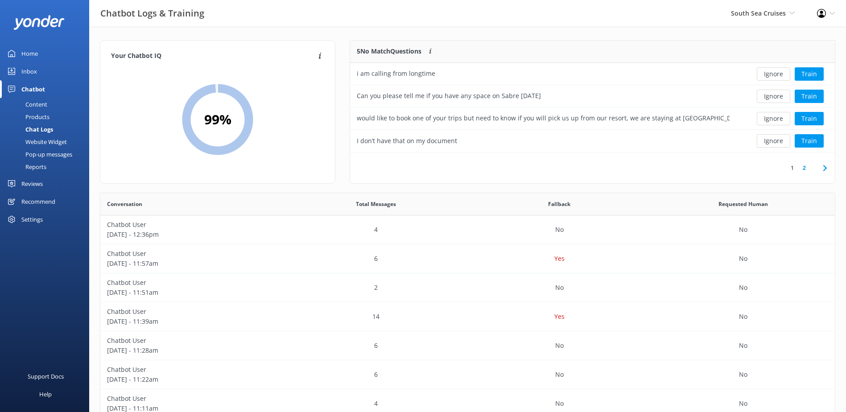
click at [772, 73] on button "Ignore" at bounding box center [773, 73] width 33 height 13
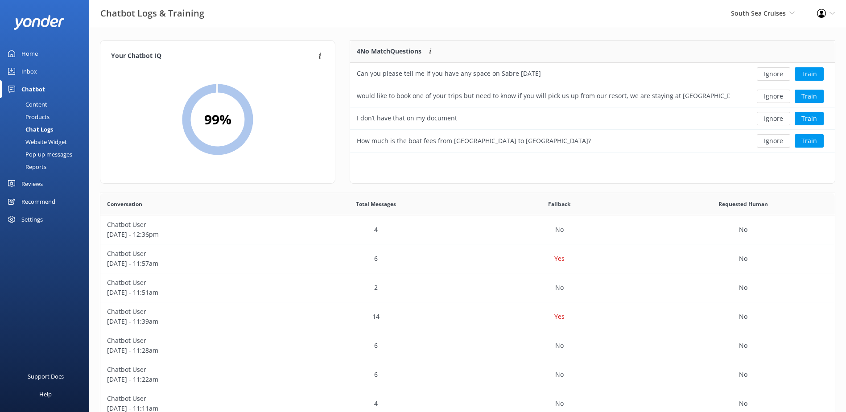
click at [772, 73] on button "Ignore" at bounding box center [773, 73] width 33 height 13
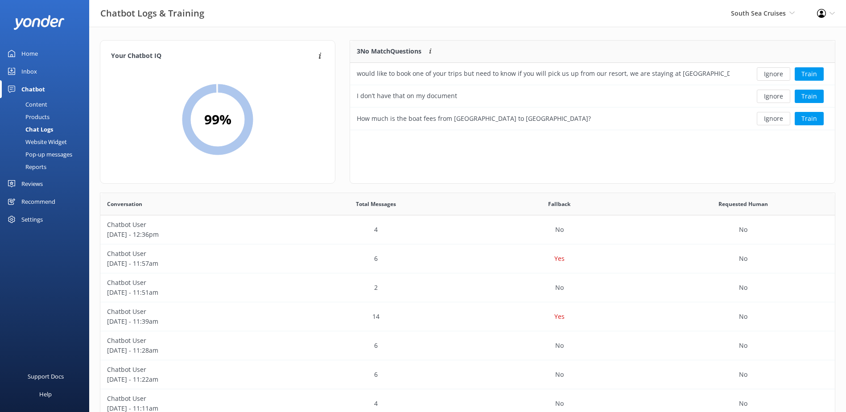
scroll to position [83, 478]
click at [772, 73] on button "Ignore" at bounding box center [773, 73] width 33 height 13
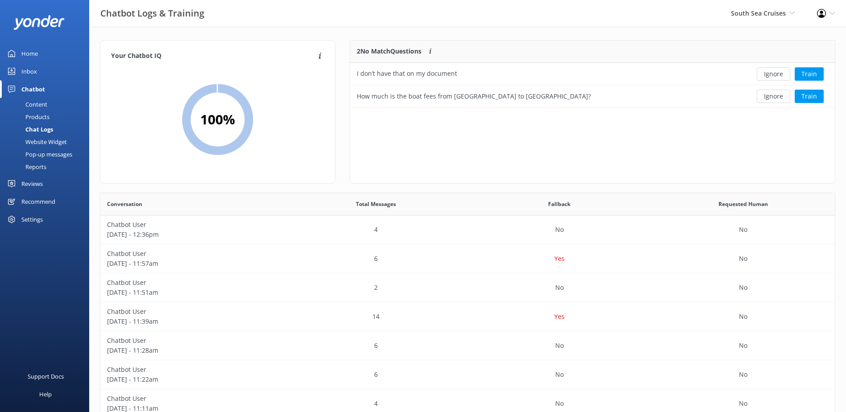
scroll to position [61, 478]
click at [772, 73] on button "Ignore" at bounding box center [773, 73] width 33 height 13
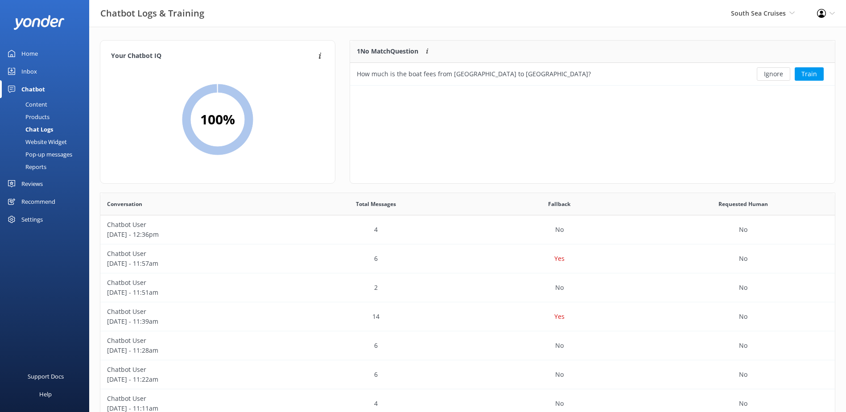
scroll to position [38, 478]
click at [772, 73] on button "Ignore" at bounding box center [773, 73] width 33 height 13
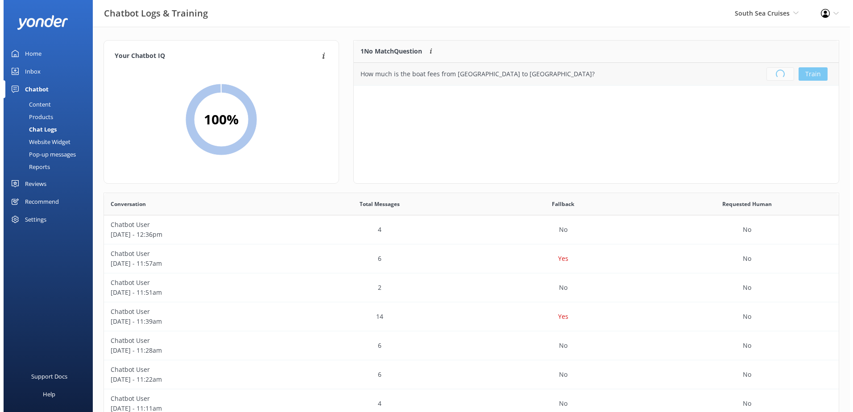
scroll to position [105, 478]
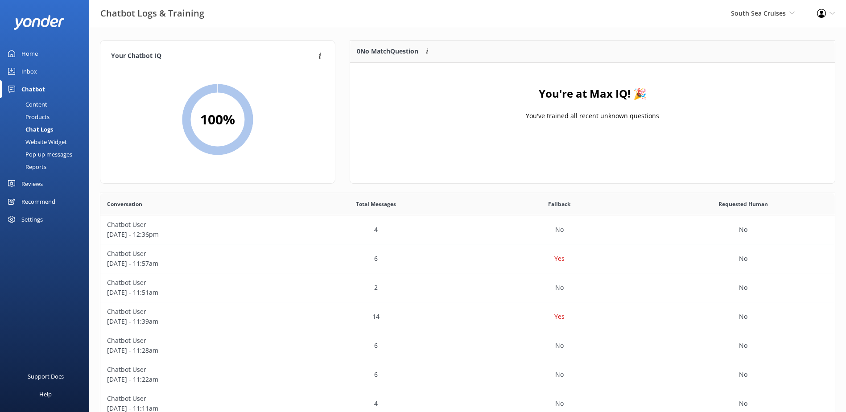
click at [642, 125] on div "You're at Max IQ! 🎉 You've trained all recent unknown questions" at bounding box center [592, 107] width 485 height 89
click at [31, 71] on div "Inbox" at bounding box center [29, 71] width 16 height 18
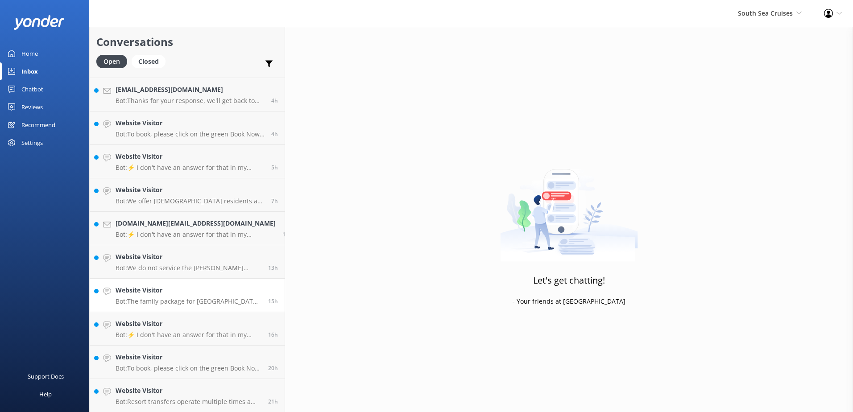
scroll to position [364, 0]
click at [213, 396] on div "Website Visitor Bot: Resort transfers operate multiple times a day, every day, …" at bounding box center [189, 395] width 146 height 20
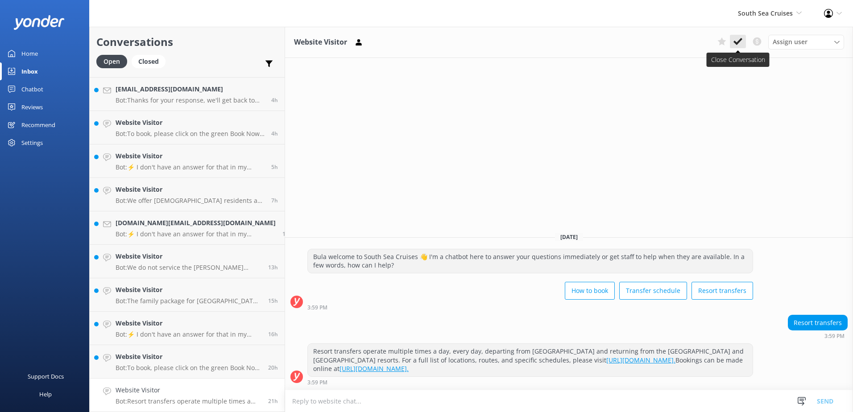
click at [735, 45] on icon at bounding box center [737, 41] width 9 height 9
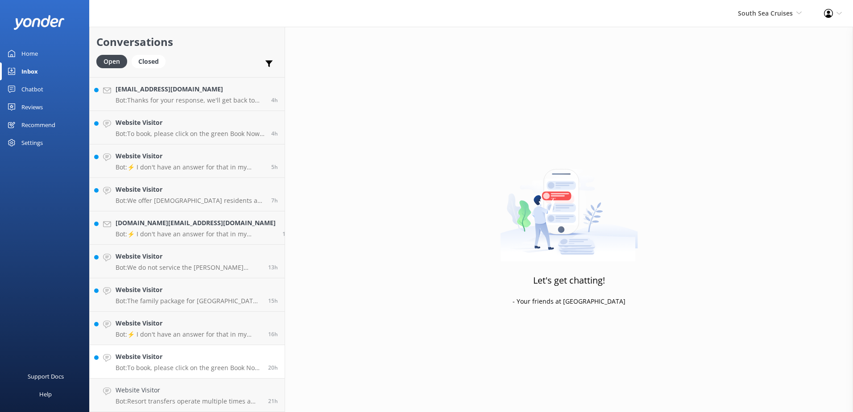
scroll to position [330, 0]
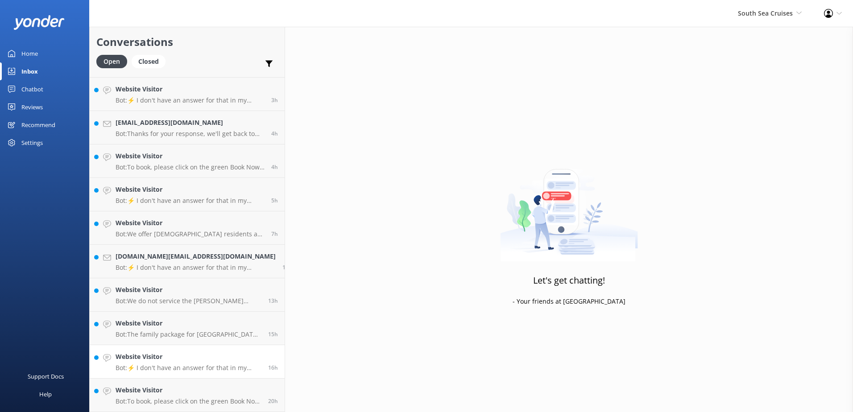
click at [199, 375] on link "Website Visitor Bot: ⚡ I don't have an answer for that in my knowledge base. Pl…" at bounding box center [187, 361] width 195 height 33
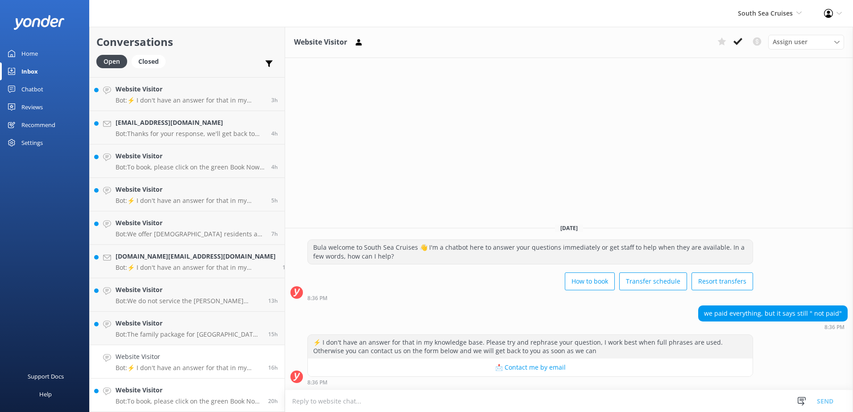
click at [232, 391] on h4 "Website Visitor" at bounding box center [189, 390] width 146 height 10
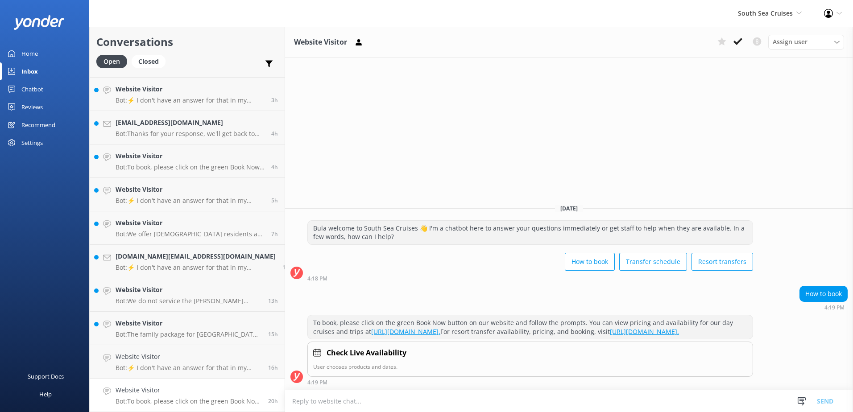
click at [225, 397] on div "Website Visitor Bot: To book, please click on the green Book Now button on our …" at bounding box center [189, 395] width 146 height 20
click at [742, 41] on button at bounding box center [738, 41] width 16 height 13
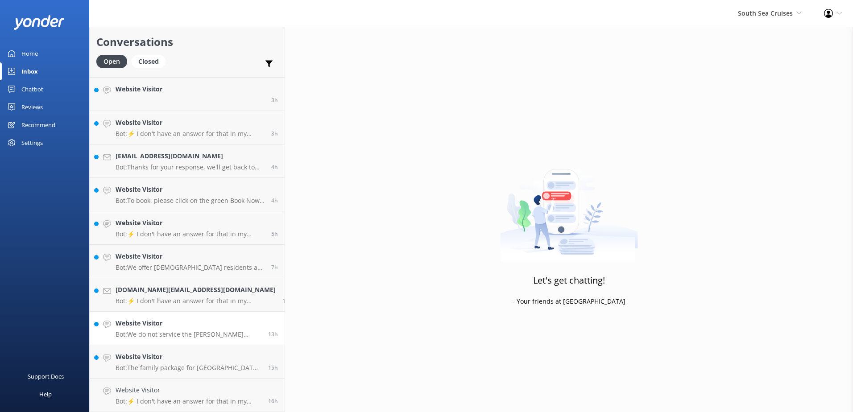
scroll to position [297, 0]
drag, startPoint x: 207, startPoint y: 390, endPoint x: 212, endPoint y: 388, distance: 4.8
click at [207, 390] on h4 "Website Visitor" at bounding box center [189, 390] width 146 height 10
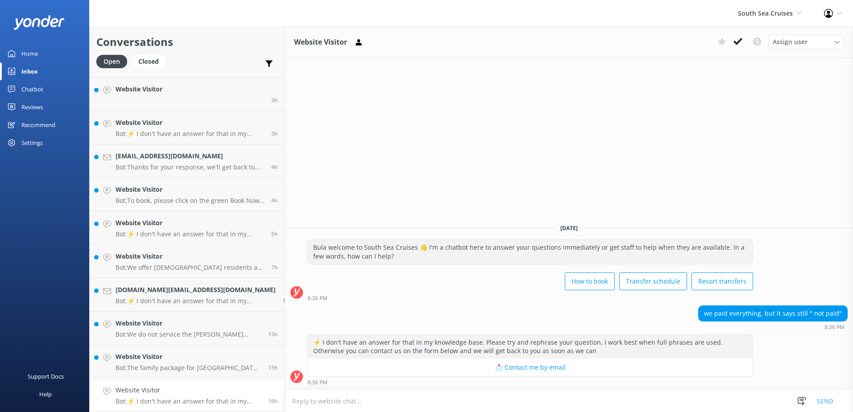
click at [407, 399] on textarea at bounding box center [569, 401] width 568 height 22
click at [613, 401] on textarea "Bula, can you please provide us with your Booking Confirmation Number" at bounding box center [569, 401] width 568 height 22
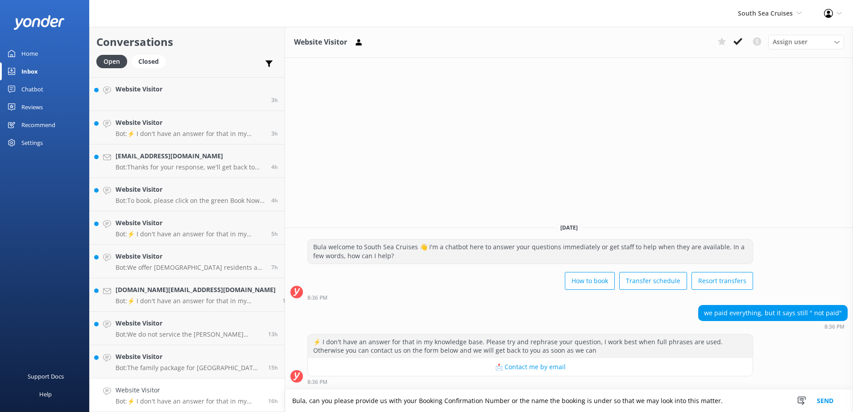
type textarea "Bula, can you please provide us with your Booking Confirmation Number or the na…"
click at [821, 398] on button "Send" at bounding box center [824, 401] width 33 height 22
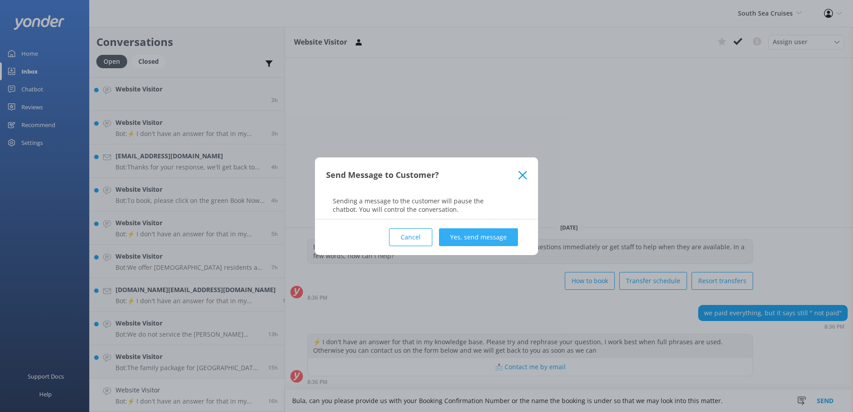
click at [459, 231] on button "Yes, send message" at bounding box center [478, 237] width 79 height 18
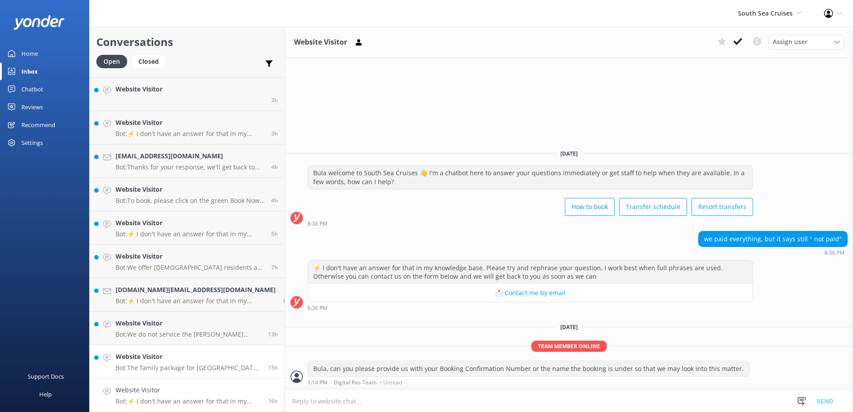
drag, startPoint x: 223, startPoint y: 362, endPoint x: 230, endPoint y: 361, distance: 6.3
click at [223, 361] on h4 "Website Visitor" at bounding box center [189, 357] width 146 height 10
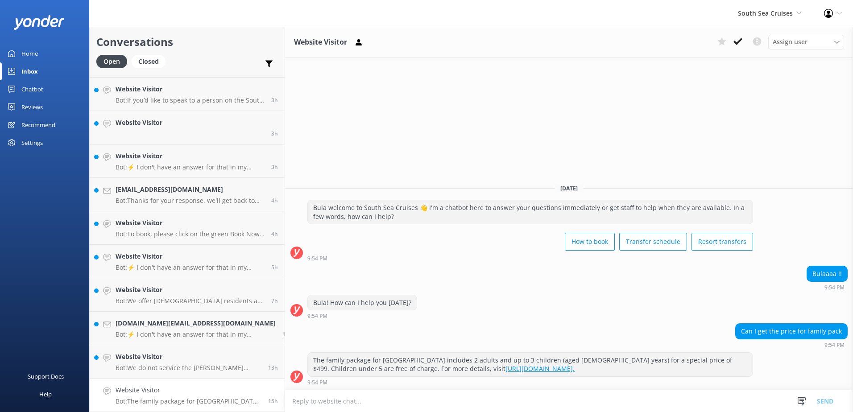
click at [186, 388] on h4 "Website Visitor" at bounding box center [189, 390] width 146 height 10
click at [363, 402] on textarea at bounding box center [569, 401] width 568 height 22
paste textarea "Kindly be informed that different daytrips we offer have different prices & the…"
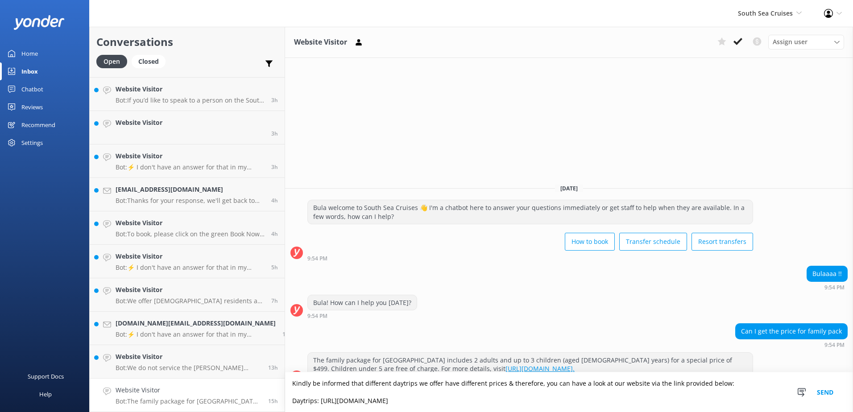
scroll to position [2, 0]
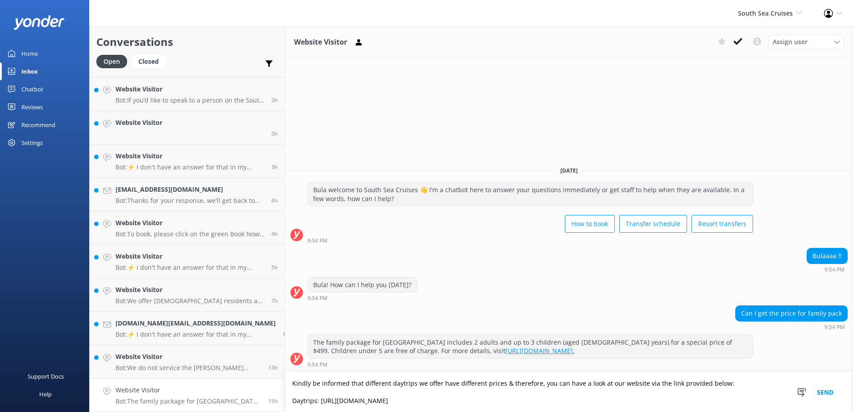
type textarea "Kindly be informed that different daytrips we offer have different prices & the…"
click at [827, 391] on button "Send" at bounding box center [824, 392] width 33 height 40
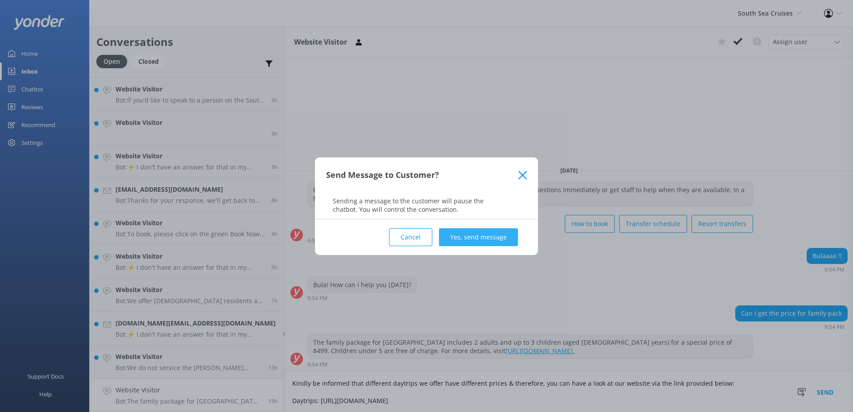
click at [482, 236] on button "Yes, send message" at bounding box center [478, 237] width 79 height 18
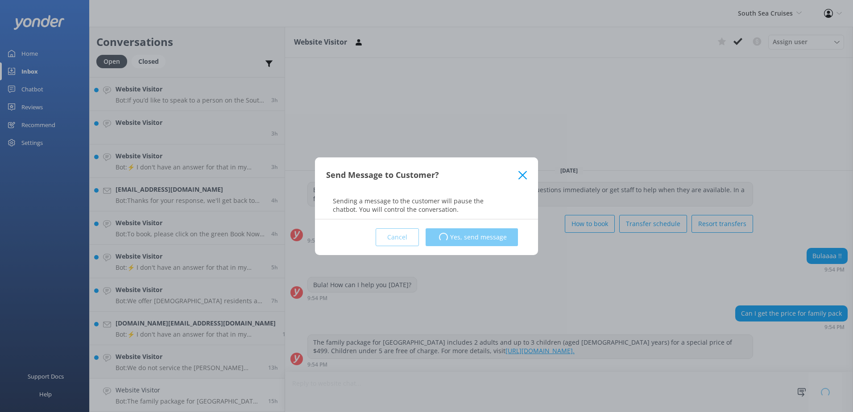
scroll to position [0, 0]
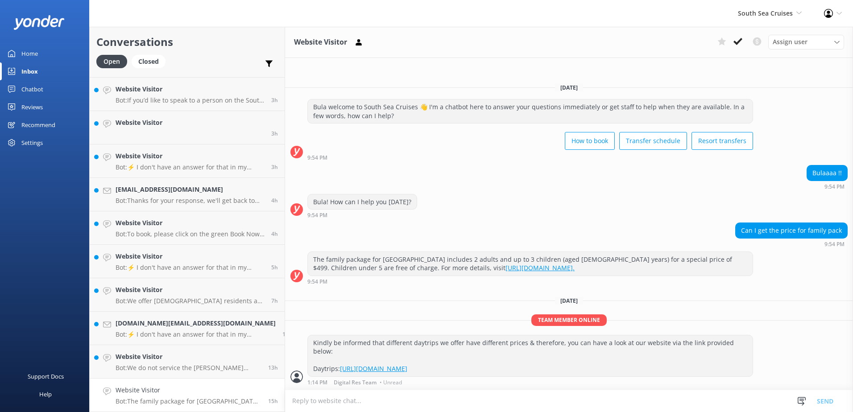
click at [235, 382] on link "Website Visitor Bot: The family package for South Sea Island includes 2 adults …" at bounding box center [187, 395] width 195 height 33
click at [737, 42] on use at bounding box center [737, 41] width 9 height 7
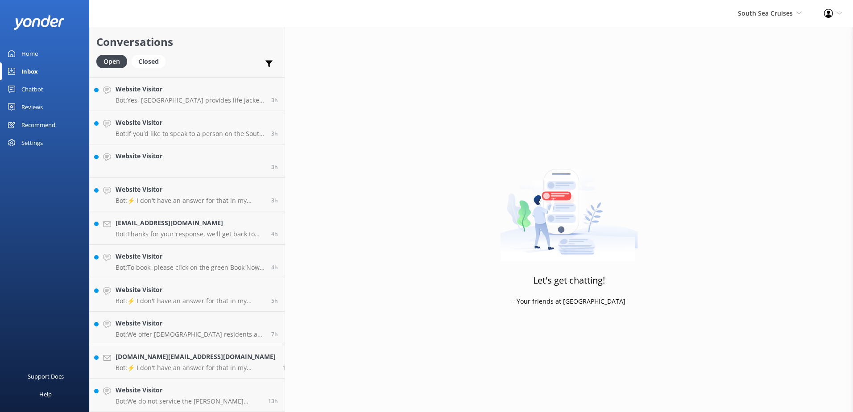
scroll to position [264, 0]
click at [224, 389] on h4 "Website Visitor" at bounding box center [189, 390] width 146 height 10
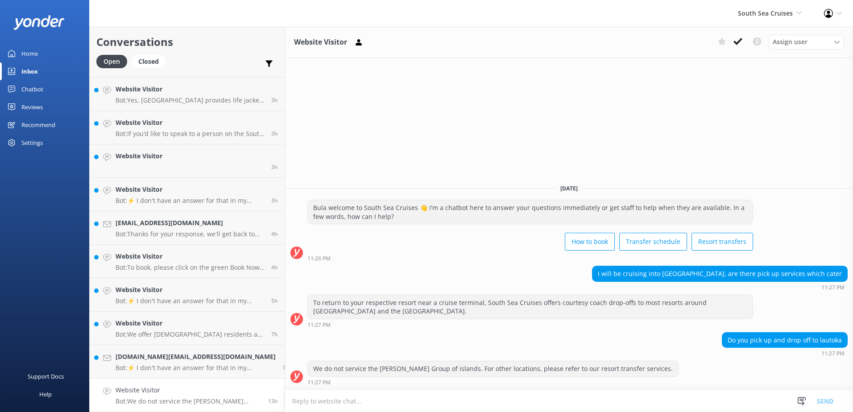
click at [330, 405] on textarea at bounding box center [569, 401] width 568 height 22
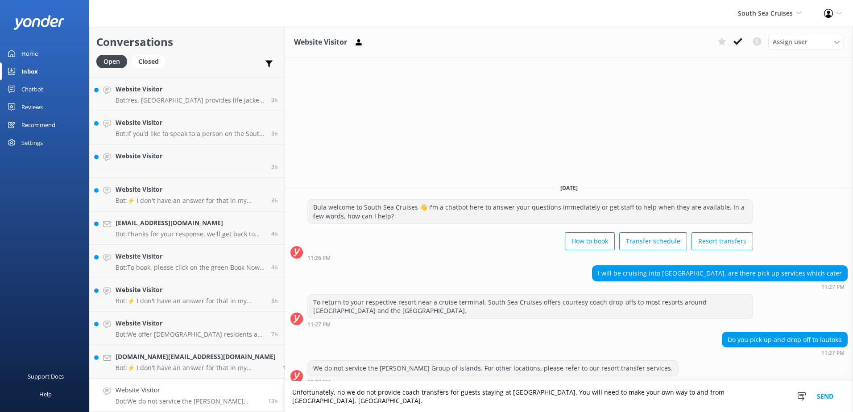
click at [285, 398] on textarea "Unfortunately, no we do not provide coach transfers for guests staying at Lauto…" at bounding box center [569, 396] width 568 height 31
drag, startPoint x: 745, startPoint y: 402, endPoint x: 153, endPoint y: 394, distance: 591.9
click at [154, 393] on div "Conversations Open Closed Important Converted Assigned to me Unassigned Website…" at bounding box center [471, 219] width 764 height 385
type textarea "Bula, Unfortunately, no we do not provide coach transfers for guests staying at…"
click at [823, 400] on button "Send" at bounding box center [824, 396] width 33 height 31
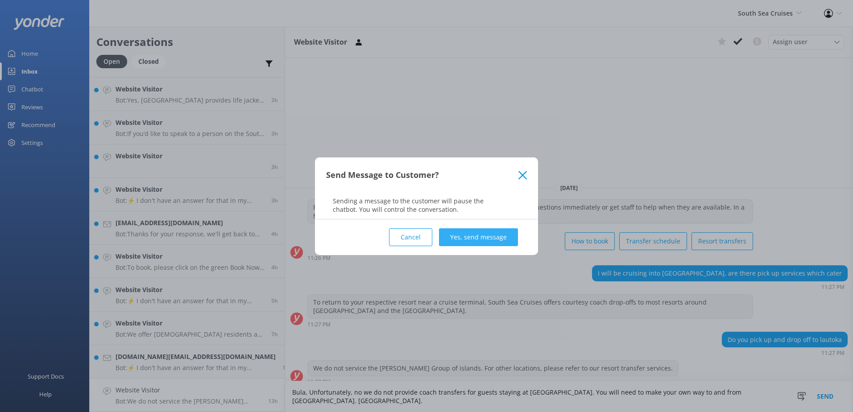
click at [507, 235] on button "Yes, send message" at bounding box center [478, 237] width 79 height 18
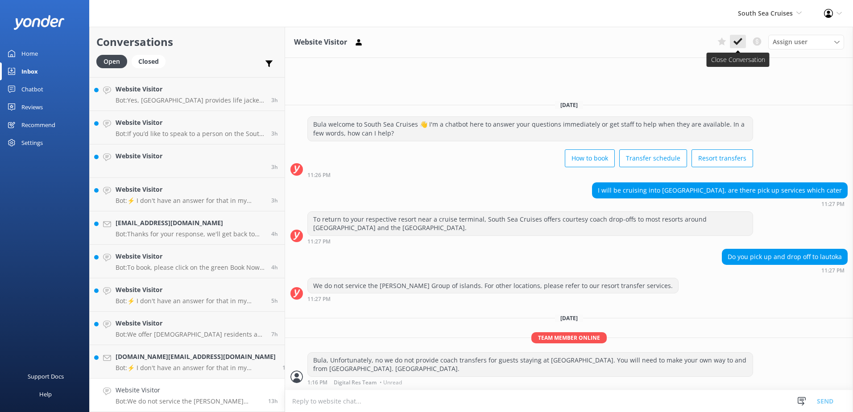
click at [737, 38] on icon at bounding box center [737, 41] width 9 height 9
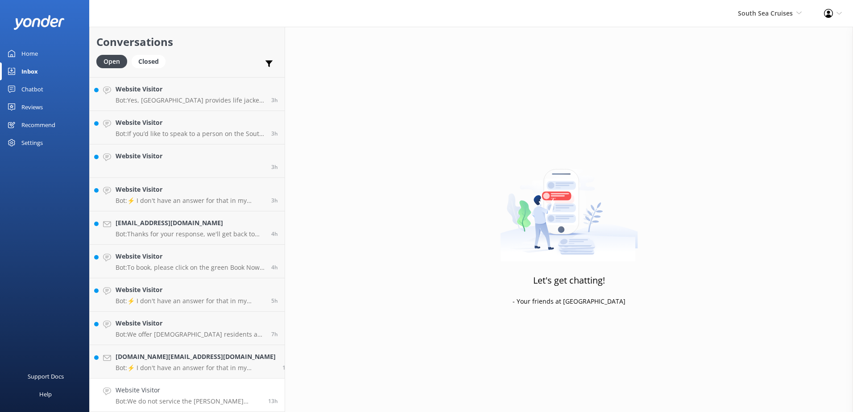
scroll to position [230, 0]
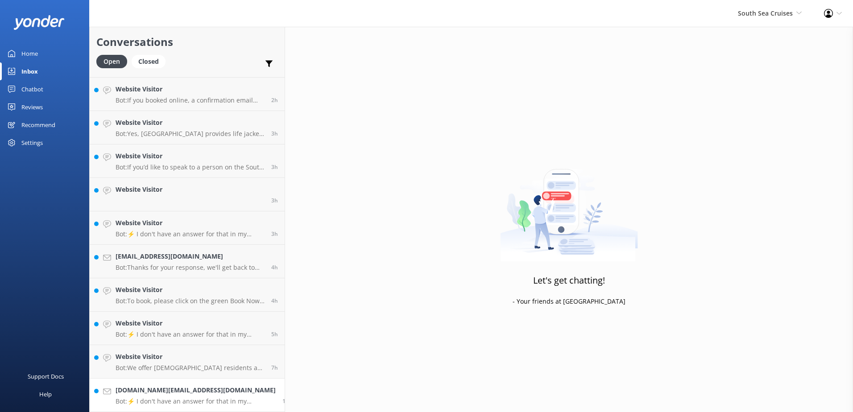
drag, startPoint x: 241, startPoint y: 388, endPoint x: 248, endPoint y: 384, distance: 8.4
click at [276, 388] on div "13h" at bounding box center [284, 395] width 17 height 20
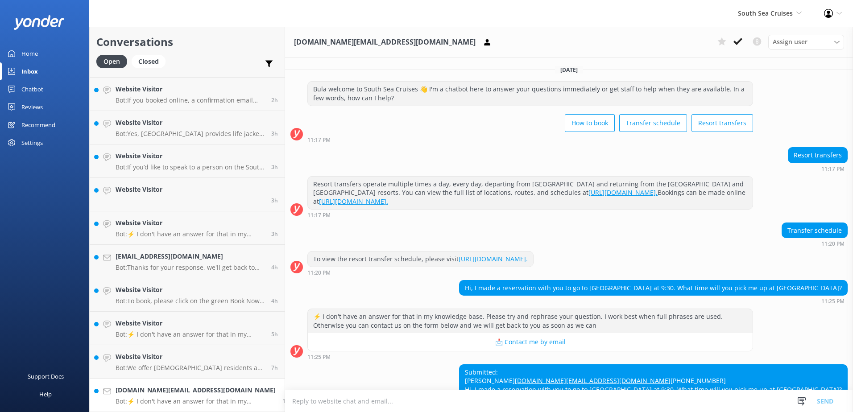
scroll to position [151, 0]
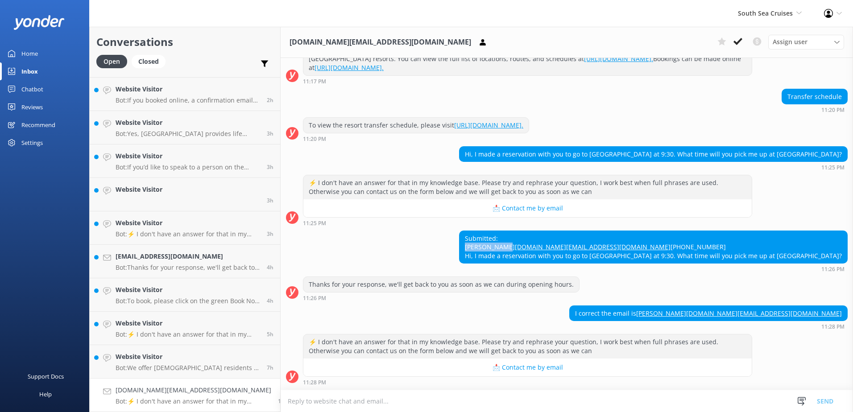
drag, startPoint x: 560, startPoint y: 227, endPoint x: 496, endPoint y: 228, distance: 64.7
click at [496, 231] on div "Submitted: César Lizana Martina.com@gmail.com +56930811640 Hi, I made a reserva…" at bounding box center [567, 252] width 572 height 42
copy div "César Lizana"
click at [519, 404] on textarea at bounding box center [567, 401] width 572 height 22
drag, startPoint x: 591, startPoint y: 237, endPoint x: 499, endPoint y: 243, distance: 92.0
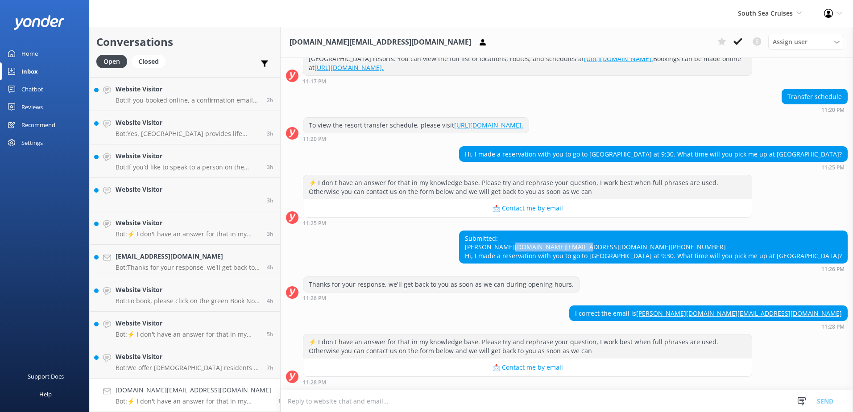
click at [499, 243] on div "Submitted: César Lizana Martina.com@gmail.com +56930811640 Hi, I made a reserva…" at bounding box center [567, 252] width 572 height 42
copy link "Martina.com@gmail.com"
click at [612, 294] on div "Thanks for your response, we'll get back to you as soon as we can during openin…" at bounding box center [567, 289] width 572 height 25
click at [731, 41] on button at bounding box center [738, 41] width 16 height 13
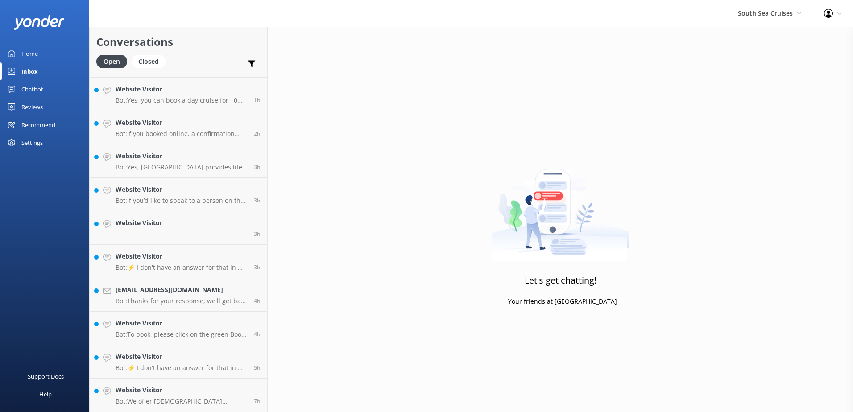
scroll to position [197, 0]
click at [228, 382] on link "Website Visitor Bot: We offer Fijian residents a 20% discount on our day tours …" at bounding box center [179, 395] width 178 height 33
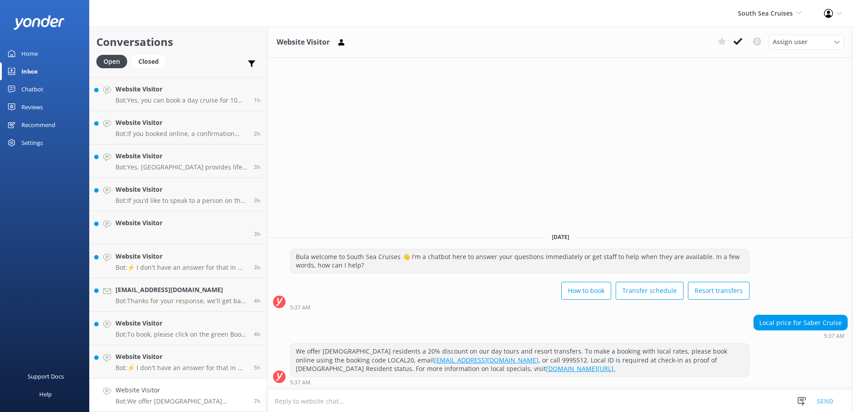
click at [297, 401] on textarea at bounding box center [560, 401] width 585 height 22
paste textarea "Please be advised that for locals, South Sea Cruises offers a 20% discount whic…"
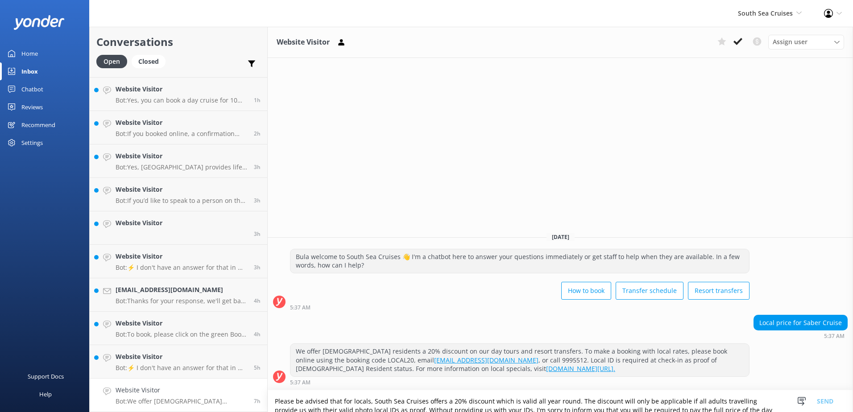
scroll to position [6, 0]
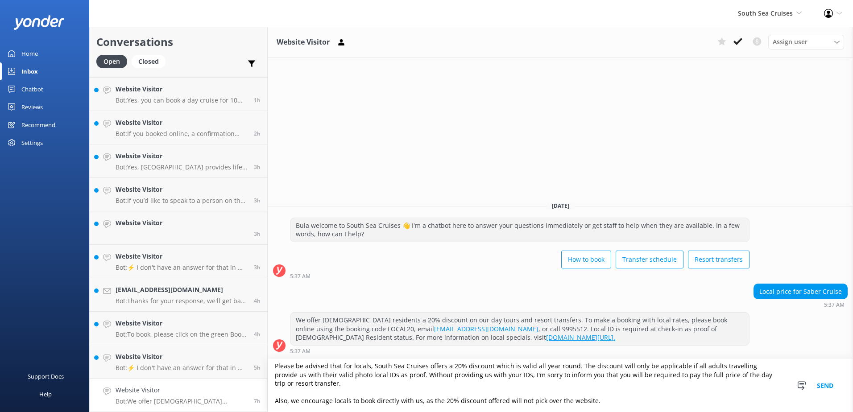
type textarea "Please be advised that for locals, South Sea Cruises offers a 20% discount whic…"
click at [822, 385] on button "Send" at bounding box center [824, 385] width 33 height 53
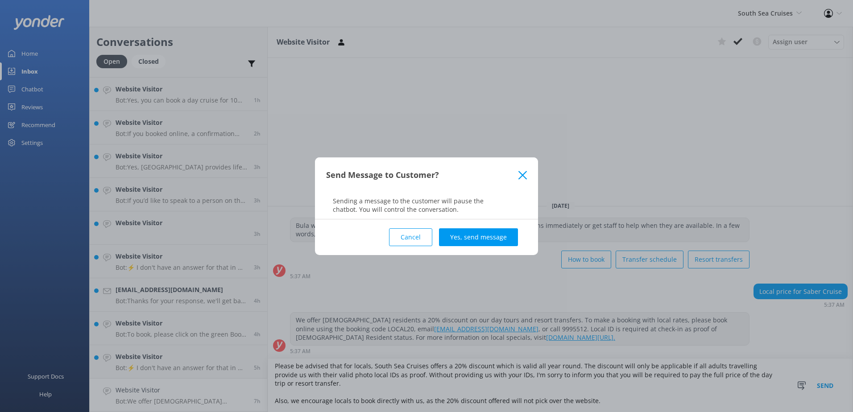
click at [468, 231] on button "Yes, send message" at bounding box center [478, 237] width 79 height 18
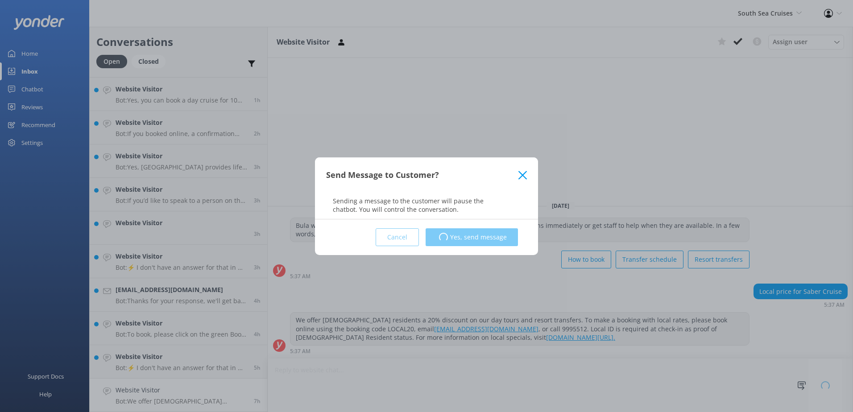
scroll to position [0, 0]
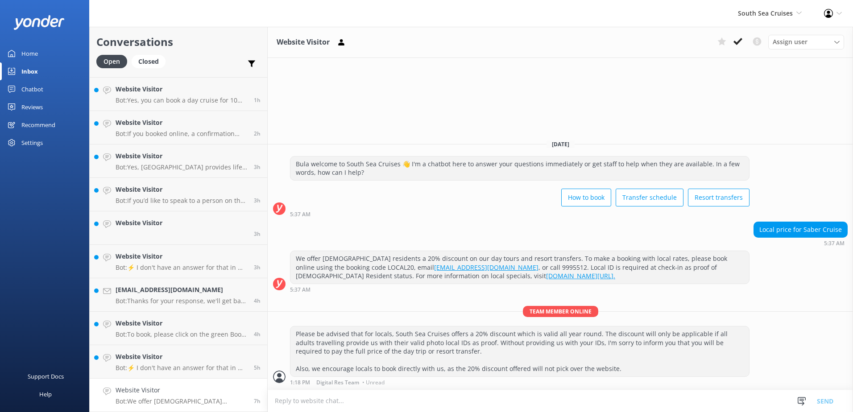
click at [299, 409] on textarea at bounding box center [560, 401] width 585 height 22
paste textarea "Should you wish for us to book you in, please provide us with the following det…"
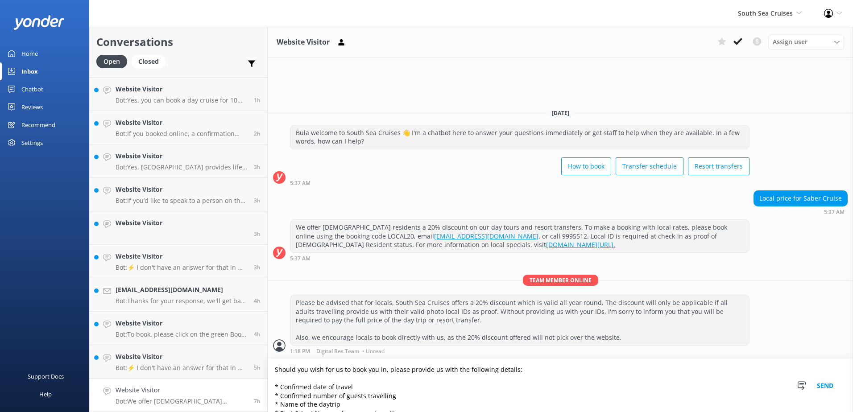
scroll to position [50, 0]
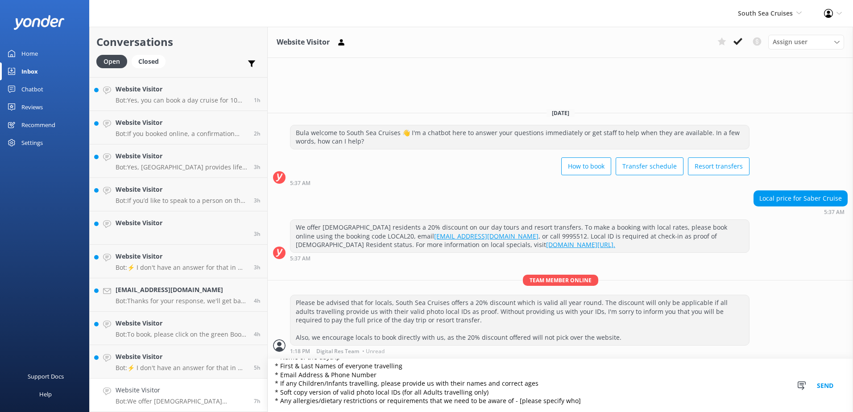
click at [346, 380] on textarea "Should you wish for us to book you in, please provide us with the following det…" at bounding box center [560, 385] width 585 height 53
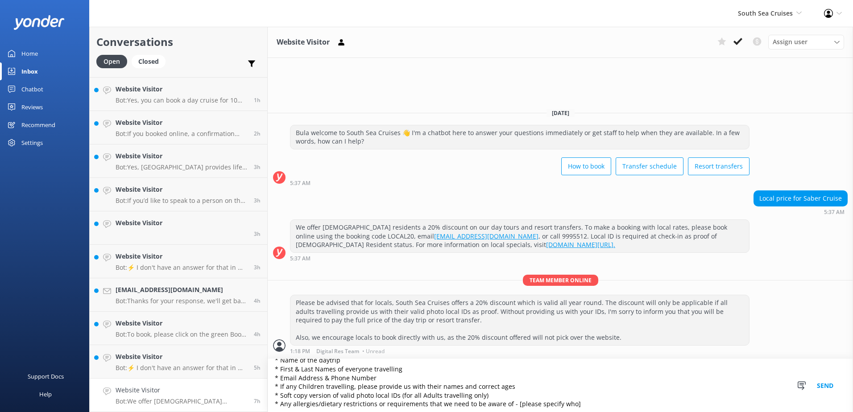
scroll to position [57, 0]
click at [282, 403] on textarea "Should you wish for us to book you in, please provide us with the following det…" at bounding box center [560, 385] width 585 height 53
click at [283, 406] on textarea "Should you wish for us to book you in, please provide us with the following det…" at bounding box center [560, 385] width 585 height 53
paste textarea "You can email us your details to social@ssc.com fj Vinaka."
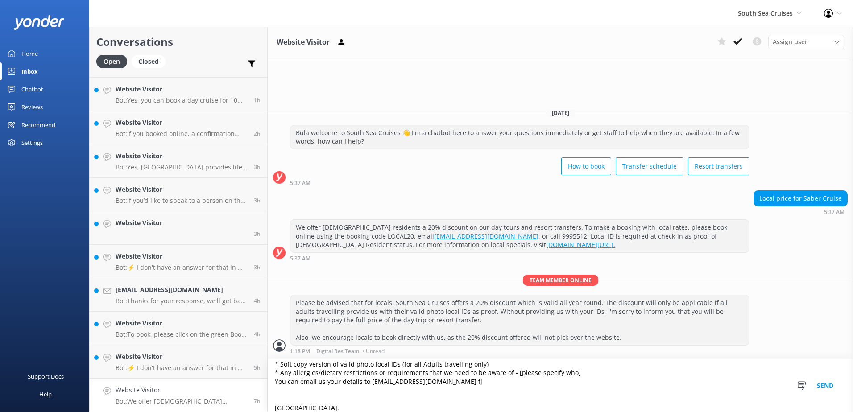
scroll to position [83, 0]
drag, startPoint x: 275, startPoint y: 381, endPoint x: 299, endPoint y: 408, distance: 36.0
click at [299, 408] on textarea "Should you wish for us to book you in, please provide us with the following det…" at bounding box center [560, 385] width 585 height 53
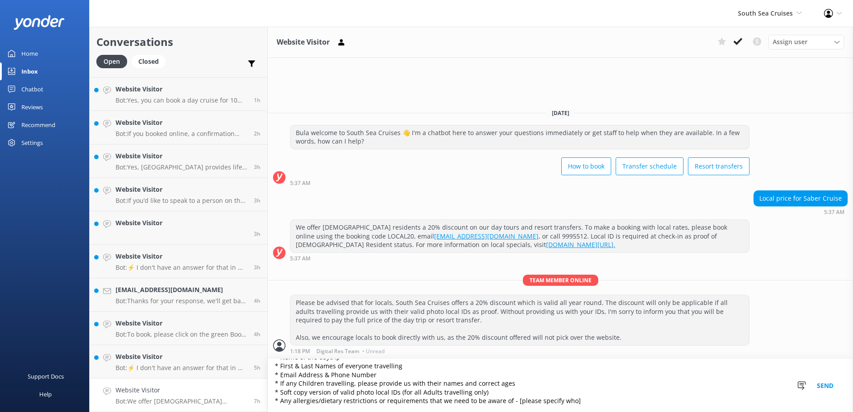
scroll to position [48, 0]
type textarea "Should you wish for us to book you in, please provide us with the following det…"
click at [824, 384] on button "Send" at bounding box center [824, 385] width 33 height 53
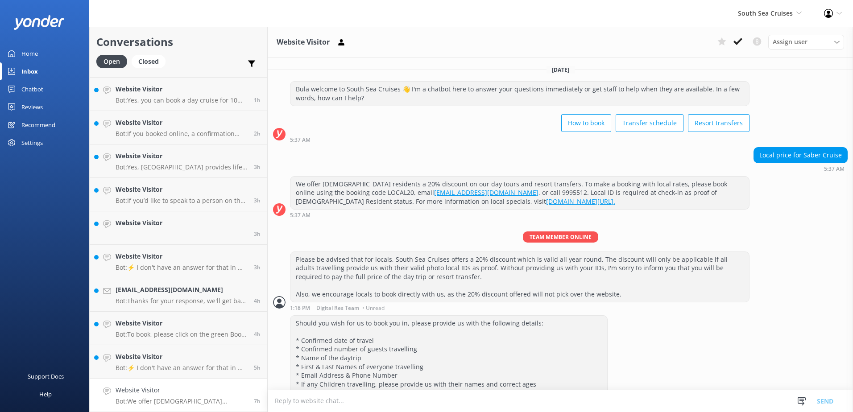
scroll to position [33, 0]
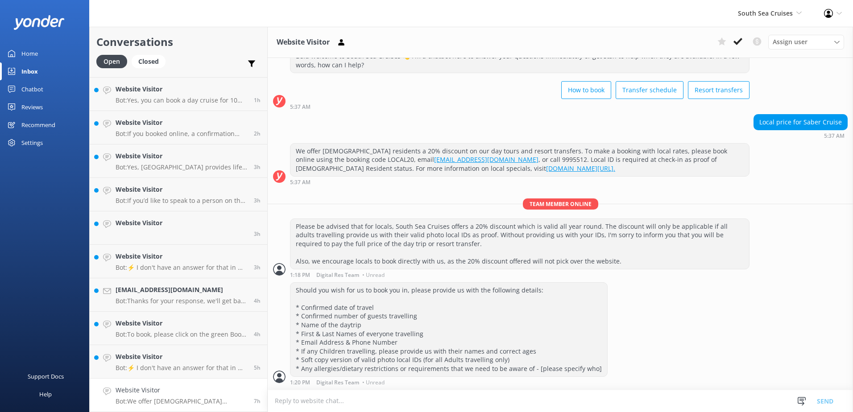
click at [299, 405] on textarea at bounding box center [560, 401] width 585 height 22
paste textarea "You can email us your details to social@ssc.com fj Vinaka."
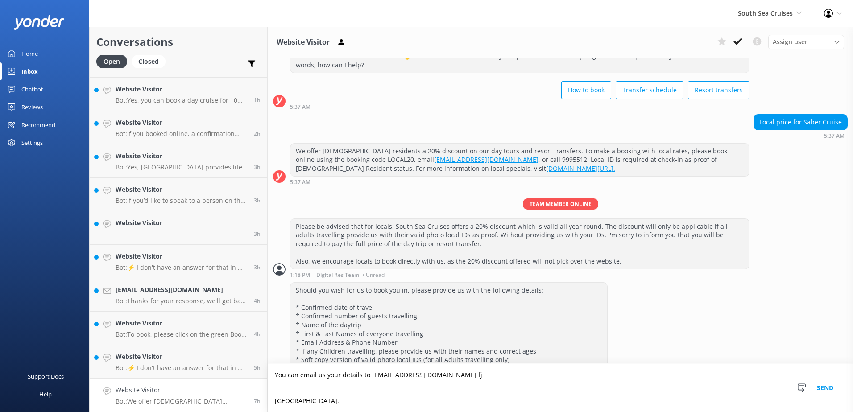
click at [273, 399] on textarea "You can email us your details to social@ssc.com fj Vinaka." at bounding box center [560, 388] width 585 height 48
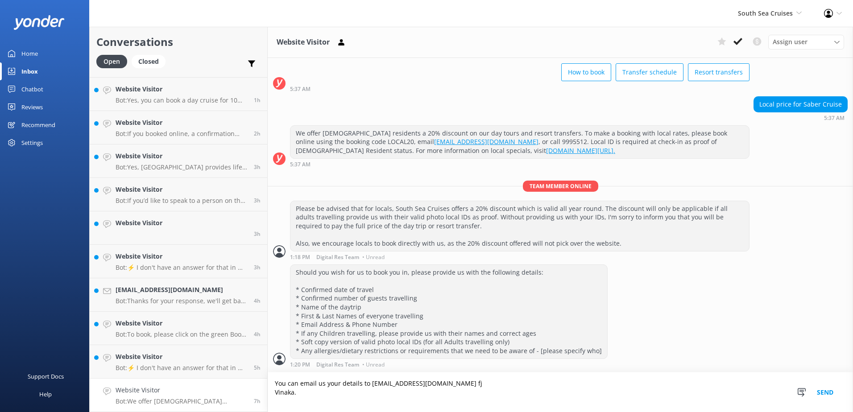
scroll to position [42, 0]
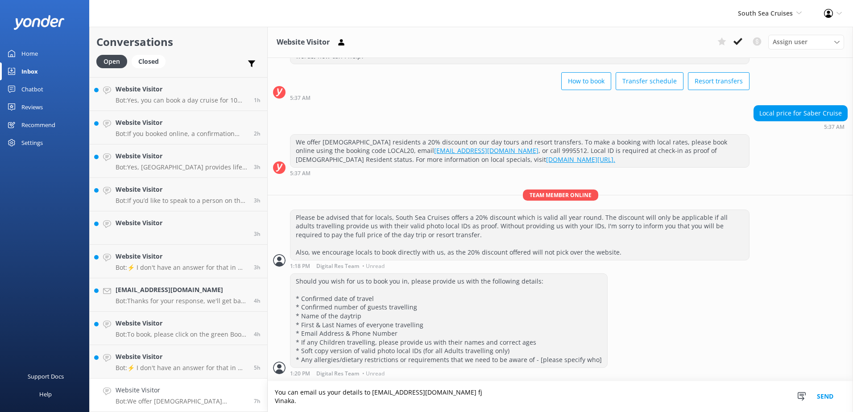
type textarea "You can email us your details to social@ssc.com fj Vinaka."
click at [828, 396] on button "Send" at bounding box center [824, 396] width 33 height 31
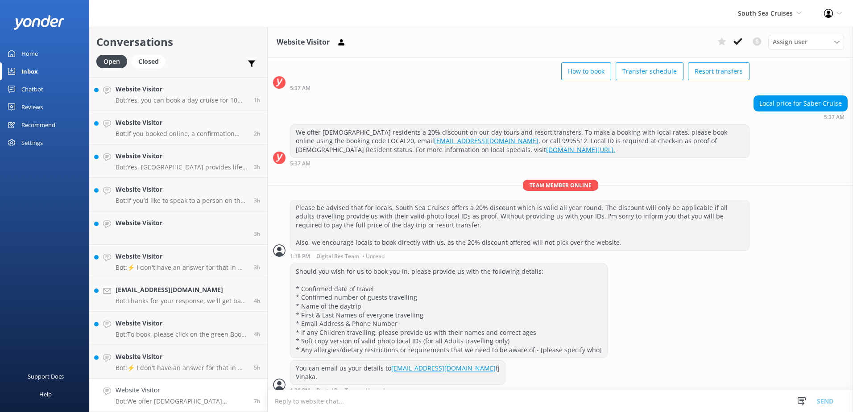
scroll to position [60, 0]
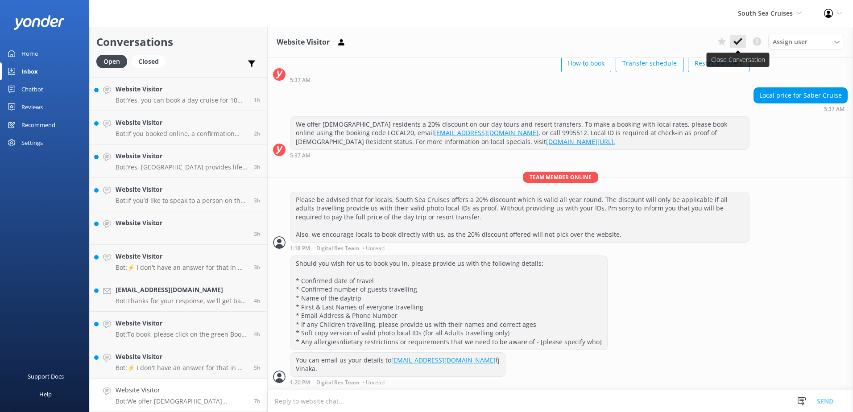
click at [737, 42] on icon at bounding box center [737, 41] width 9 height 9
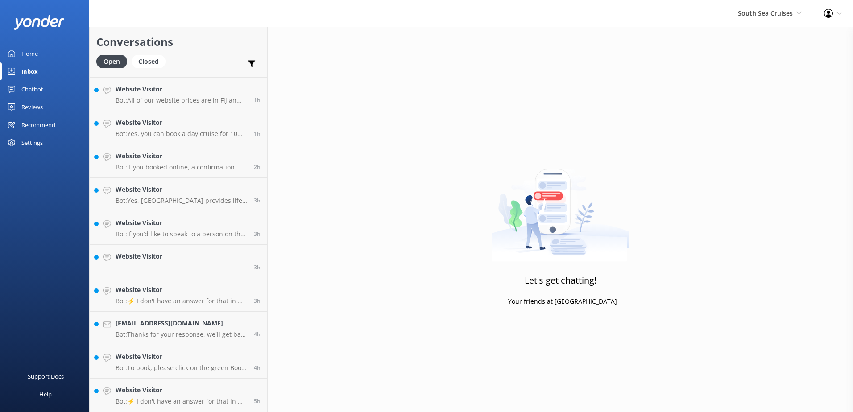
scroll to position [163, 0]
drag, startPoint x: 237, startPoint y: 388, endPoint x: 250, endPoint y: 384, distance: 14.0
click at [237, 388] on h4 "Website Visitor" at bounding box center [182, 390] width 132 height 10
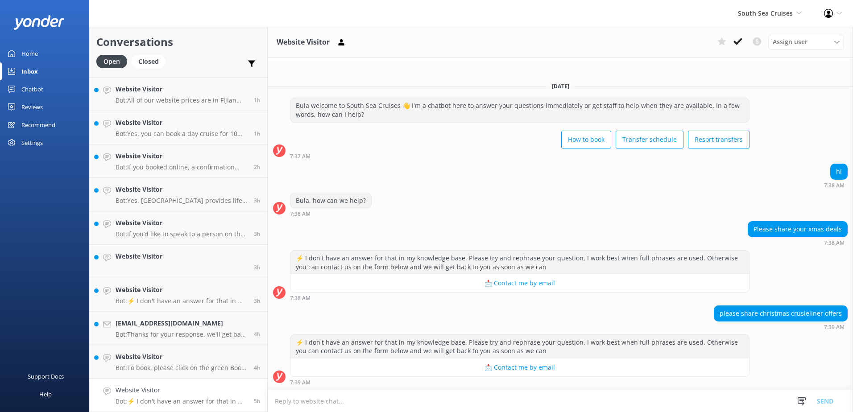
click at [591, 201] on div "Bula, how can we help? 7:38 AM" at bounding box center [560, 205] width 585 height 25
click at [737, 40] on icon at bounding box center [737, 41] width 9 height 9
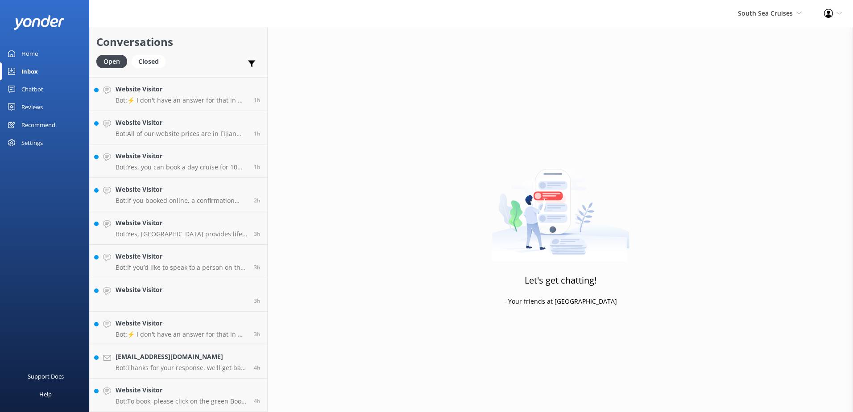
scroll to position [130, 0]
click at [238, 383] on link "Website Visitor Bot: To book, please click on the green Book Now button on our …" at bounding box center [179, 395] width 178 height 33
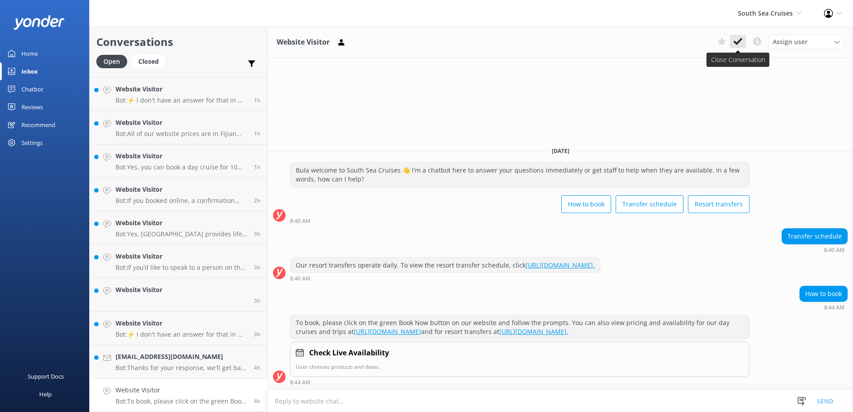
click at [740, 38] on icon at bounding box center [737, 41] width 9 height 9
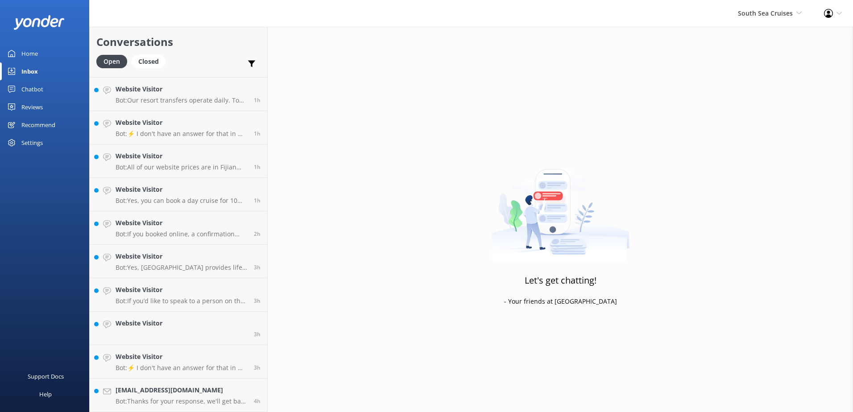
scroll to position [96, 0]
click at [229, 385] on link "jonmcmahon21@gmail.com Bot: Thanks for your response, we'll get back to you as …" at bounding box center [179, 395] width 178 height 33
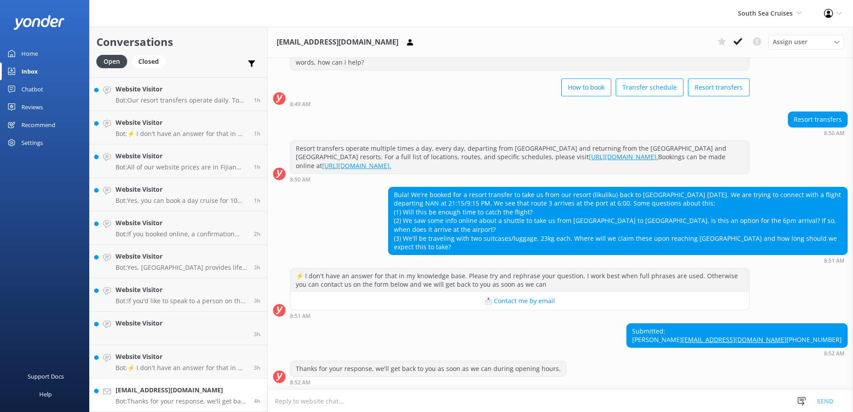
scroll to position [53, 0]
drag, startPoint x: 190, startPoint y: 354, endPoint x: 171, endPoint y: 363, distance: 21.3
click at [190, 353] on h4 "Website Visitor" at bounding box center [182, 357] width 132 height 10
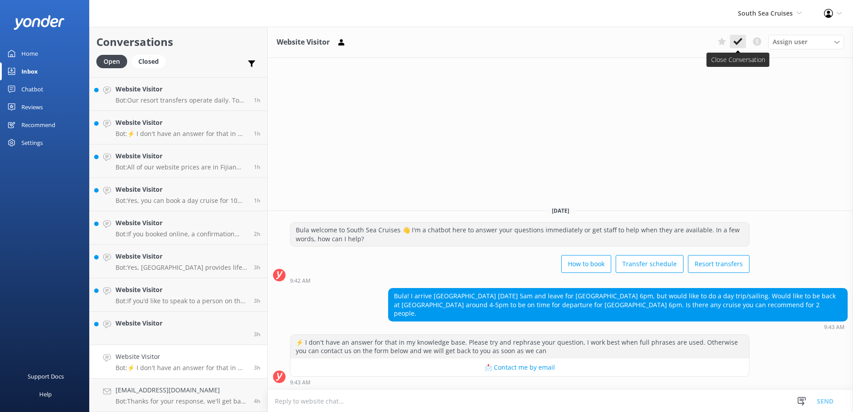
click at [740, 41] on icon at bounding box center [737, 41] width 9 height 9
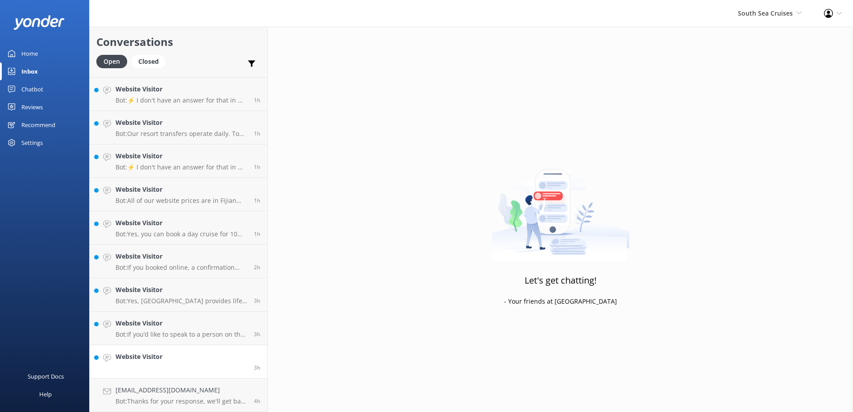
scroll to position [63, 0]
click at [189, 338] on p "Bot: If you’d like to speak to a person on the South Sea Cruises team, please c…" at bounding box center [182, 334] width 132 height 8
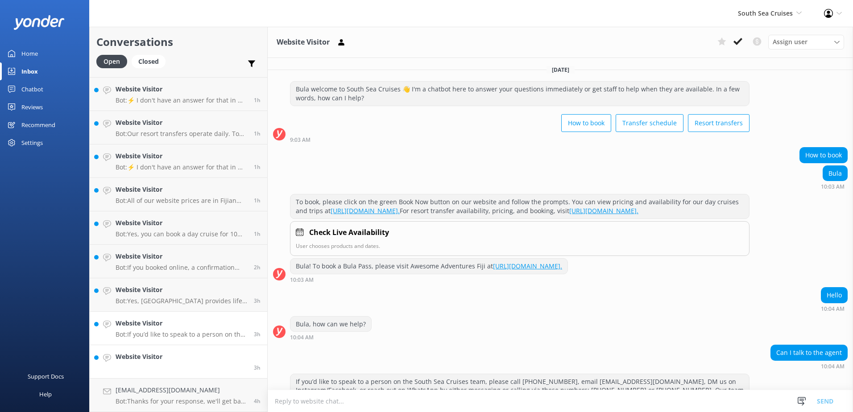
click at [190, 353] on link "Website Visitor 3h" at bounding box center [179, 361] width 178 height 33
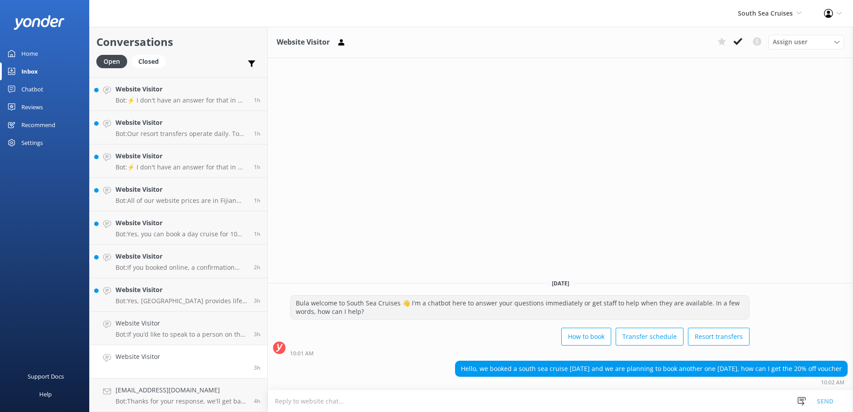
click at [384, 403] on textarea at bounding box center [560, 401] width 585 height 22
type textarea "Please provide us with your Booking Confirmation Number of your previous tour."
click at [826, 397] on button "Send" at bounding box center [824, 401] width 33 height 22
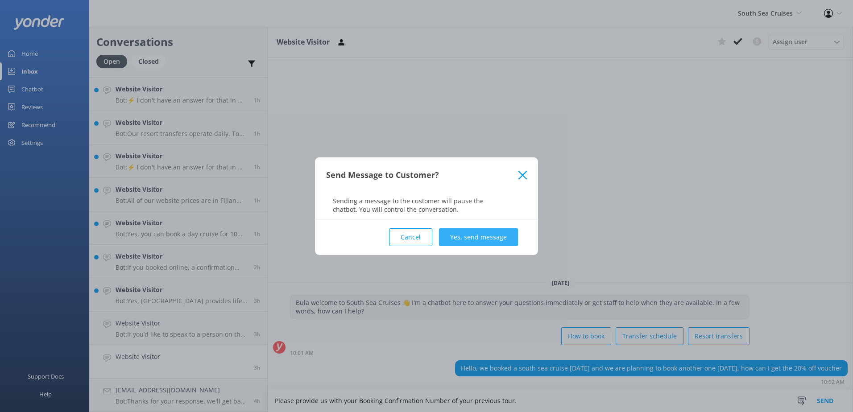
click at [474, 241] on button "Yes, send message" at bounding box center [478, 237] width 79 height 18
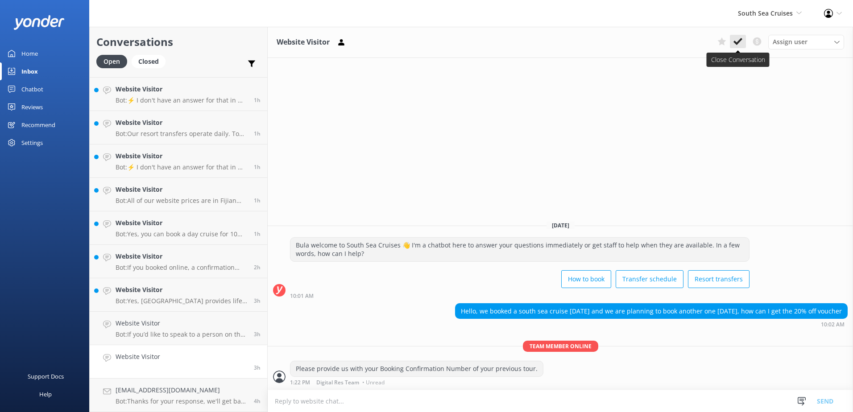
click at [741, 40] on use at bounding box center [737, 41] width 9 height 7
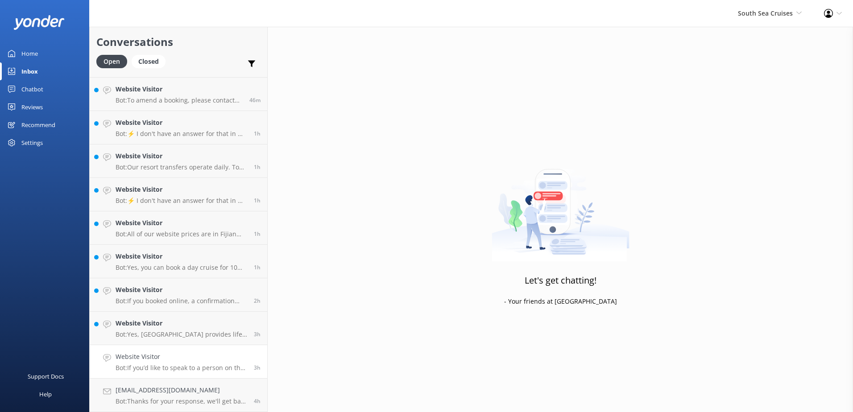
scroll to position [29, 0]
click at [193, 357] on h4 "Website Visitor" at bounding box center [182, 357] width 132 height 10
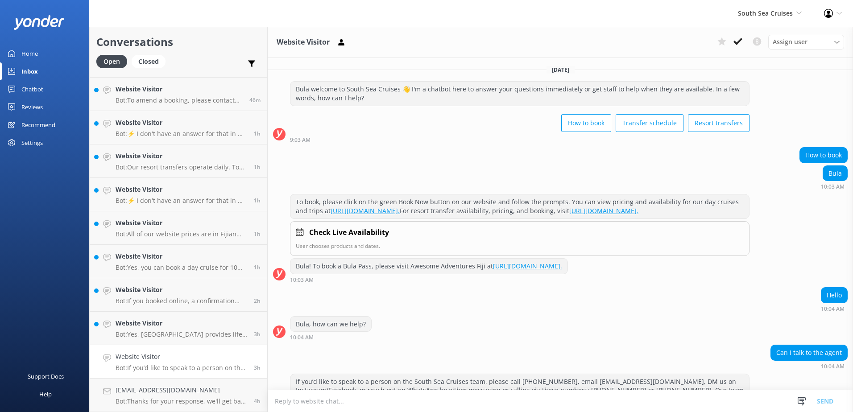
scroll to position [57, 0]
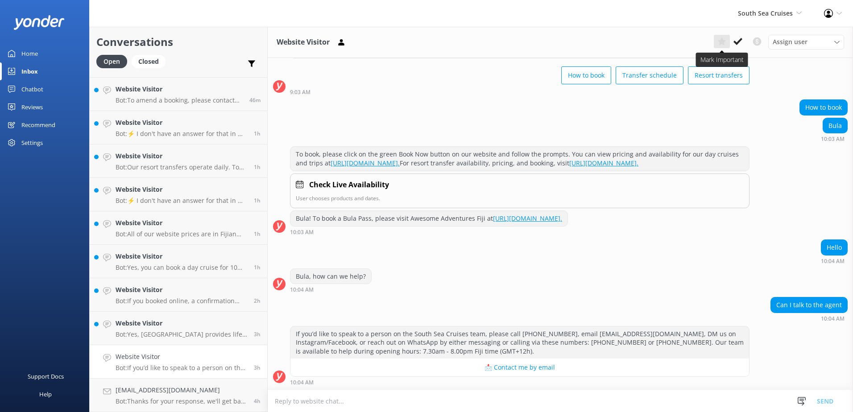
drag, startPoint x: 737, startPoint y: 42, endPoint x: 722, endPoint y: 46, distance: 16.2
click at [737, 41] on icon at bounding box center [737, 41] width 9 height 9
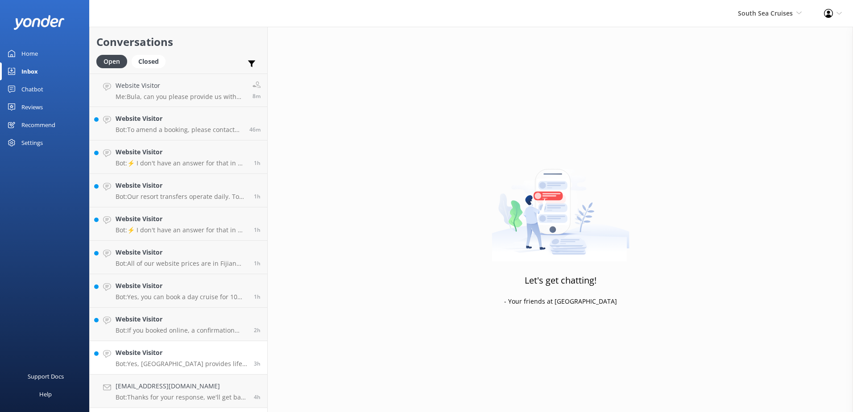
click at [207, 353] on h4 "Website Visitor" at bounding box center [182, 353] width 132 height 10
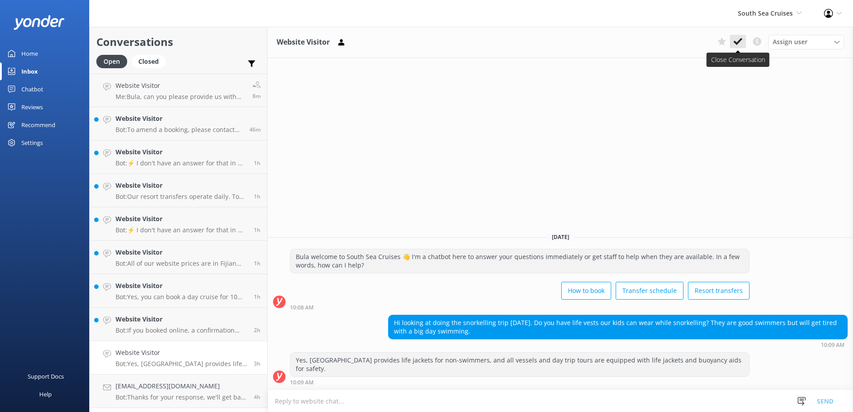
click at [740, 38] on icon at bounding box center [737, 41] width 9 height 9
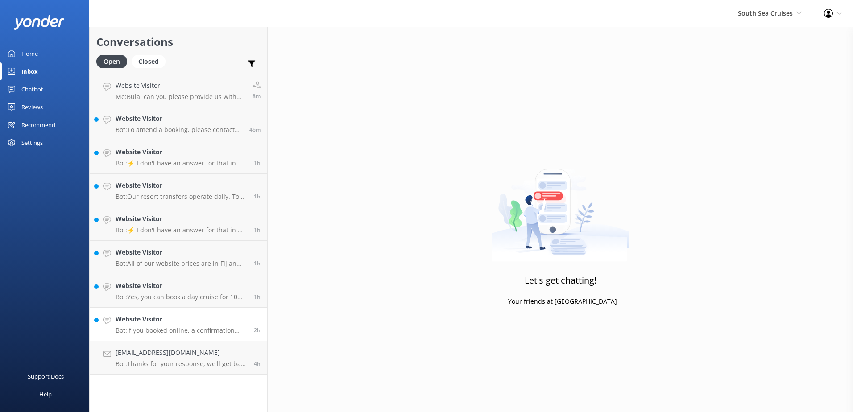
click at [219, 320] on h4 "Website Visitor" at bounding box center [182, 319] width 132 height 10
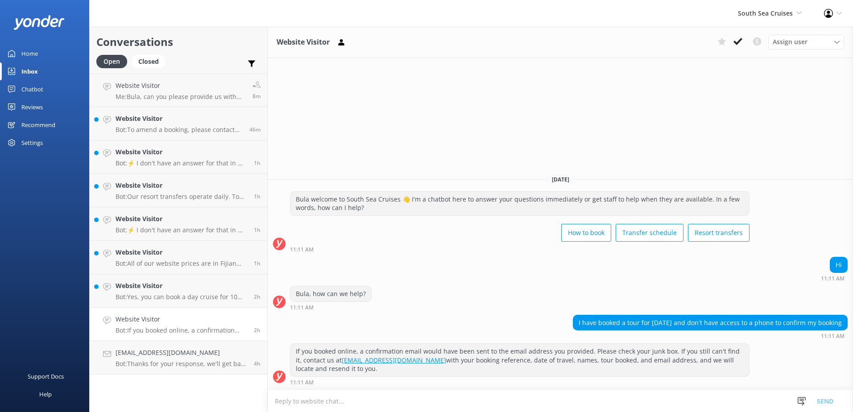
click at [742, 40] on icon at bounding box center [737, 41] width 9 height 9
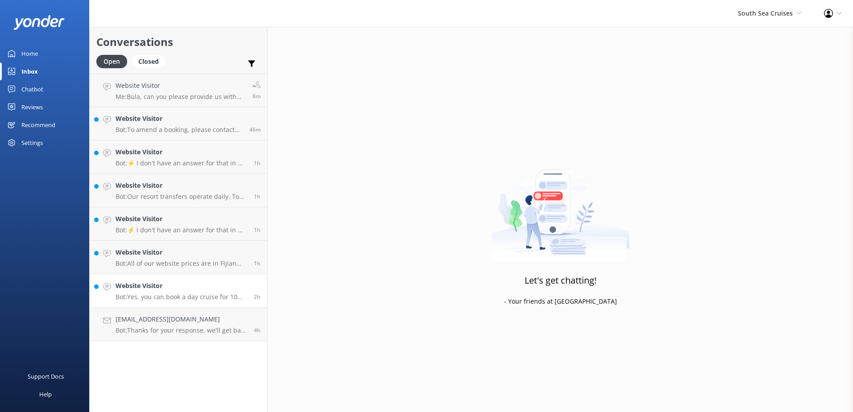
click at [228, 288] on h4 "Website Visitor" at bounding box center [182, 286] width 132 height 10
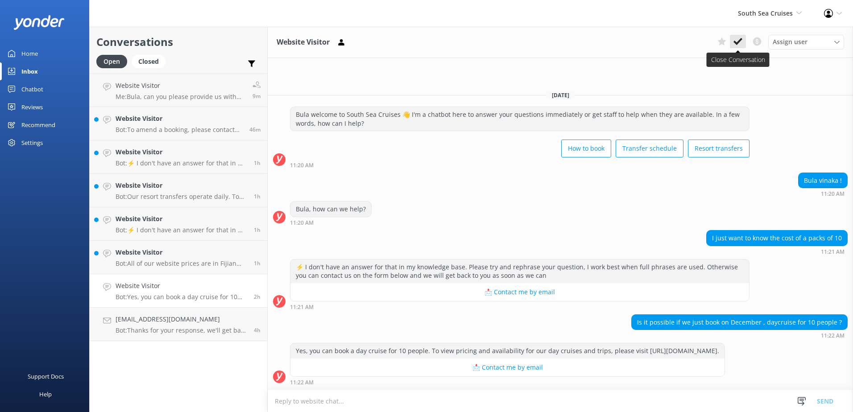
click at [743, 39] on button at bounding box center [738, 41] width 16 height 13
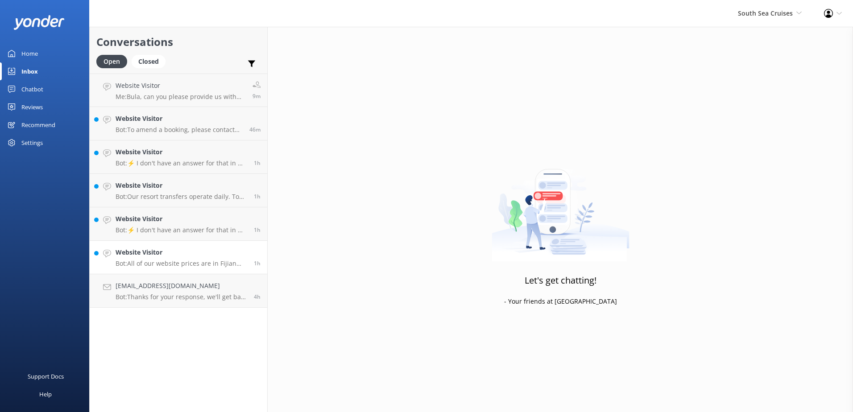
click at [235, 251] on h4 "Website Visitor" at bounding box center [182, 253] width 132 height 10
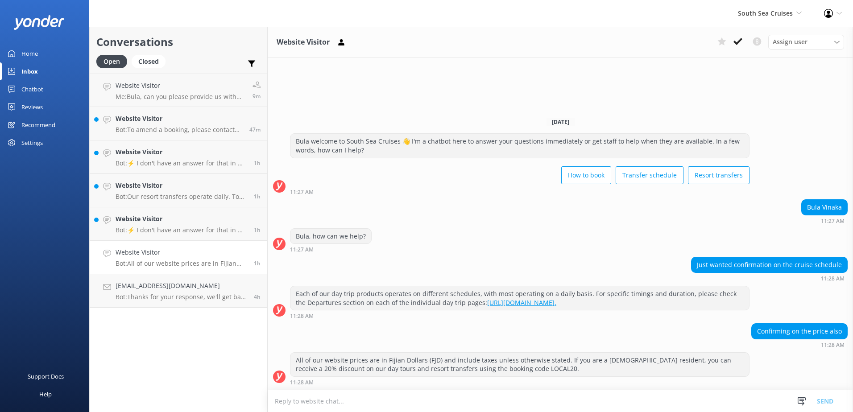
click at [314, 403] on textarea at bounding box center [560, 401] width 585 height 22
paste textarea "Daytrips: https://southseacruisesfiji.com/day-trips/"
click at [278, 397] on textarea "Daytrips: https://southseacruisesfiji.com/day-trips/" at bounding box center [560, 401] width 585 height 22
click at [275, 395] on textarea "Daytrips: https://southseacruisesfiji.com/day-trips/" at bounding box center [560, 401] width 585 height 22
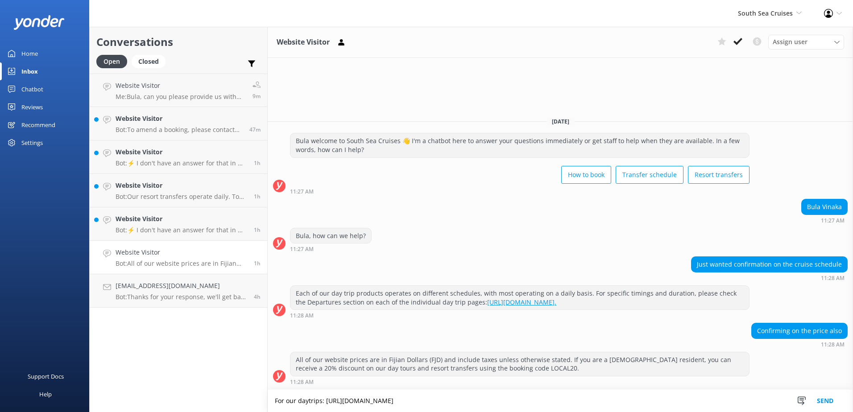
click at [326, 401] on textarea "For our daytrips: https://southseacruisesfiji.com/day-trips/" at bounding box center [560, 401] width 585 height 22
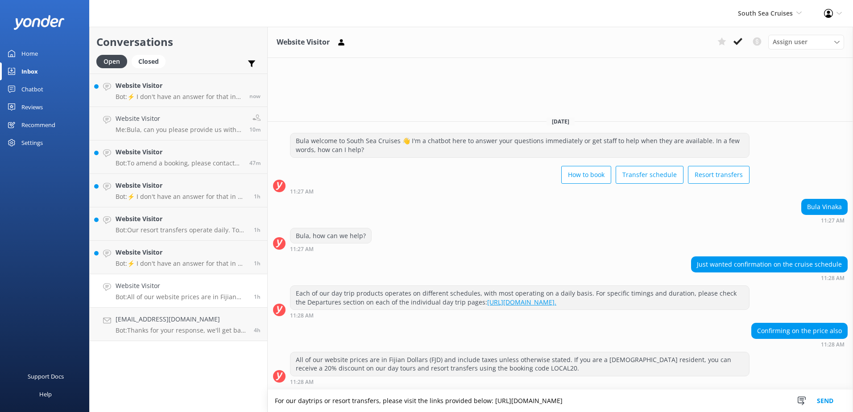
scroll to position [8, 0]
drag, startPoint x: 615, startPoint y: 398, endPoint x: 346, endPoint y: 402, distance: 268.5
click at [224, 412] on html "South Sea Cruises South Sea Sailing South Sea Cruises Malamala Beach Club Aweso…" at bounding box center [426, 206] width 853 height 412
drag, startPoint x: 276, startPoint y: 392, endPoint x: 642, endPoint y: 399, distance: 366.7
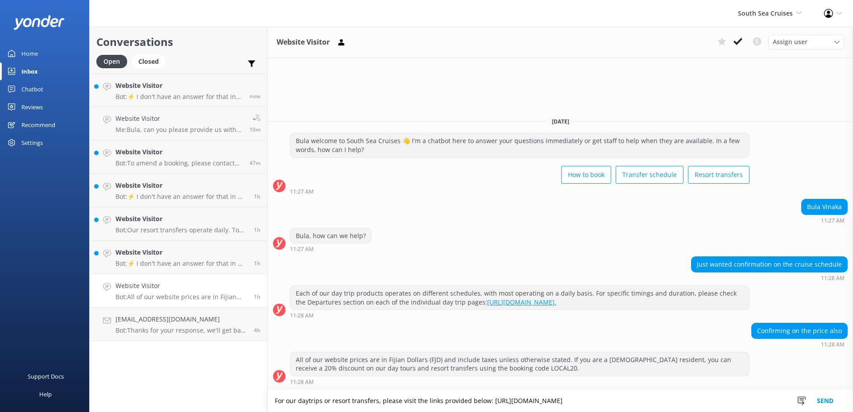
click at [642, 399] on textarea "For our daytrips or resort transfers, please visit the links provided below: ht…" at bounding box center [560, 401] width 585 height 22
paste textarea "Daytrips: https://southseacruisesfiji.com/day-trips/ Resort Transfers https://s…"
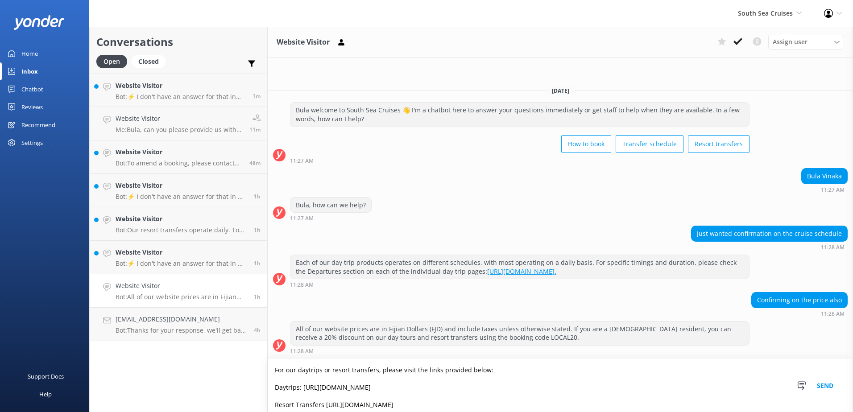
click at [303, 386] on textarea "For our daytrips or resort transfers, please visit the links provided below: Da…" at bounding box center [560, 385] width 585 height 53
click at [325, 407] on textarea "For our daytrips or resort transfers, please visit the links provided below: Da…" at bounding box center [560, 385] width 585 height 53
click at [495, 406] on textarea "For our daytrips or resort transfers, please visit the links provided below: Da…" at bounding box center [560, 385] width 585 height 53
drag, startPoint x: 472, startPoint y: 405, endPoint x: 243, endPoint y: 348, distance: 236.7
click at [243, 348] on div "Conversations Open Closed Important Converted Assigned to me Unassigned Website…" at bounding box center [471, 219] width 764 height 385
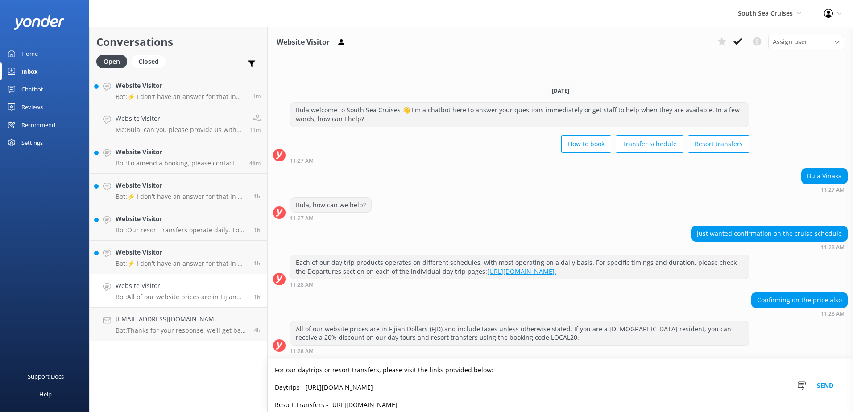
type textarea "For our daytrips or resort transfers, please visit the links provided below: Da…"
click at [830, 383] on button "Send" at bounding box center [824, 385] width 33 height 53
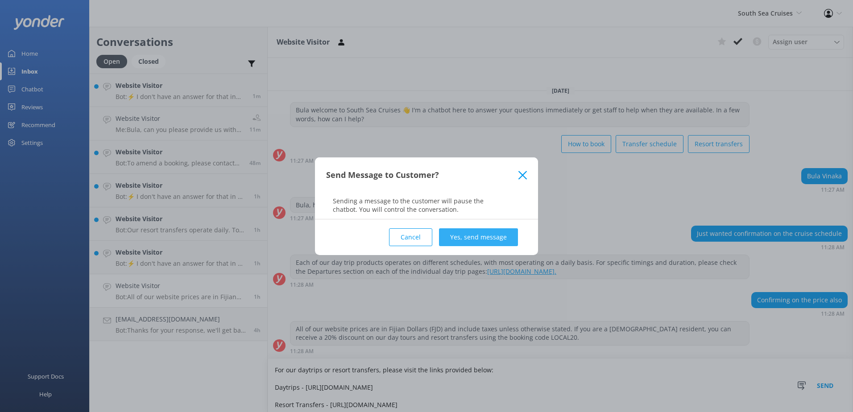
click at [468, 235] on button "Yes, send message" at bounding box center [478, 237] width 79 height 18
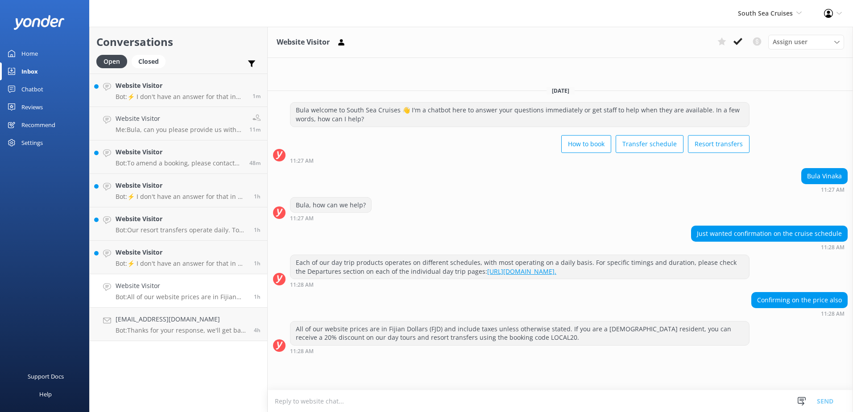
scroll to position [41, 0]
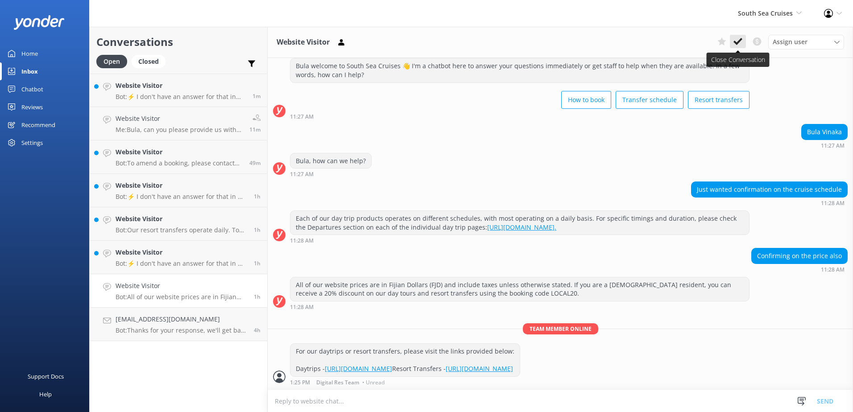
click at [736, 43] on use at bounding box center [737, 41] width 9 height 7
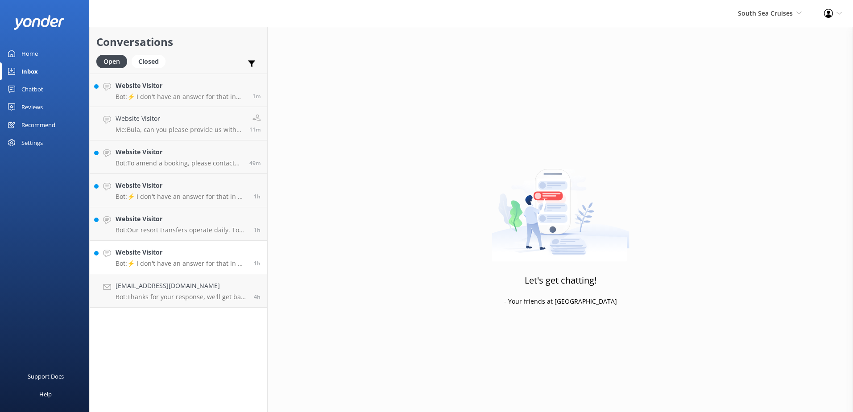
click at [235, 250] on h4 "Website Visitor" at bounding box center [182, 253] width 132 height 10
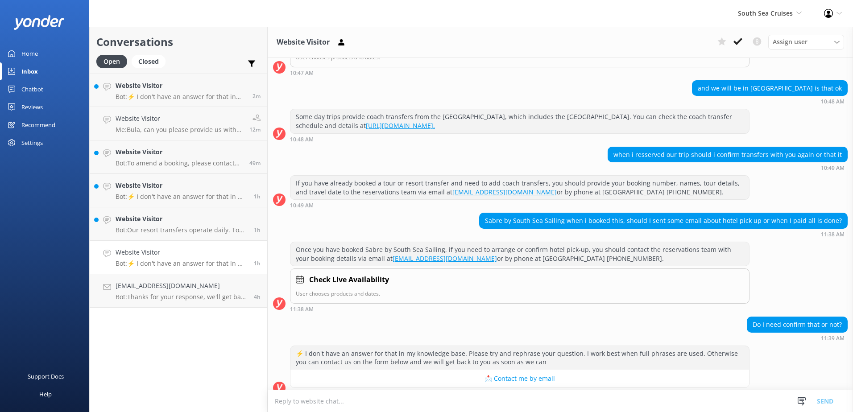
scroll to position [323, 0]
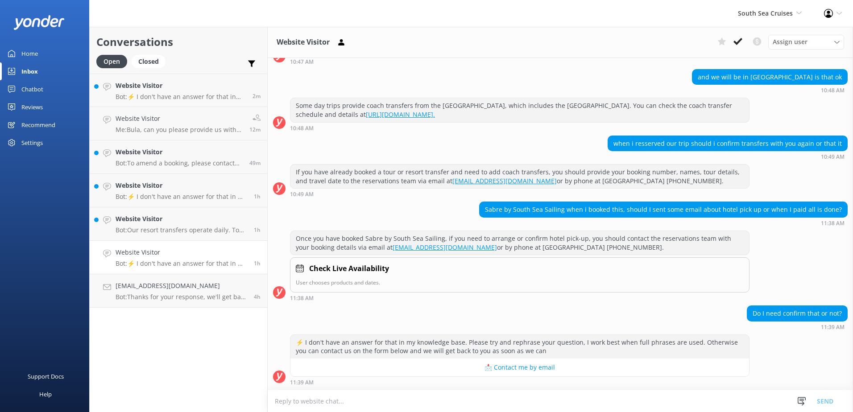
click at [327, 405] on textarea at bounding box center [560, 401] width 585 height 22
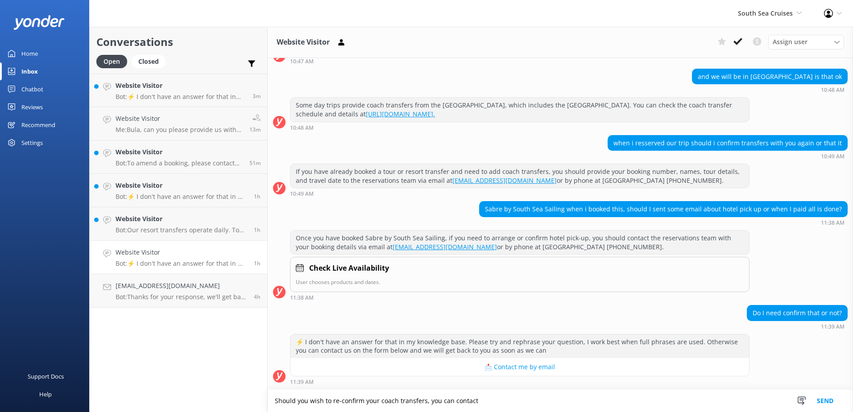
drag, startPoint x: 427, startPoint y: 401, endPoint x: 512, endPoint y: 402, distance: 85.2
click at [512, 402] on textarea "Should you wish to re-confirm your coach transfers, you can contact" at bounding box center [560, 401] width 585 height 22
paste textarea "* E-mail: social@ssc.com.fj * WhatsApp: (+679) 992 4470 or (+679) 992 4754 * La…"
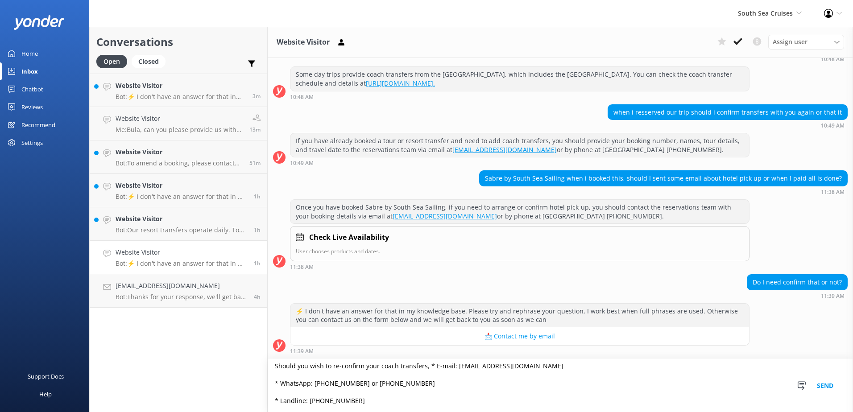
scroll to position [0, 0]
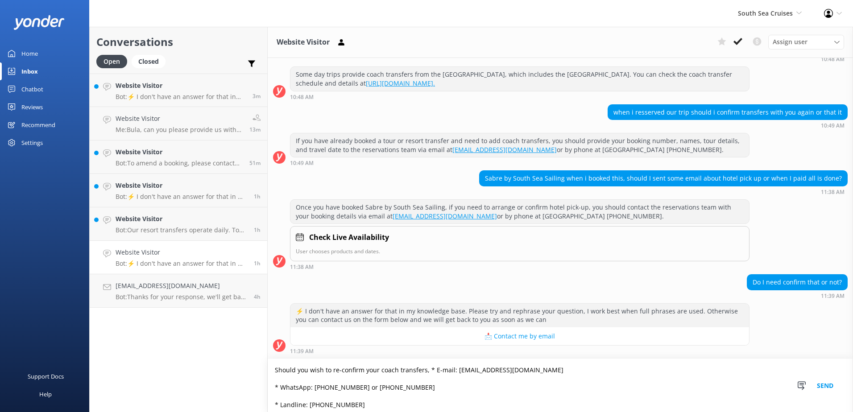
drag, startPoint x: 427, startPoint y: 370, endPoint x: 491, endPoint y: 392, distance: 67.3
click at [428, 370] on textarea "Should you wish to re-confirm your coach transfers, * E-mail: social@ssc.com.fj…" at bounding box center [560, 385] width 585 height 53
drag, startPoint x: 428, startPoint y: 370, endPoint x: 545, endPoint y: 371, distance: 117.7
click at [543, 372] on textarea "Should you wish to re-confirm your coach transfers, * E-mail: social@ssc.com.fj…" at bounding box center [560, 385] width 585 height 53
click at [487, 369] on textarea "Should you wish to re-confirm your coach transfers, you can contact us * WhatsA…" at bounding box center [560, 385] width 585 height 53
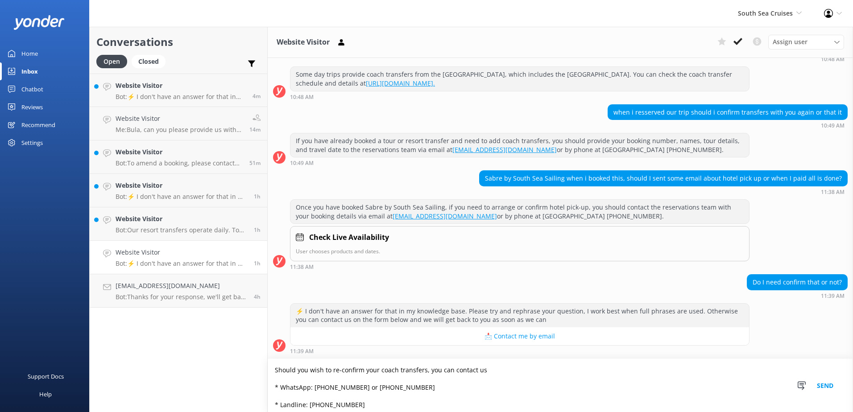
paste textarea "on the following contacts listed below:"
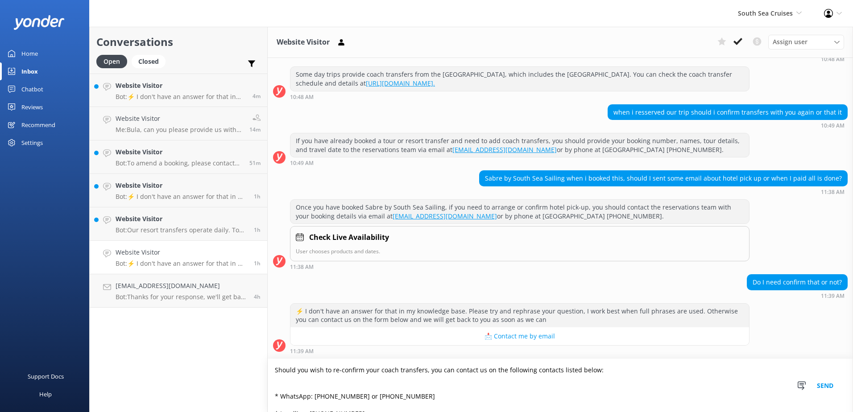
click at [325, 387] on textarea "Should you wish to re-confirm your coach transfers, you can contact us on the f…" at bounding box center [560, 385] width 585 height 53
click at [275, 381] on textarea "Should you wish to re-confirm your coach transfers, you can contact us on the f…" at bounding box center [560, 385] width 585 height 53
click at [277, 389] on textarea "Should you wish to re-confirm your coach transfers, you can contact us on the f…" at bounding box center [560, 385] width 585 height 53
drag, startPoint x: 275, startPoint y: 386, endPoint x: 284, endPoint y: 403, distance: 19.5
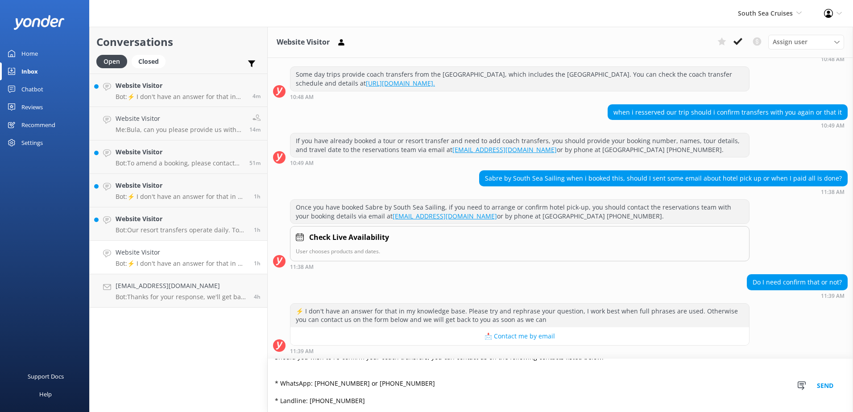
click at [284, 412] on textarea "Should you wish to re-confirm your coach transfers, you can contact us on the f…" at bounding box center [560, 385] width 585 height 53
drag, startPoint x: 288, startPoint y: 385, endPoint x: 302, endPoint y: 383, distance: 13.6
click at [288, 385] on textarea "Should you wish to re-confirm your coach transfers, you can contact us on the f…" at bounding box center [560, 385] width 585 height 53
drag, startPoint x: 274, startPoint y: 402, endPoint x: 280, endPoint y: 397, distance: 8.2
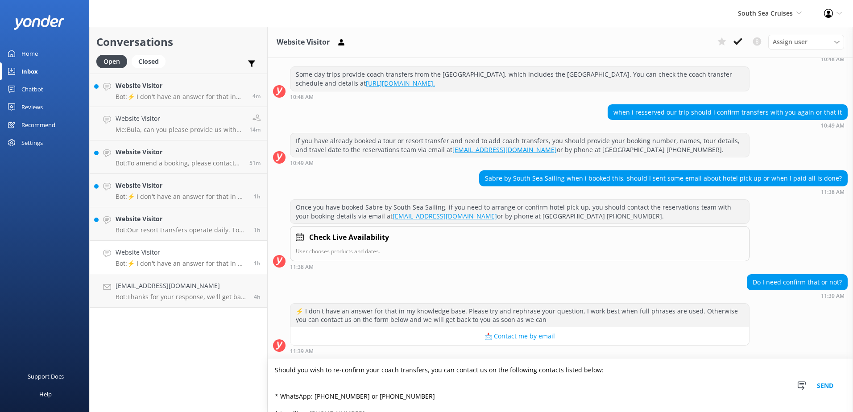
click at [274, 402] on textarea "Should you wish to re-confirm your coach transfers, you can contact us on the f…" at bounding box center [560, 385] width 585 height 53
click at [281, 392] on textarea "Should you wish to re-confirm your coach transfers, you can contact us on the f…" at bounding box center [560, 385] width 585 height 53
click at [278, 392] on textarea "Should you wish to re-confirm your coach transfers, you can contact us on the f…" at bounding box center [560, 385] width 585 height 53
click at [276, 394] on textarea "Should you wish to re-confirm your coach transfers, you can contact us on the f…" at bounding box center [560, 385] width 585 height 53
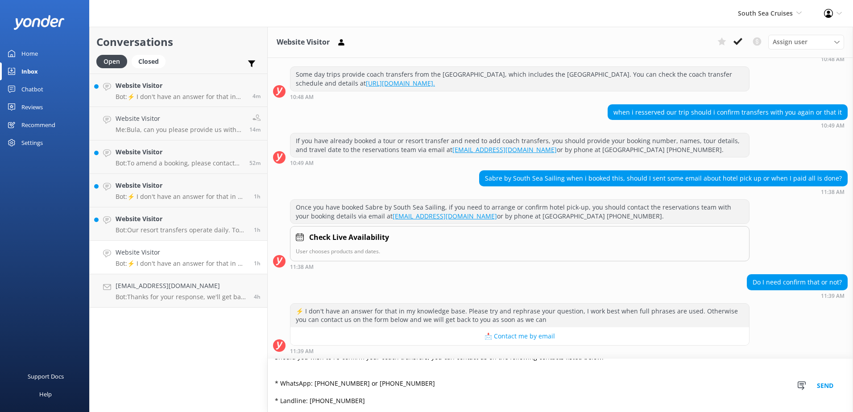
drag, startPoint x: 276, startPoint y: 394, endPoint x: 338, endPoint y: 411, distance: 64.3
click at [338, 411] on textarea "Should you wish to re-confirm your coach transfers, you can contact us on the f…" at bounding box center [560, 385] width 585 height 53
paste textarea "E-mail: social@ssc.com.fj *"
click at [293, 387] on textarea "Should you wish to re-confirm your coach transfers, you can contact us on the f…" at bounding box center [560, 385] width 585 height 53
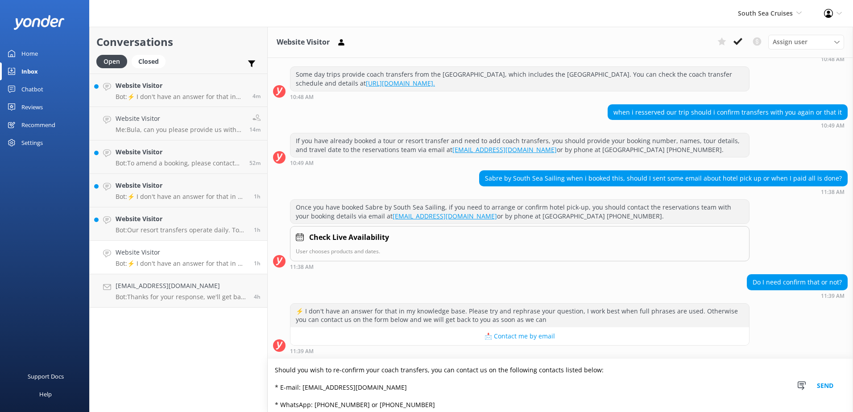
click at [422, 372] on textarea "Should you wish to re-confirm your coach transfers, you can contact us on the f…" at bounding box center [560, 385] width 585 height 53
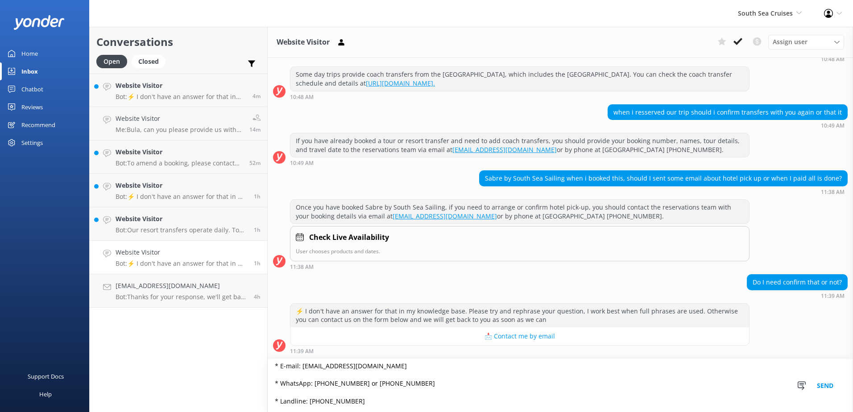
type textarea "Should you wish to re-confirm your coach transfers, you can contact us on the f…"
click at [830, 382] on button "Send" at bounding box center [824, 385] width 33 height 53
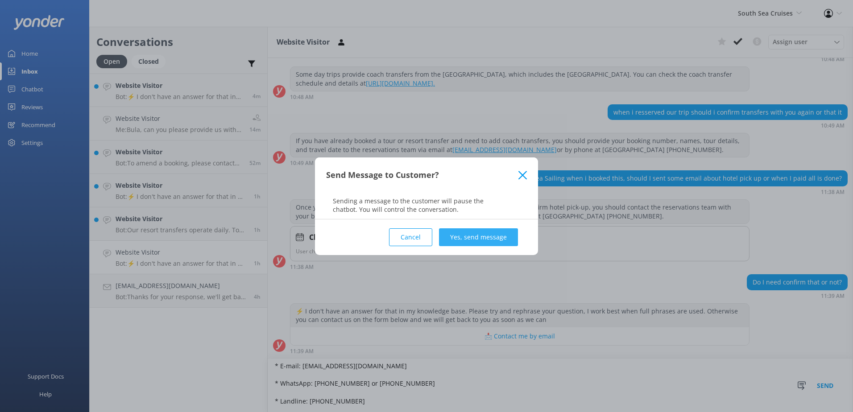
click at [475, 238] on button "Yes, send message" at bounding box center [478, 237] width 79 height 18
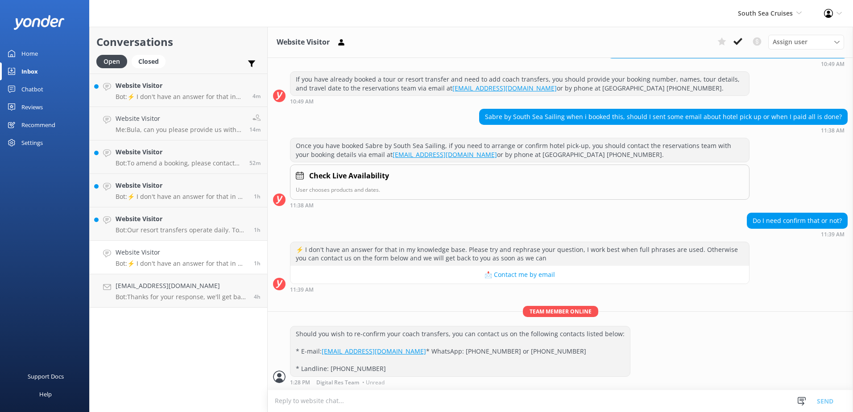
scroll to position [434, 0]
click at [738, 43] on use at bounding box center [737, 41] width 9 height 7
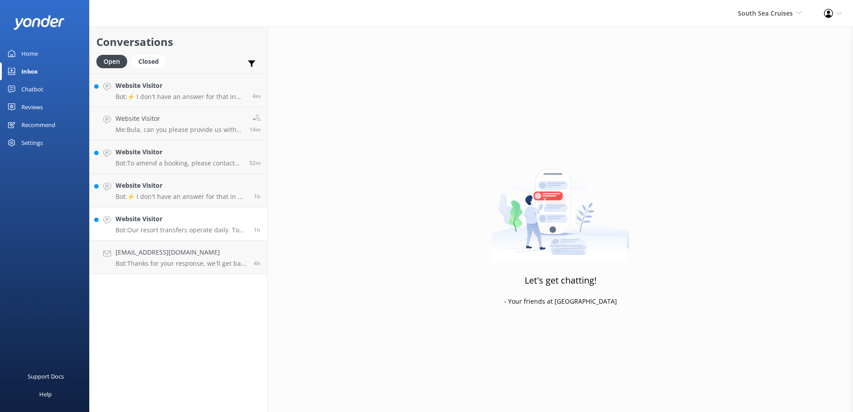
drag, startPoint x: 170, startPoint y: 225, endPoint x: 192, endPoint y: 215, distance: 23.5
click at [171, 224] on div "Website Visitor Bot: Our resort transfers operate daily. To view the resort tra…" at bounding box center [182, 224] width 132 height 20
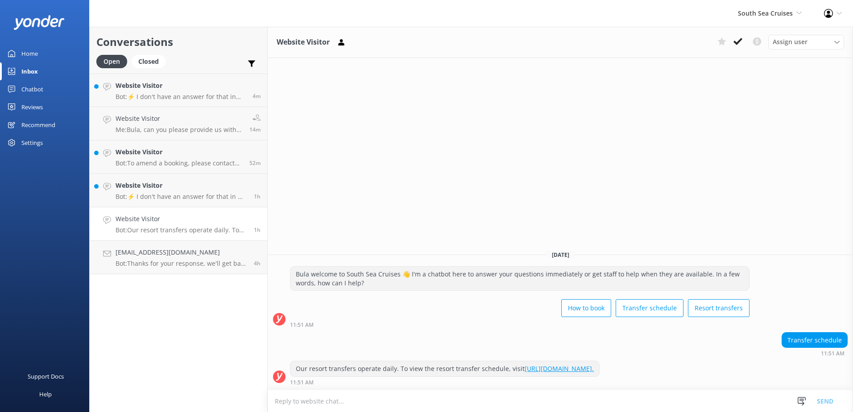
drag, startPoint x: 734, startPoint y: 41, endPoint x: 687, endPoint y: 50, distance: 47.7
click at [733, 41] on icon at bounding box center [737, 41] width 9 height 9
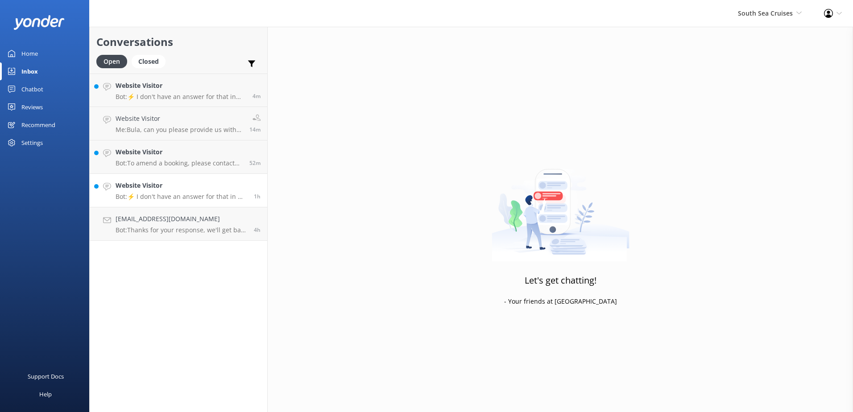
click at [225, 186] on h4 "Website Visitor" at bounding box center [182, 186] width 132 height 10
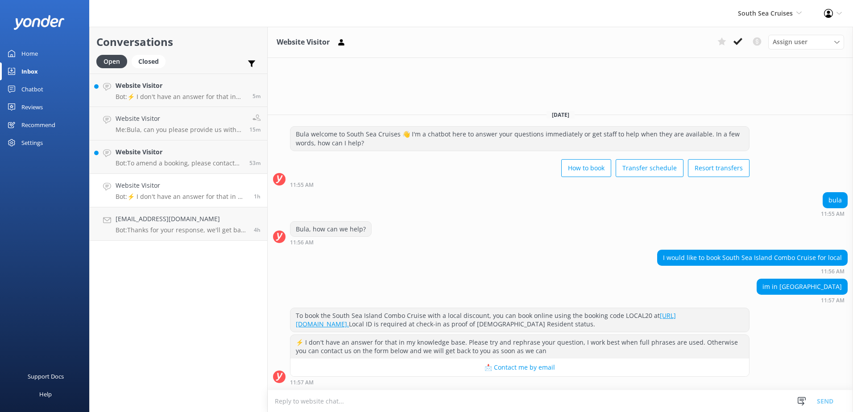
click at [323, 401] on textarea at bounding box center [560, 401] width 585 height 22
paste textarea "Please be advised that for locals, South Sea Cruises offers a 20% discount whic…"
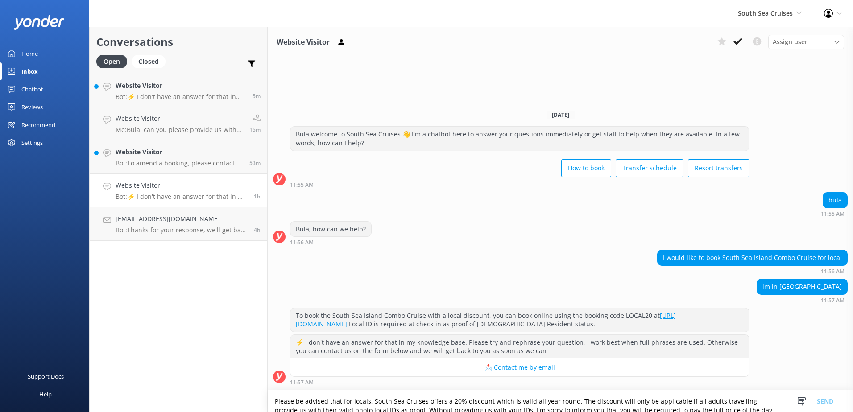
scroll to position [6, 0]
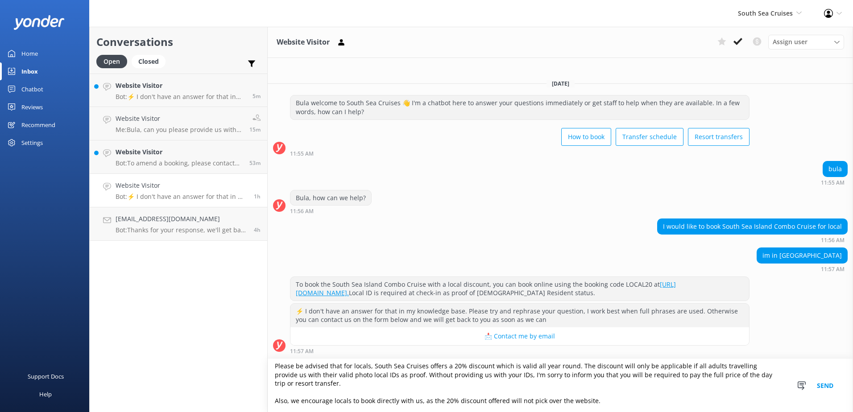
type textarea "Please be advised that for locals, South Sea Cruises offers a 20% discount whic…"
click at [828, 384] on button "Send" at bounding box center [824, 385] width 33 height 53
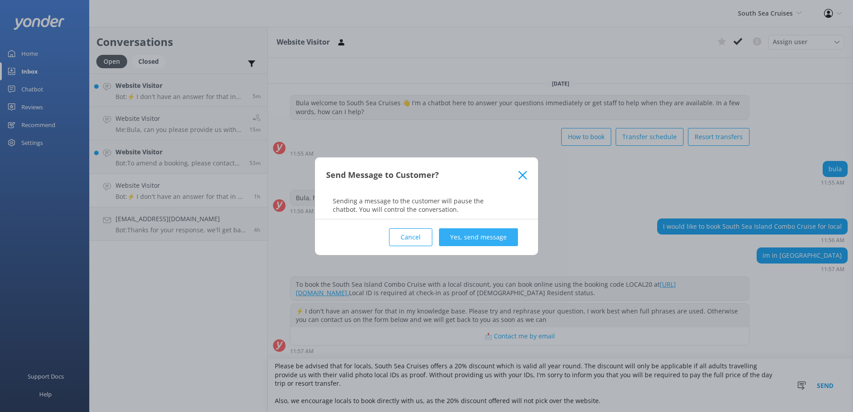
click at [459, 237] on button "Yes, send message" at bounding box center [478, 237] width 79 height 18
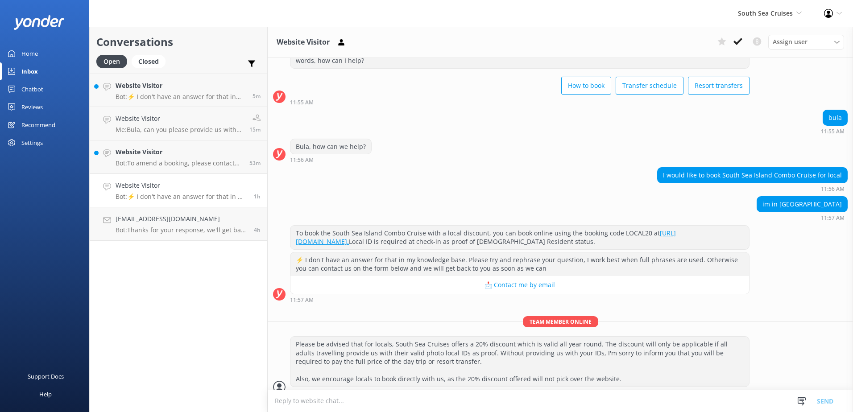
scroll to position [48, 0]
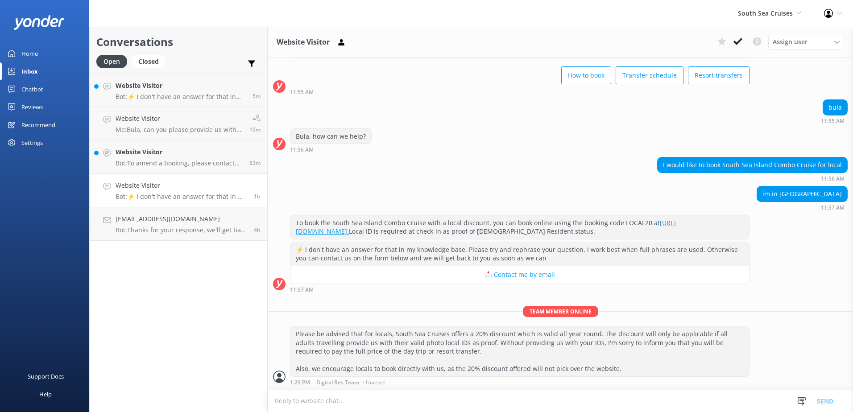
click at [297, 403] on textarea at bounding box center [560, 401] width 585 height 22
paste textarea "Should you wish for us to book you in, please provide us with the following det…"
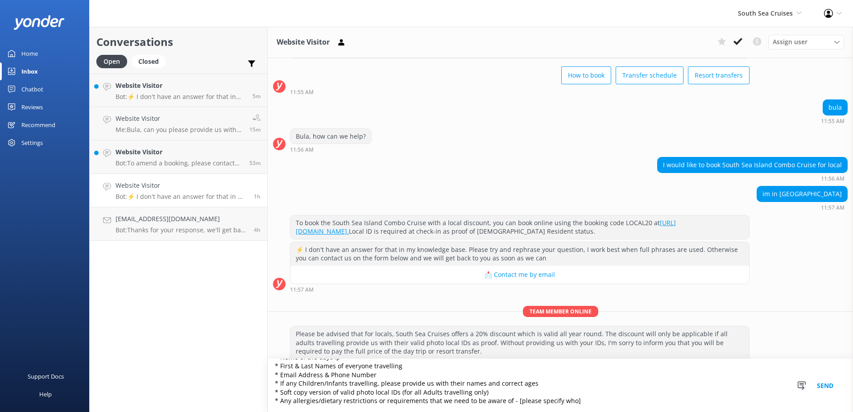
scroll to position [79, 0]
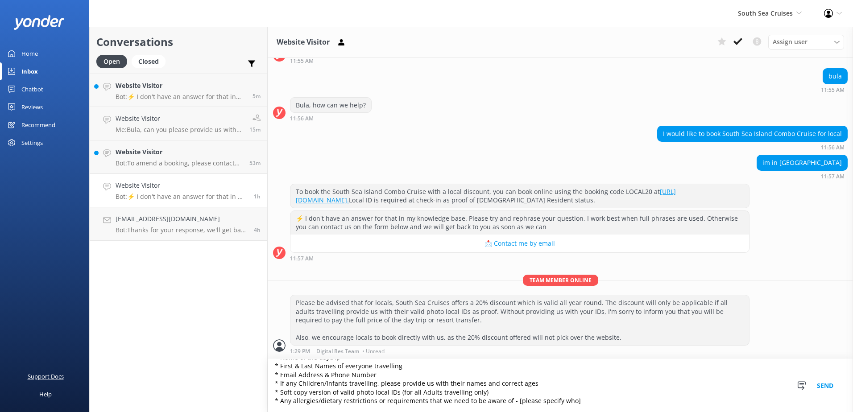
type textarea "Should you wish for us to book you in, please provide us with the following det…"
drag, startPoint x: 824, startPoint y: 386, endPoint x: 766, endPoint y: 375, distance: 59.0
click at [824, 385] on button "Send" at bounding box center [824, 385] width 33 height 53
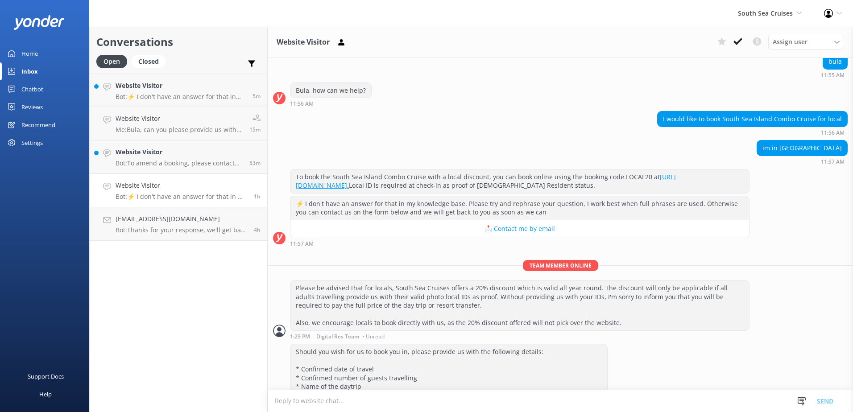
scroll to position [155, 0]
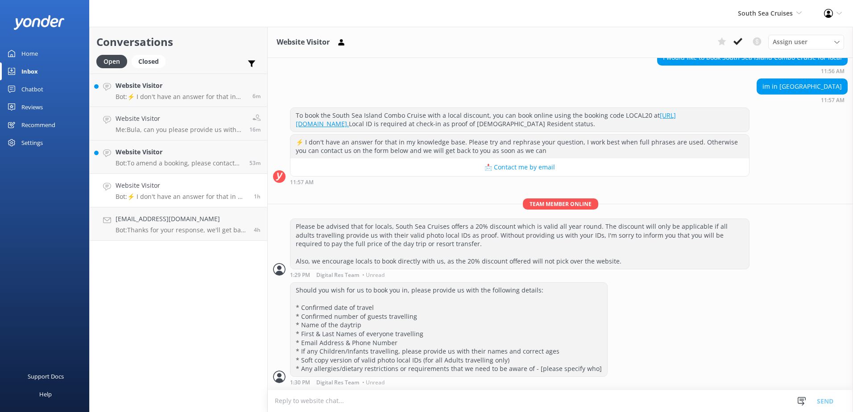
click at [311, 403] on textarea at bounding box center [560, 401] width 585 height 22
paste textarea "You can email us your details to social@ssc.com fj"
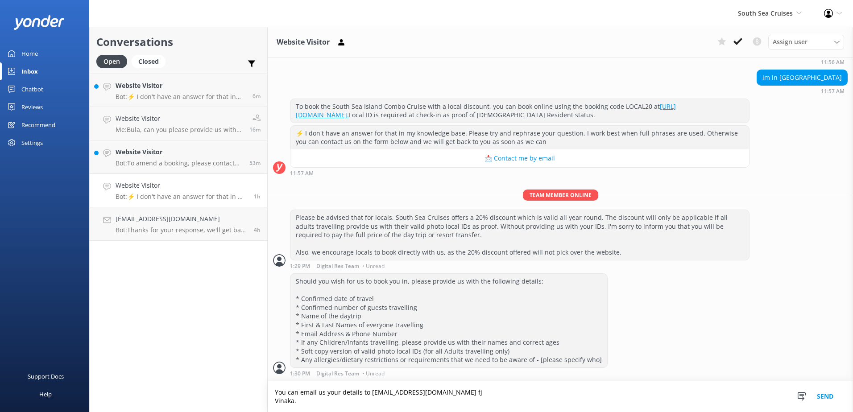
type textarea "You can email us your details to social@ssc.com fj Vinaka."
drag, startPoint x: 827, startPoint y: 393, endPoint x: 822, endPoint y: 390, distance: 5.6
click at [827, 392] on button "Send" at bounding box center [824, 396] width 33 height 31
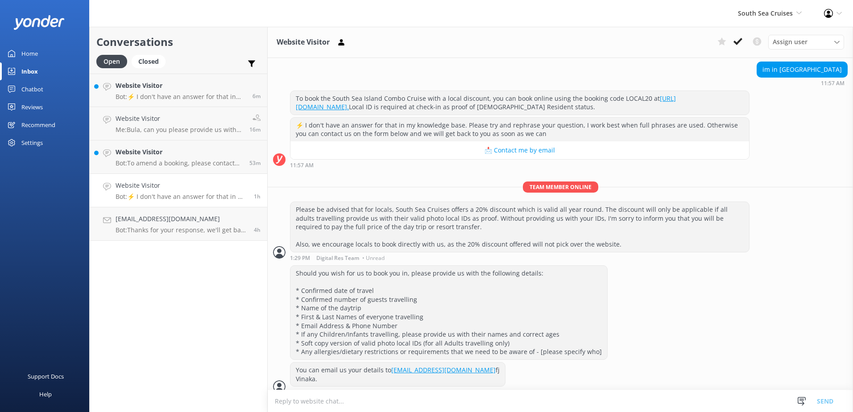
scroll to position [182, 0]
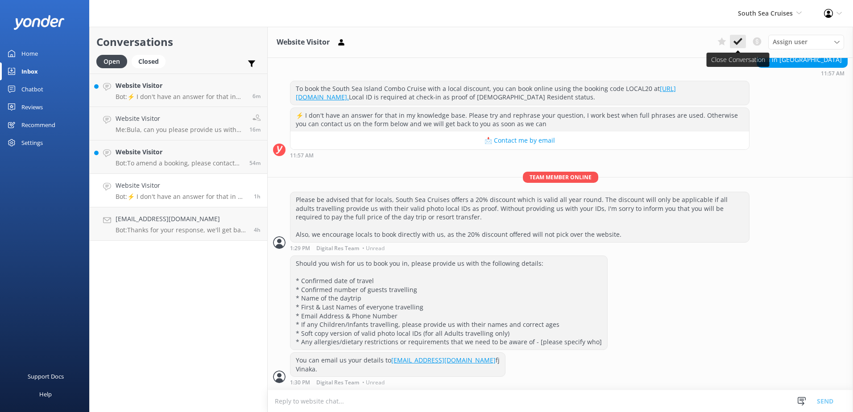
click at [739, 41] on use at bounding box center [737, 41] width 9 height 7
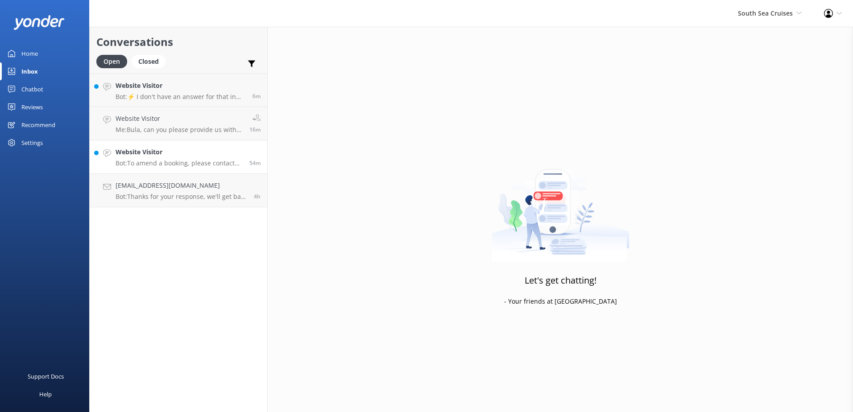
click at [215, 153] on h4 "Website Visitor" at bounding box center [179, 152] width 127 height 10
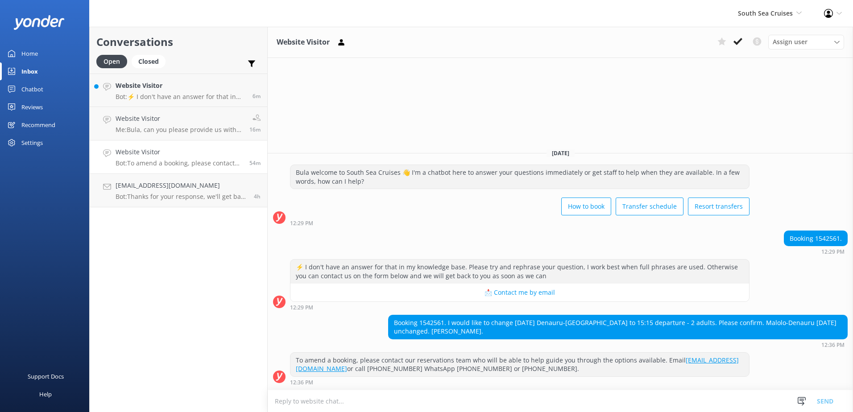
click at [830, 240] on div "Booking 1542561." at bounding box center [815, 238] width 63 height 15
copy div "1542561"
click at [186, 120] on h4 "Website Visitor" at bounding box center [179, 119] width 127 height 10
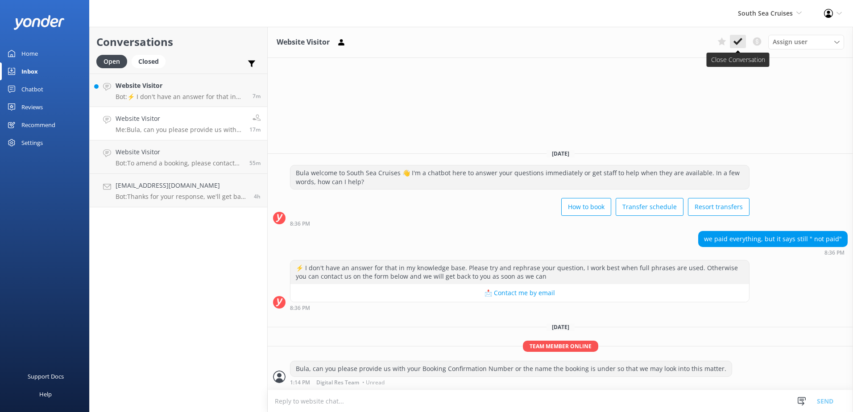
click at [737, 41] on icon at bounding box center [737, 41] width 9 height 9
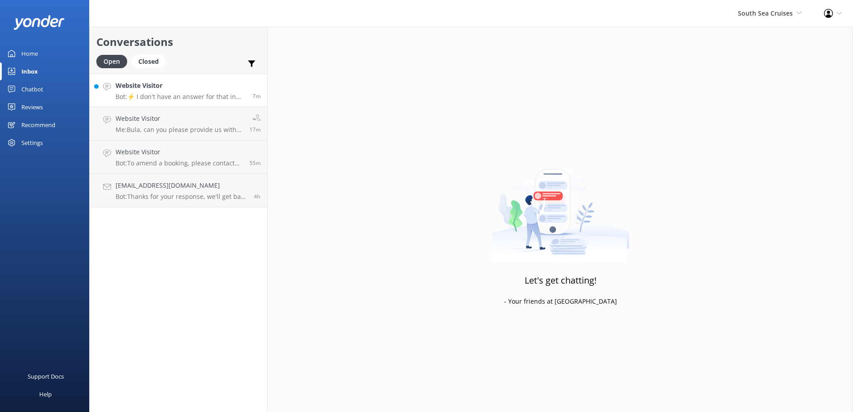
click at [186, 90] on h4 "Website Visitor" at bounding box center [181, 86] width 130 height 10
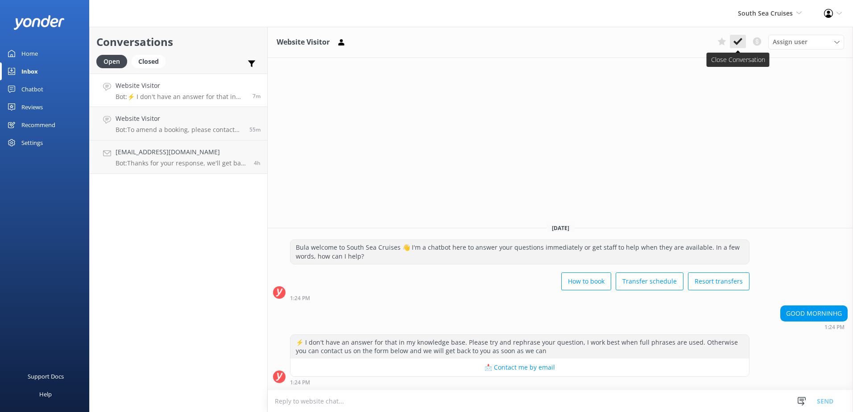
click at [737, 44] on use at bounding box center [737, 41] width 9 height 7
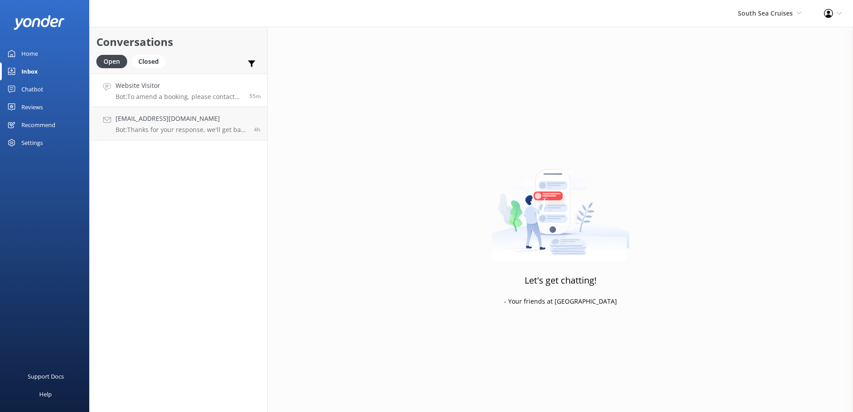
click at [191, 86] on h4 "Website Visitor" at bounding box center [179, 86] width 127 height 10
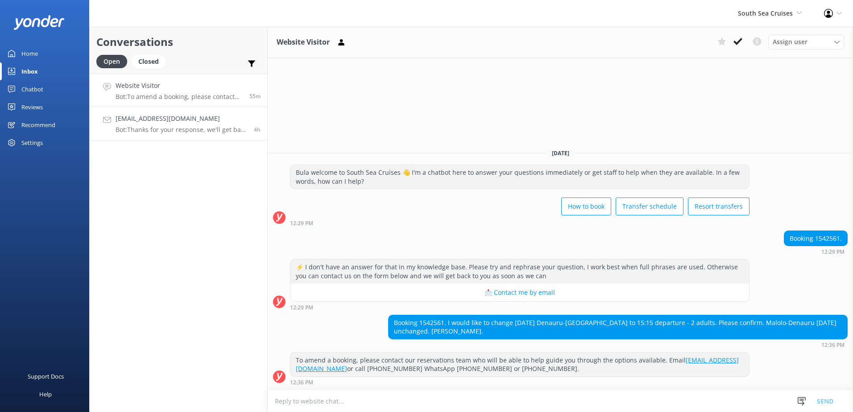
click at [244, 113] on link "jonmcmahon21@gmail.com Bot: Thanks for your response, we'll get back to you as …" at bounding box center [179, 123] width 178 height 33
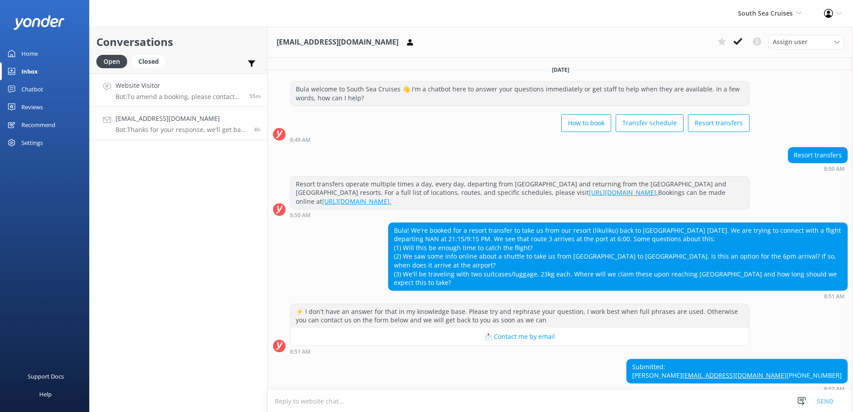
scroll to position [39, 0]
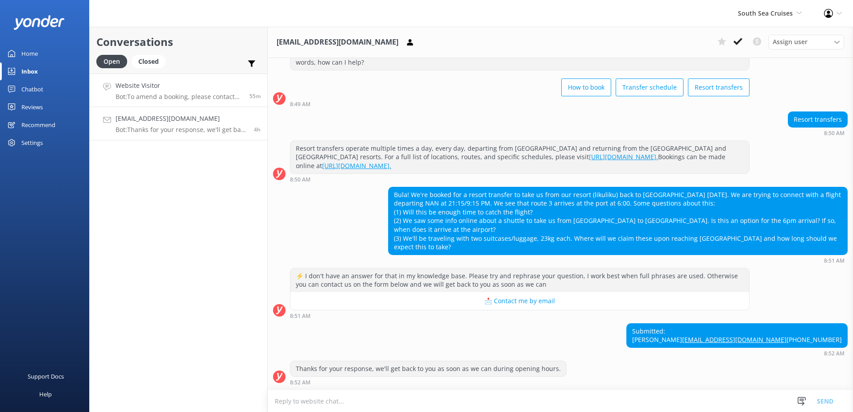
click at [233, 84] on h4 "Website Visitor" at bounding box center [179, 86] width 127 height 10
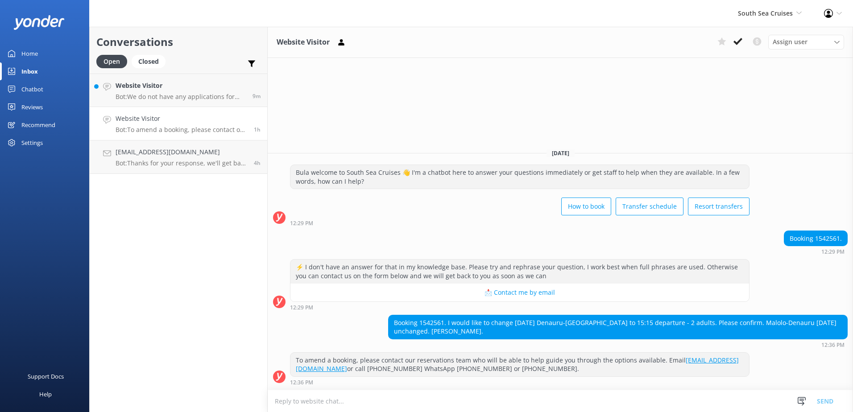
click at [694, 105] on div "Website Visitor Assign user Alyssa Sonya Digital Res Team Brenda Fenton Asena N…" at bounding box center [560, 219] width 585 height 385
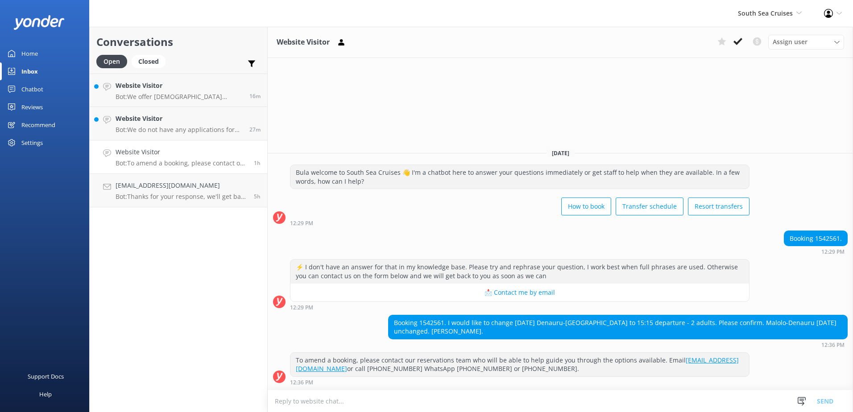
click at [305, 405] on textarea at bounding box center [560, 401] width 585 height 22
type textarea "Bula Scott, have messaged you directly via e-mail."
drag, startPoint x: 424, startPoint y: 399, endPoint x: 161, endPoint y: 411, distance: 263.0
click at [161, 411] on div "Conversations Open Closed Important Converted Assigned to me Unassigned Website…" at bounding box center [471, 219] width 764 height 385
click at [309, 403] on textarea at bounding box center [560, 401] width 585 height 22
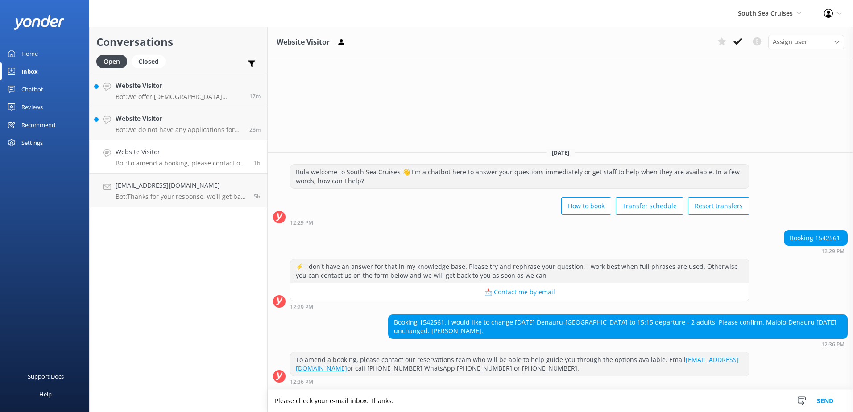
click at [346, 399] on textarea "Please check your e-mail inbox. Thanks." at bounding box center [560, 401] width 585 height 22
click at [433, 401] on textarea "Please check your e-mail's inbox. Thanks." at bounding box center [560, 401] width 585 height 22
type textarea "Please check your e-mail's inbox. Thanks."
click at [739, 42] on use at bounding box center [737, 41] width 9 height 7
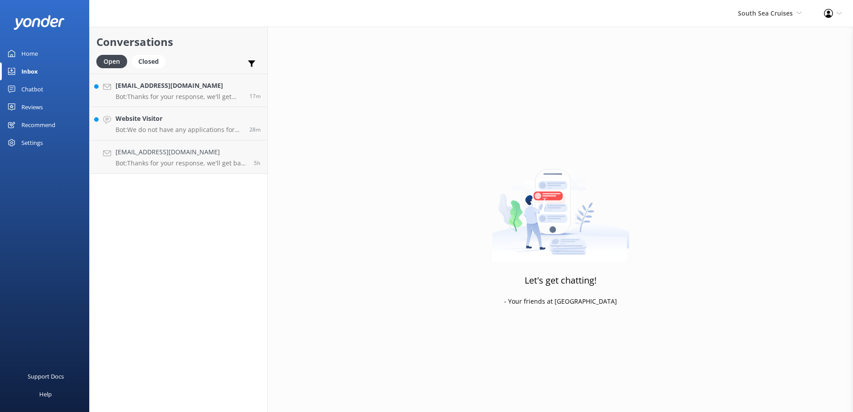
drag, startPoint x: 141, startPoint y: 60, endPoint x: 161, endPoint y: 69, distance: 21.3
click at [142, 60] on div "Closed" at bounding box center [149, 61] width 34 height 13
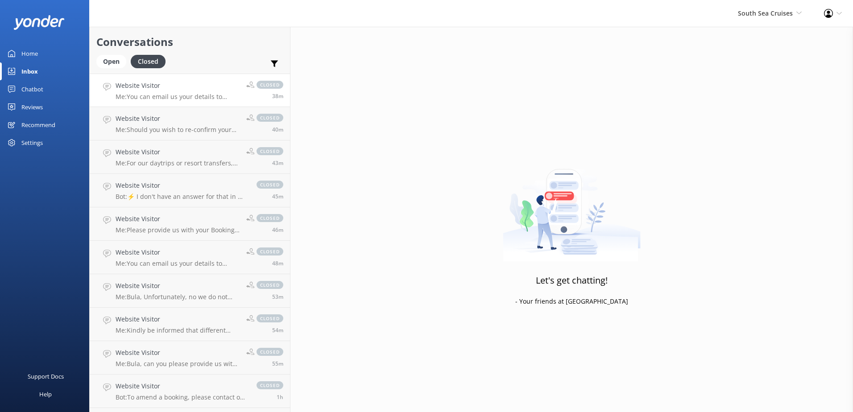
click at [181, 87] on h4 "Website Visitor" at bounding box center [178, 86] width 124 height 10
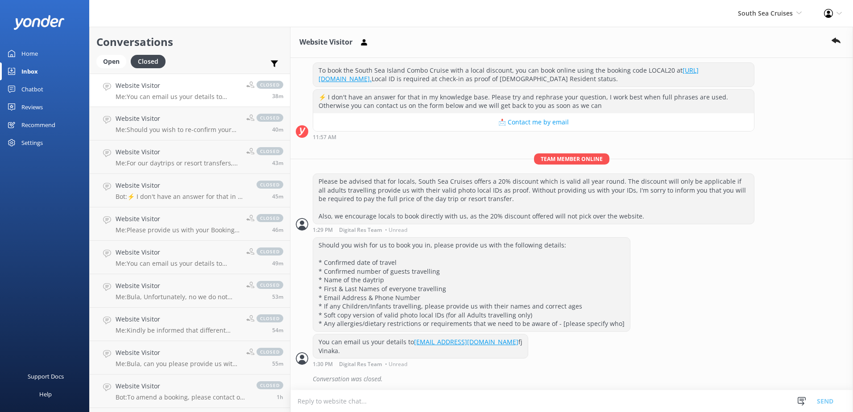
scroll to position [202, 0]
click at [184, 189] on h4 "Website Visitor" at bounding box center [182, 186] width 132 height 10
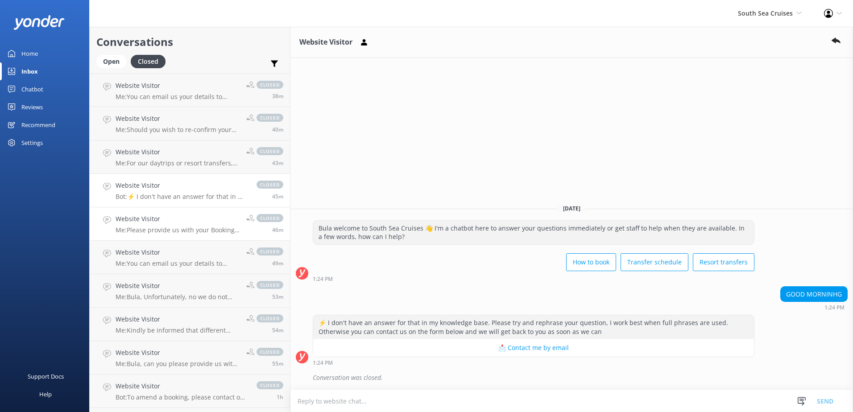
click at [183, 219] on h4 "Website Visitor" at bounding box center [178, 219] width 124 height 10
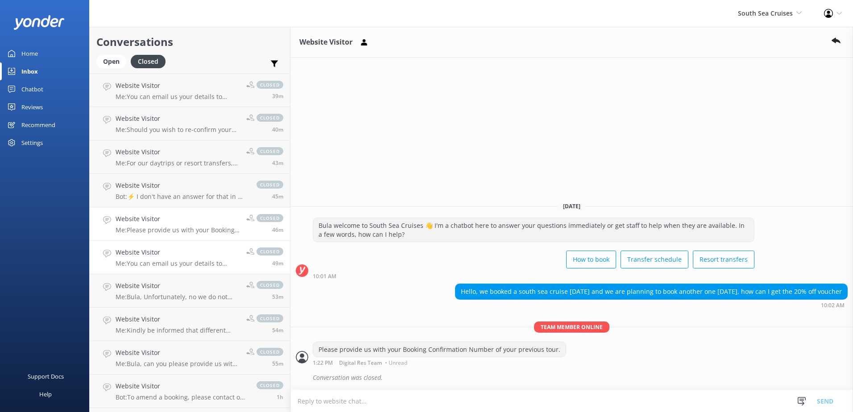
click at [183, 257] on h4 "Website Visitor" at bounding box center [178, 253] width 124 height 10
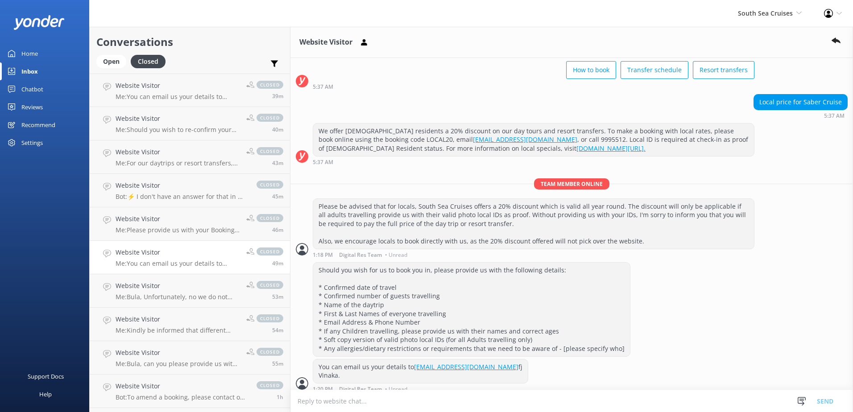
scroll to position [79, 0]
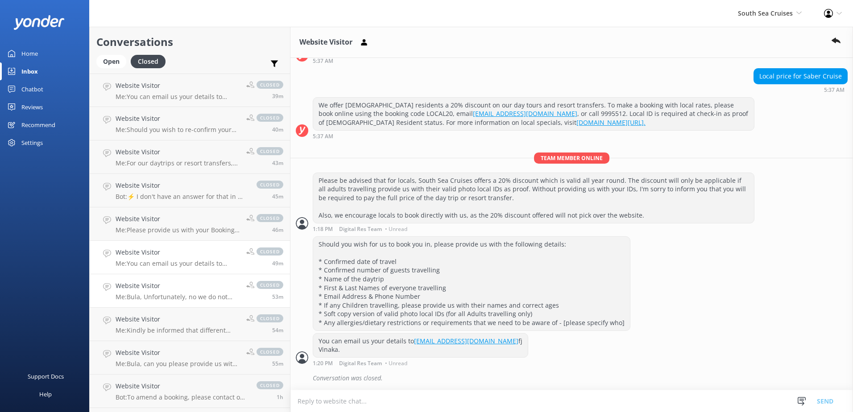
click at [185, 290] on h4 "Website Visitor" at bounding box center [178, 286] width 124 height 10
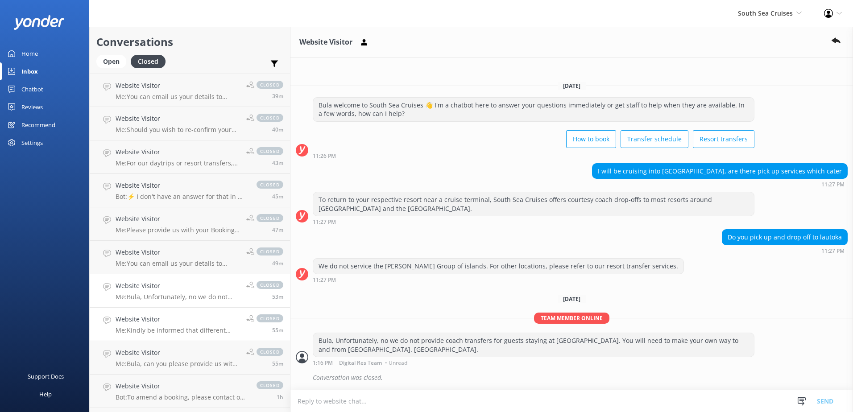
click at [179, 329] on p "Me: Kindly be informed that different daytrips we offer have different prices &…" at bounding box center [178, 330] width 124 height 8
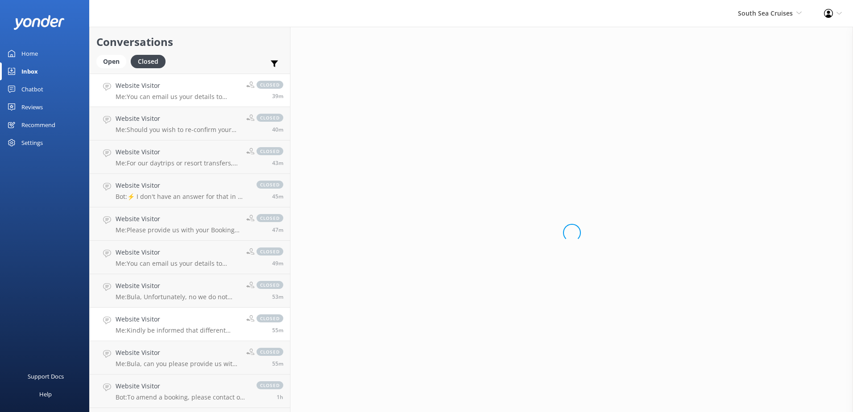
click at [170, 85] on h4 "Website Visitor" at bounding box center [178, 86] width 124 height 10
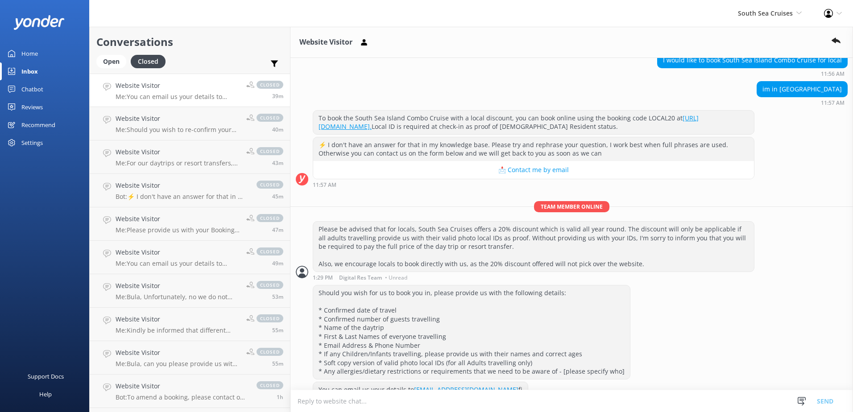
scroll to position [202, 0]
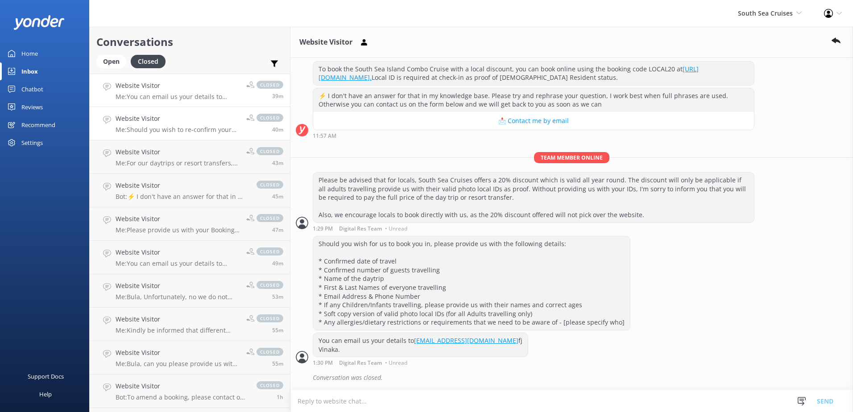
click at [175, 129] on p "Me: Should you wish to re-confirm your coach transfers, you can contact us on t…" at bounding box center [178, 130] width 124 height 8
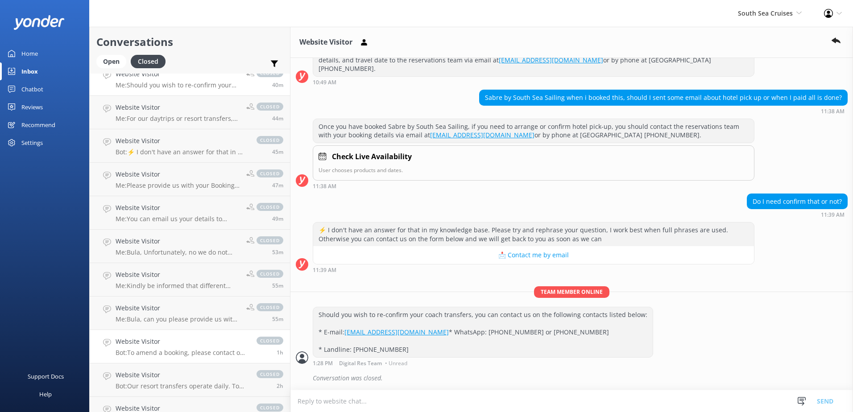
scroll to position [89, 0]
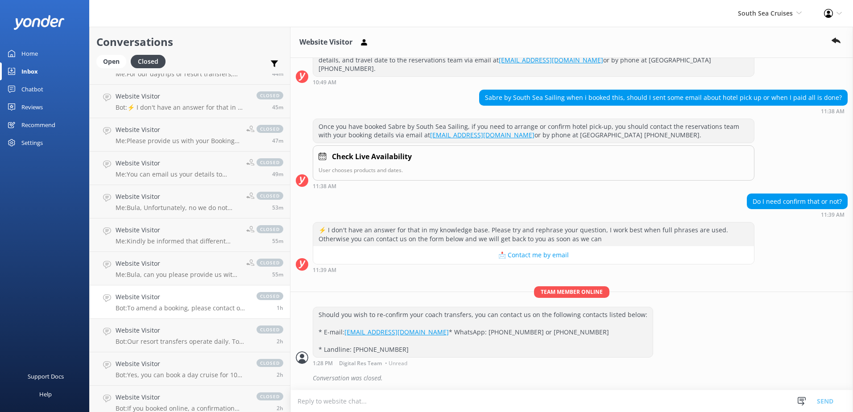
click at [204, 303] on div "Website Visitor Bot: To amend a booking, please contact our reservations team w…" at bounding box center [182, 302] width 132 height 20
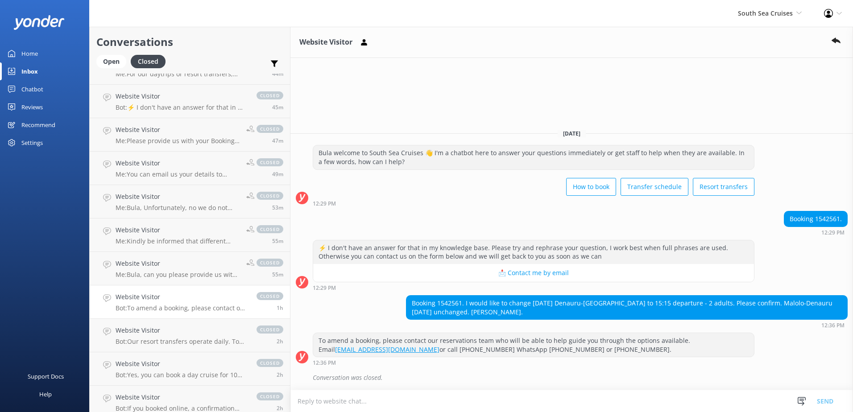
click at [331, 402] on textarea at bounding box center [571, 401] width 562 height 22
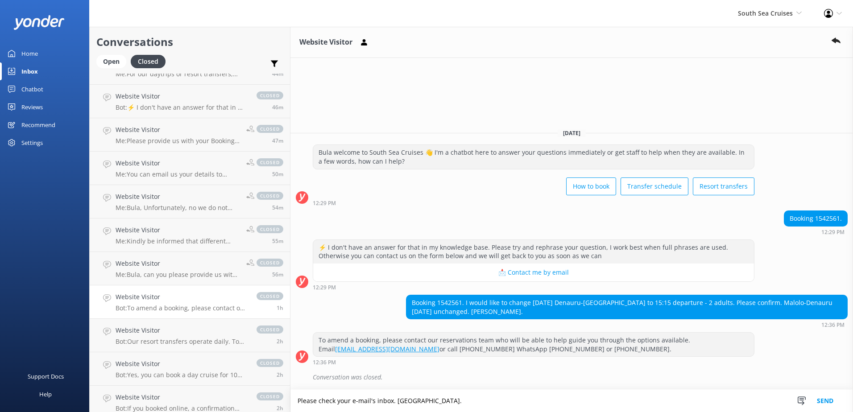
type textarea "Please check your e-mail's inbox. Vinaka."
click at [827, 400] on button "Send" at bounding box center [824, 401] width 33 height 22
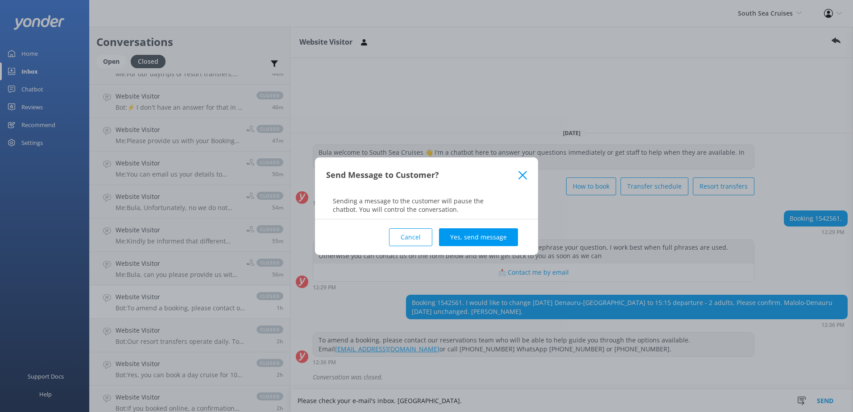
click at [403, 405] on div "Send Message to Customer? Sending a message to the customer will pause the chat…" at bounding box center [426, 206] width 853 height 412
drag, startPoint x: 416, startPoint y: 232, endPoint x: 412, endPoint y: 265, distance: 33.3
click at [416, 232] on button "Cancel" at bounding box center [410, 237] width 43 height 18
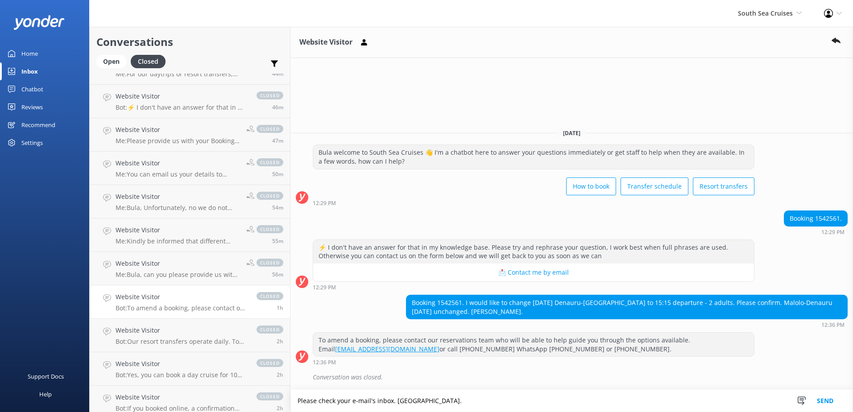
drag, startPoint x: 406, startPoint y: 403, endPoint x: 33, endPoint y: 435, distance: 374.2
click at [33, 412] on html "South Sea Cruises South Sea Sailing South Sea Cruises Malamala Beach Club Aweso…" at bounding box center [426, 206] width 853 height 412
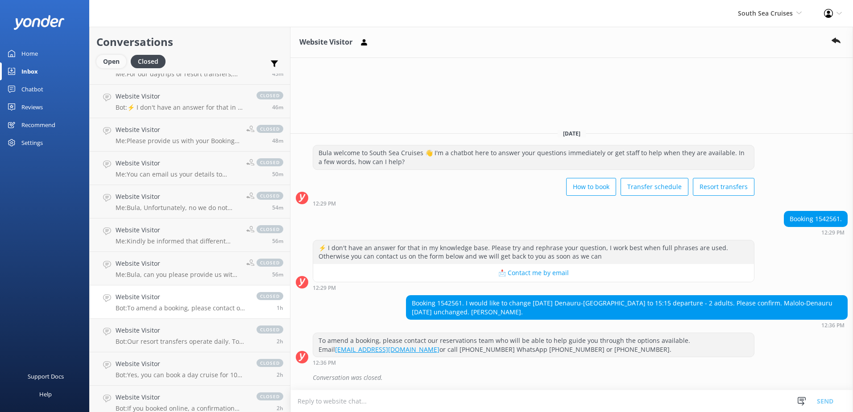
click at [112, 61] on div "Open" at bounding box center [111, 61] width 30 height 13
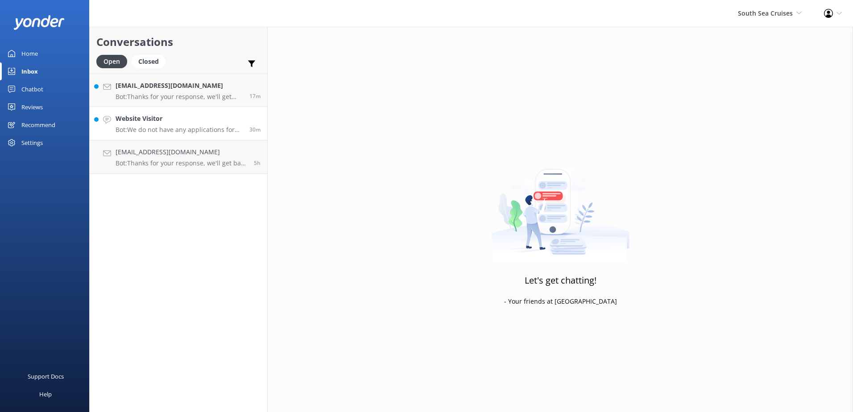
click at [188, 119] on h4 "Website Visitor" at bounding box center [179, 119] width 127 height 10
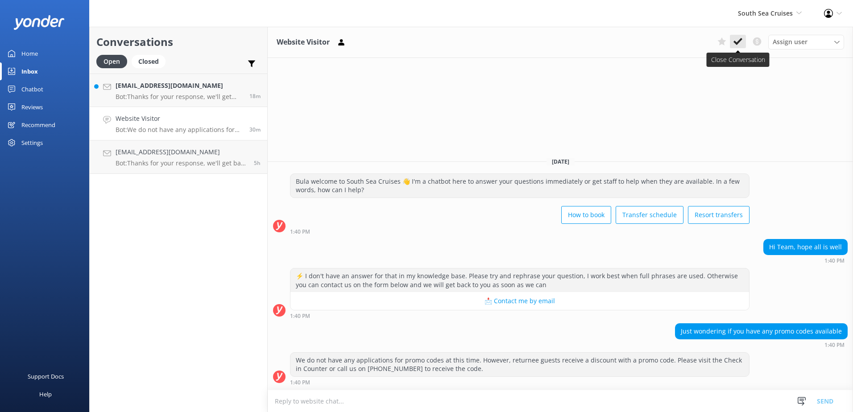
click at [737, 45] on icon at bounding box center [737, 41] width 9 height 9
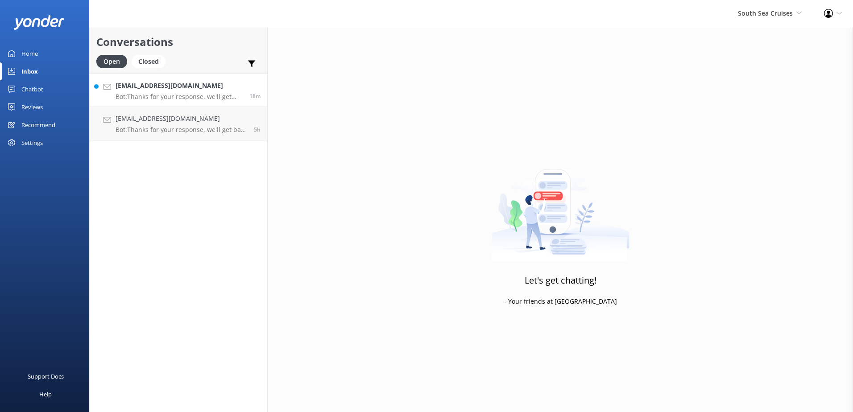
click at [197, 95] on p "Bot: Thanks for your response, we'll get back to you as soon as we can during o…" at bounding box center [179, 97] width 127 height 8
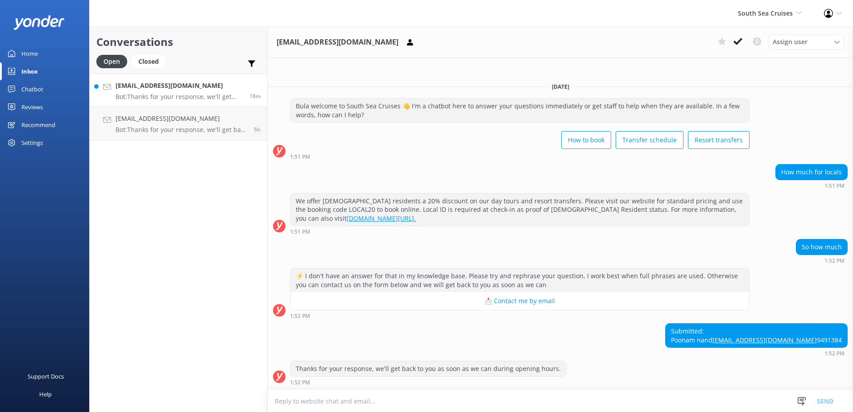
scroll to position [0, 0]
click at [340, 405] on textarea at bounding box center [560, 401] width 585 height 22
paste textarea "Kindly be informed that different daytrips we offer have different prices & the…"
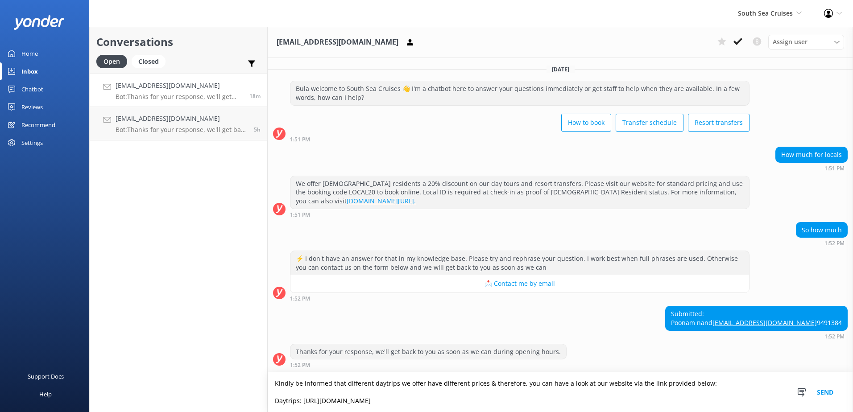
scroll to position [18, 0]
type textarea "Kindly be informed that different daytrips we offer have different prices & the…"
click at [818, 391] on button "Send" at bounding box center [824, 392] width 33 height 40
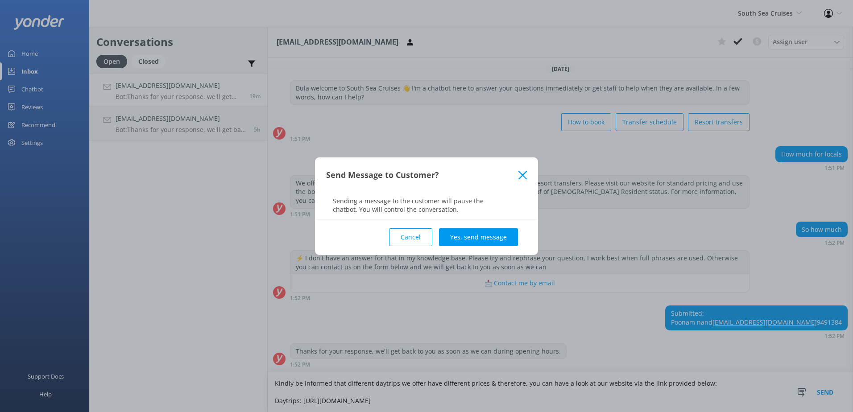
drag, startPoint x: 496, startPoint y: 232, endPoint x: 497, endPoint y: 238, distance: 5.4
click at [497, 233] on button "Yes, send message" at bounding box center [478, 237] width 79 height 18
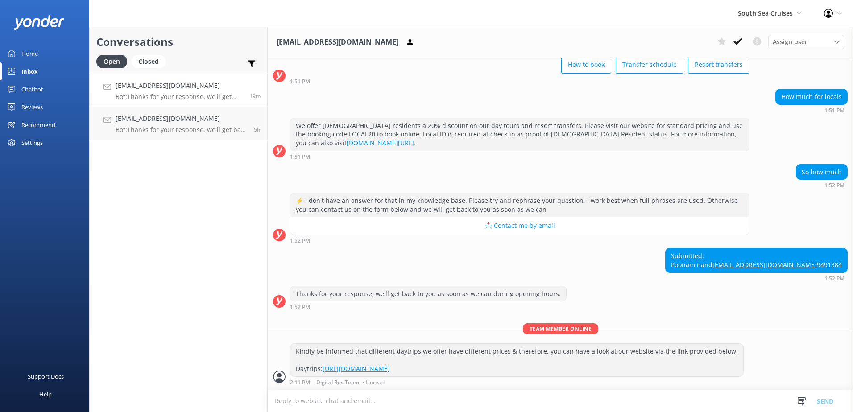
scroll to position [76, 0]
drag, startPoint x: 387, startPoint y: 407, endPoint x: 435, endPoint y: 402, distance: 48.9
click at [387, 405] on textarea at bounding box center [560, 401] width 585 height 22
paste textarea "Please be advised that for locals, South Sea Cruises offers a 20% discount whic…"
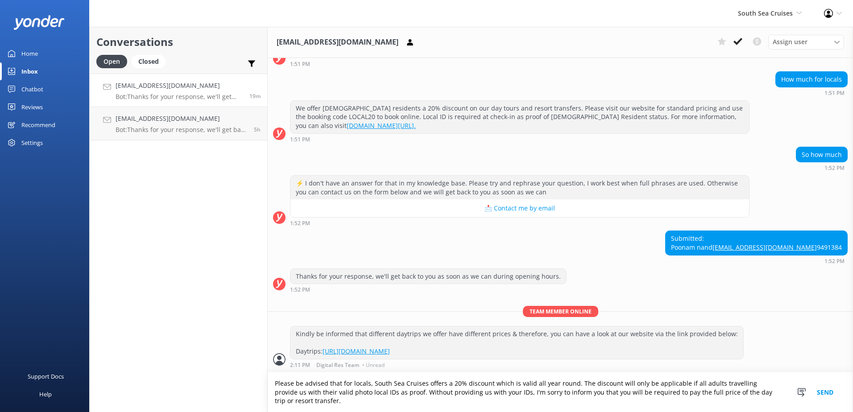
scroll to position [94, 0]
type textarea "Please be advised that for locals, South Sea Cruises offers a 20% discount whic…"
drag, startPoint x: 826, startPoint y: 394, endPoint x: 681, endPoint y: 326, distance: 161.0
click at [826, 393] on button "Send" at bounding box center [824, 392] width 33 height 40
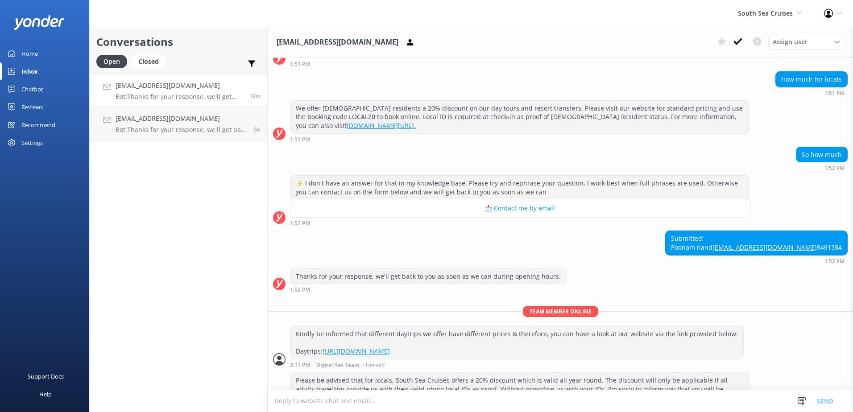
scroll to position [122, 0]
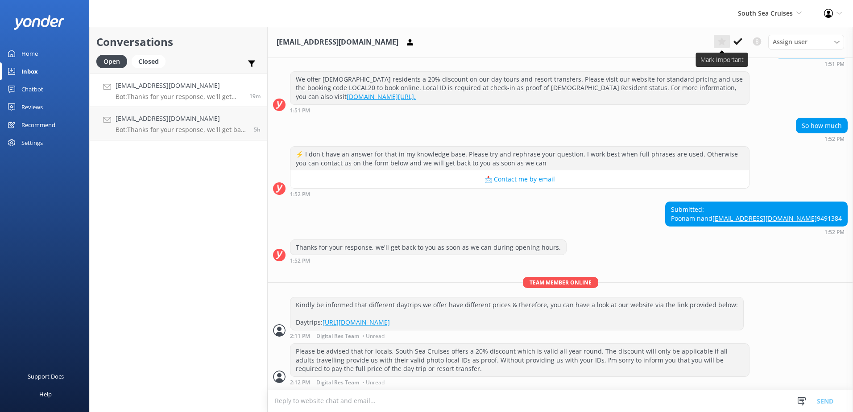
click at [733, 41] on button at bounding box center [738, 41] width 16 height 13
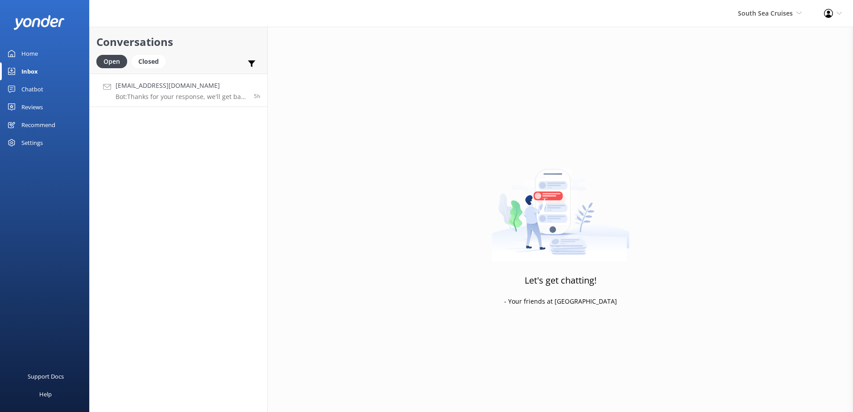
click at [215, 83] on h4 "jonmcmahon21@gmail.com" at bounding box center [182, 86] width 132 height 10
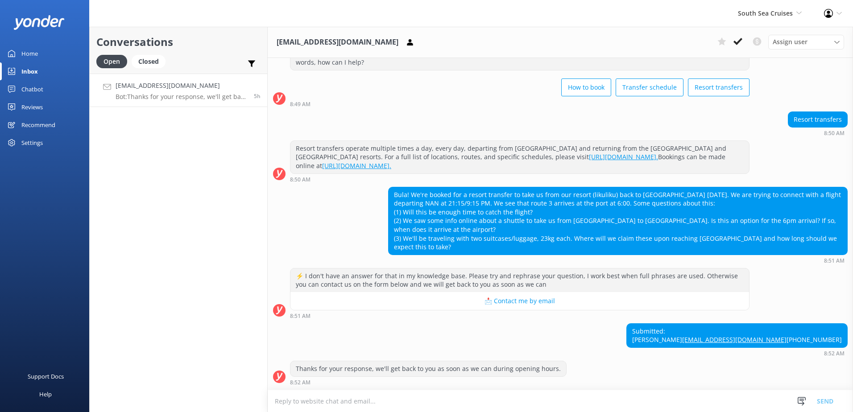
scroll to position [53, 0]
